Goal: Information Seeking & Learning: Learn about a topic

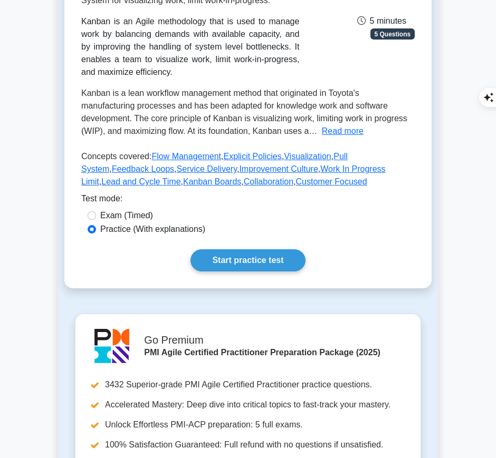
scroll to position [182, 0]
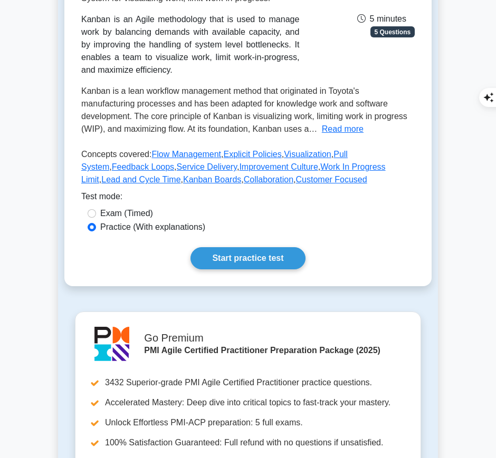
click at [229, 252] on link "Start practice test" at bounding box center [247, 258] width 114 height 22
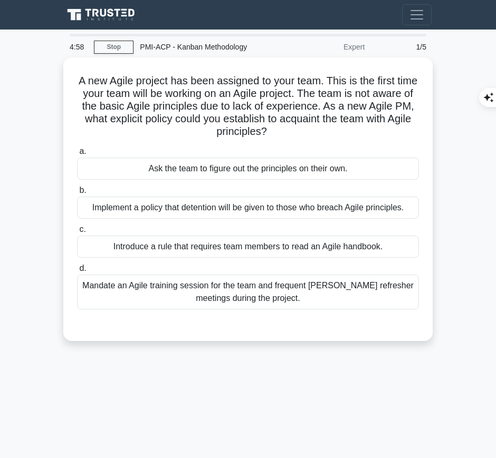
drag, startPoint x: 86, startPoint y: 74, endPoint x: 300, endPoint y: 129, distance: 220.6
click at [300, 129] on h5 "A new Agile project has been assigned to your team. This is the first time your…" at bounding box center [248, 106] width 344 height 64
copy h5 "A new Agile project has been assigned to your team. This is the first time your…"
click at [381, 85] on h5 "A new Agile project has been assigned to your team. This is the first time your…" at bounding box center [248, 106] width 344 height 64
click at [346, 288] on div "Mandate an Agile training session for the team and frequent Agile refresher mee…" at bounding box center [248, 292] width 342 height 35
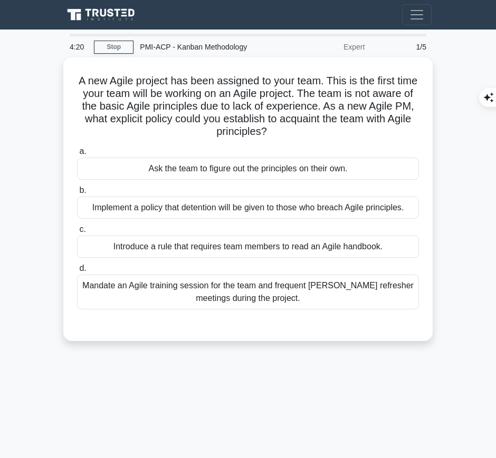
click at [77, 272] on input "d. Mandate an Agile training session for the team and frequent Agile refresher …" at bounding box center [77, 268] width 0 height 7
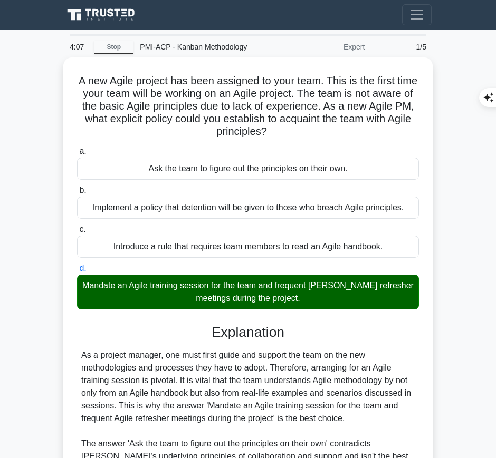
click at [167, 383] on div "As a project manager, one must first guide and support the team on the new meth…" at bounding box center [247, 463] width 333 height 228
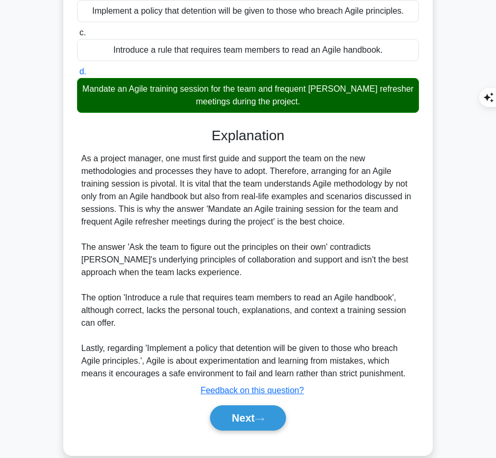
scroll to position [197, 0]
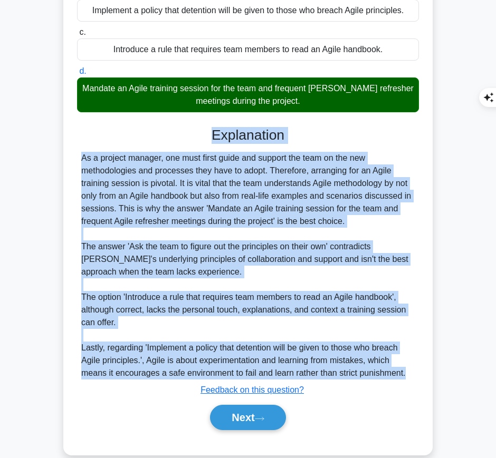
drag, startPoint x: 208, startPoint y: 131, endPoint x: 415, endPoint y: 370, distance: 315.9
click at [415, 370] on div "Explanation As a project manager, one must first guide and support the team on …" at bounding box center [248, 281] width 342 height 308
copy div "Explanation As a project manager, one must first guide and support the team on …"
click at [225, 420] on button "Next" at bounding box center [247, 417] width 75 height 25
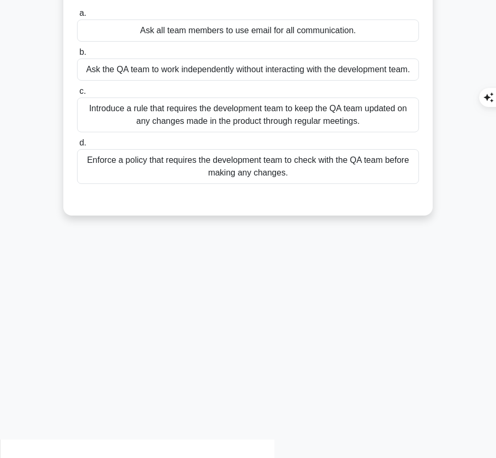
scroll to position [0, 0]
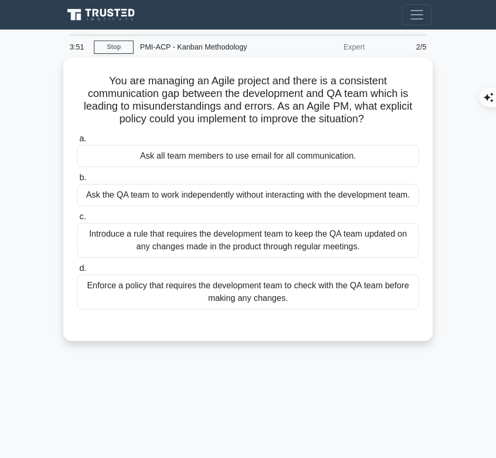
drag, startPoint x: 104, startPoint y: 74, endPoint x: 380, endPoint y: 119, distance: 279.4
click at [380, 119] on h5 "You are managing an Agile project and there is a consistent communication gap b…" at bounding box center [248, 100] width 344 height 52
copy h5 "You are managing an Agile project and there is a consistent communication gap b…"
click at [211, 242] on div "Introduce a rule that requires the development team to keep the QA team updated…" at bounding box center [248, 240] width 342 height 35
click at [77, 220] on input "c. Introduce a rule that requires the development team to keep the QA team upda…" at bounding box center [77, 217] width 0 height 7
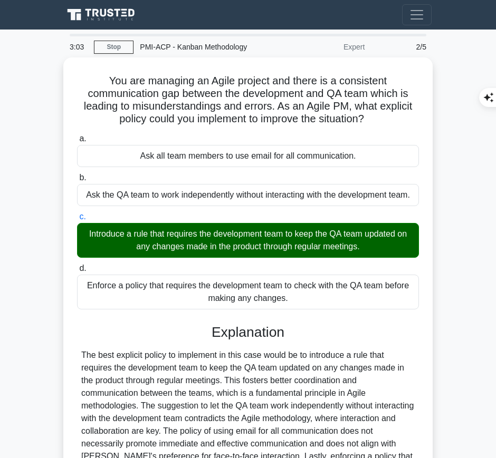
click at [179, 413] on div "The best explicit policy to implement in this case would be to introduce a rule…" at bounding box center [247, 425] width 333 height 152
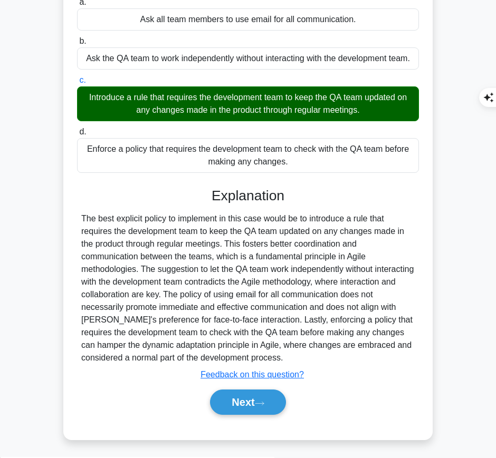
drag, startPoint x: 213, startPoint y: 191, endPoint x: 309, endPoint y: 353, distance: 187.8
click at [309, 353] on div "Explanation Submit feedback Feedback on this question? Next" at bounding box center [248, 304] width 342 height 232
copy div "Explanation The best explicit policy to implement in this case would be to intr…"
click at [232, 391] on button "Next" at bounding box center [247, 402] width 75 height 25
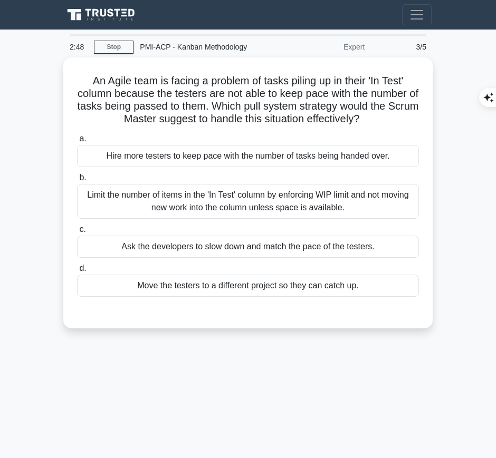
drag, startPoint x: 81, startPoint y: 80, endPoint x: 383, endPoint y: 118, distance: 304.5
click at [383, 118] on h5 "An Agile team is facing a problem of tasks piling up in their 'In Test' column …" at bounding box center [248, 100] width 344 height 52
copy h5 "An Agile team is facing a problem of tasks piling up in their 'In Test' column …"
click at [328, 207] on div "Limit the number of items in the 'In Test' column by enforcing WIP limit and no…" at bounding box center [248, 201] width 342 height 35
click at [77, 181] on input "b. Limit the number of items in the 'In Test' column by enforcing WIP limit and…" at bounding box center [77, 178] width 0 height 7
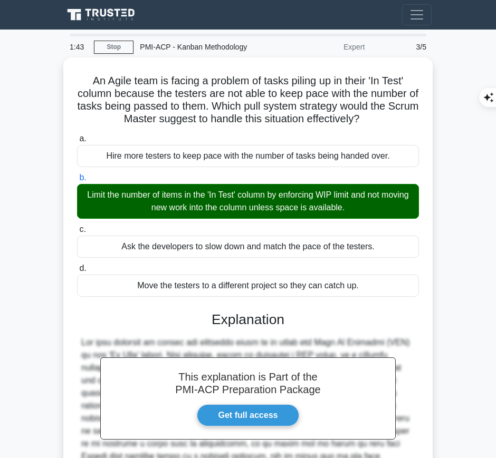
click at [220, 314] on h3 "Explanation" at bounding box center [247, 320] width 329 height 17
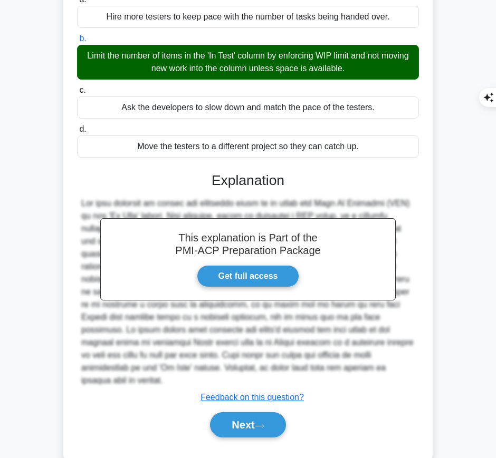
drag, startPoint x: 203, startPoint y: 180, endPoint x: 319, endPoint y: 369, distance: 221.9
click at [319, 369] on div "This explanation is Part of the PMI-ACP Preparation Package Get full access Exp…" at bounding box center [248, 301] width 342 height 283
copy div "Explanation The best strategy to handle the situation would be to limit the Wor…"
click at [262, 420] on button "Next" at bounding box center [247, 424] width 75 height 25
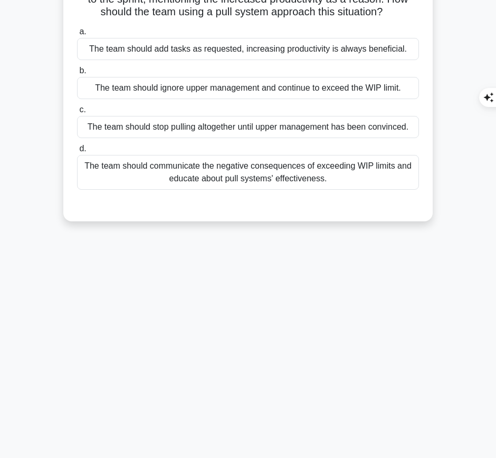
scroll to position [0, 0]
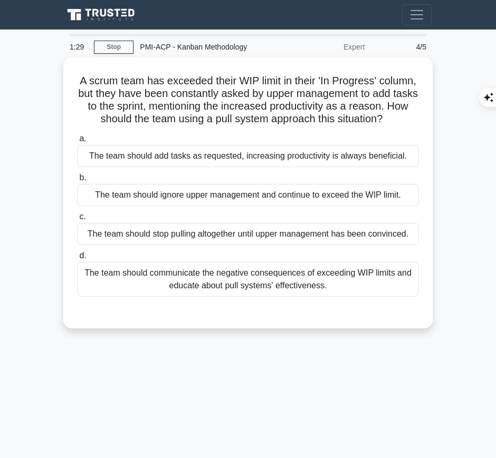
drag, startPoint x: 95, startPoint y: 72, endPoint x: 281, endPoint y: 127, distance: 193.6
click at [281, 126] on h5 "A scrum team has exceeded their WIP limit in their 'In Progress' column, but th…" at bounding box center [248, 100] width 344 height 52
copy h5 "A scrum team has exceeded their WIP limit in their 'In Progress' column, but th…"
click at [403, 296] on div "The team should communicate the negative consequences of exceeding WIP limits a…" at bounding box center [248, 279] width 342 height 35
click at [77, 259] on input "d. The team should communicate the negative consequences of exceeding WIP limit…" at bounding box center [77, 256] width 0 height 7
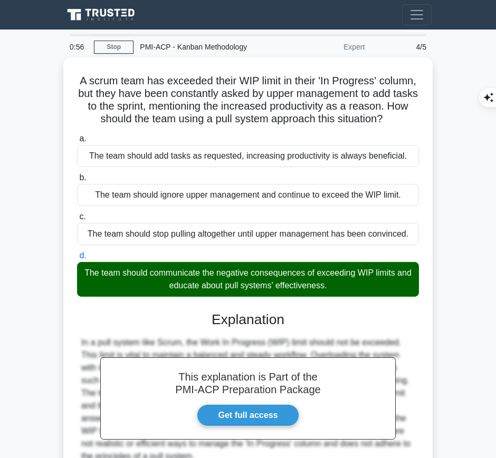
scroll to position [111, 0]
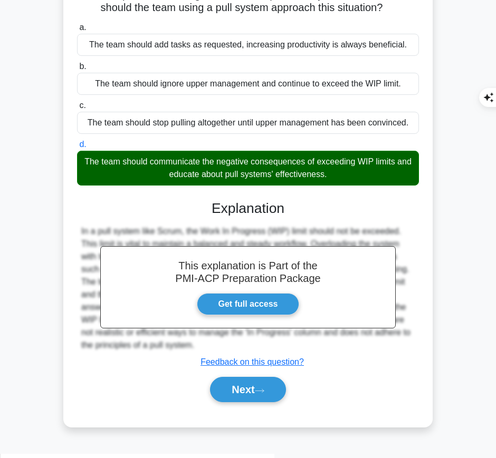
click at [62, 300] on div "A scrum team has exceeded their WIP limit in their 'In Progress' column, but th…" at bounding box center [248, 193] width 380 height 494
drag, startPoint x: 210, startPoint y: 211, endPoint x: 185, endPoint y: 361, distance: 152.0
click at [185, 361] on div "This explanation is Part of the PMI-ACP Preparation Package Get full access Exp…" at bounding box center [248, 297] width 342 height 219
copy div "Explanation In a pull system like Scrum, the Work In Progress (WIP) limit shoul…"
click at [246, 402] on button "Next" at bounding box center [247, 389] width 75 height 25
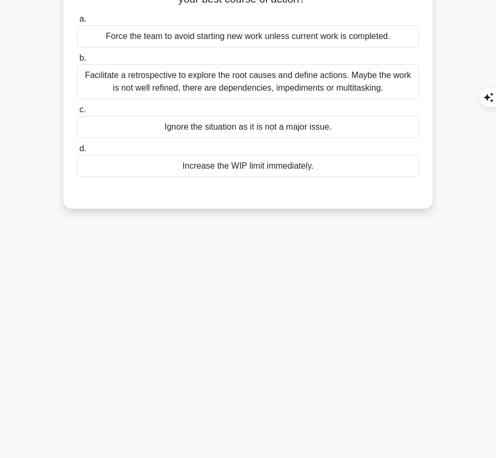
scroll to position [0, 0]
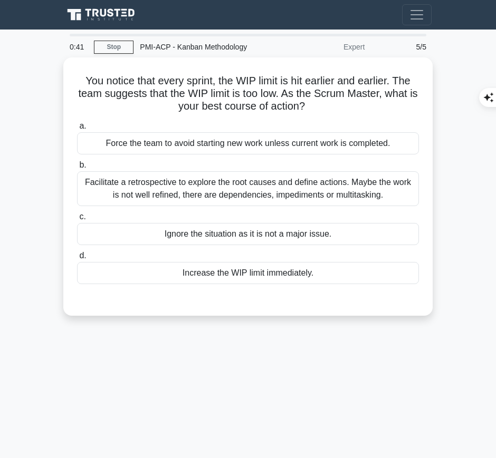
drag, startPoint x: 82, startPoint y: 76, endPoint x: 329, endPoint y: 99, distance: 248.4
click at [329, 99] on h5 "You notice that every sprint, the WIP limit is hit earlier and earlier. The tea…" at bounding box center [248, 93] width 344 height 39
copy h5 "You notice that every sprint, the WIP limit is hit earlier and earlier. The tea…"
click at [293, 194] on div "Facilitate a retrospective to explore the root causes and define actions. Maybe…" at bounding box center [248, 188] width 342 height 35
click at [77, 169] on input "b. Facilitate a retrospective to explore the root causes and define actions. Ma…" at bounding box center [77, 165] width 0 height 7
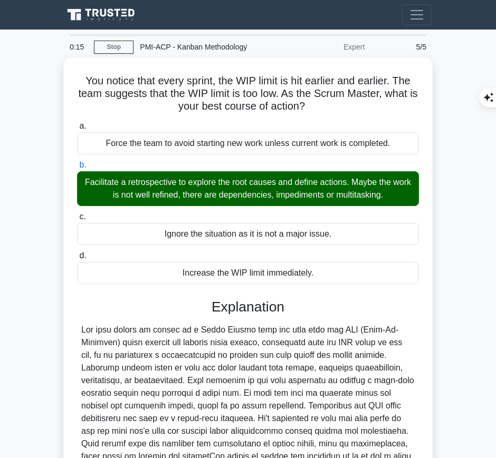
click at [262, 361] on div at bounding box center [247, 425] width 333 height 203
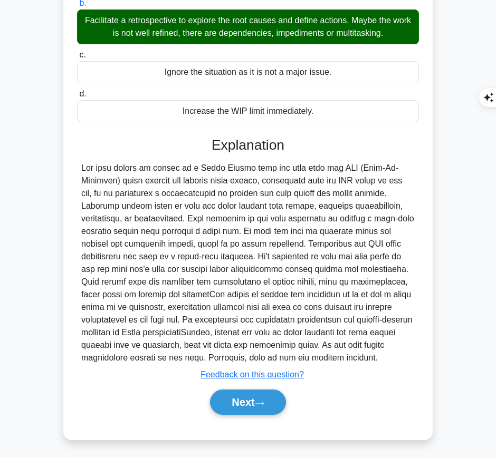
drag, startPoint x: 211, startPoint y: 139, endPoint x: 343, endPoint y: 361, distance: 257.9
click at [343, 361] on div "Explanation Submit feedback Feedback on this question? Next" at bounding box center [248, 278] width 342 height 283
copy div "Explanation The best course of action as a Scrum Master when the team hits the …"
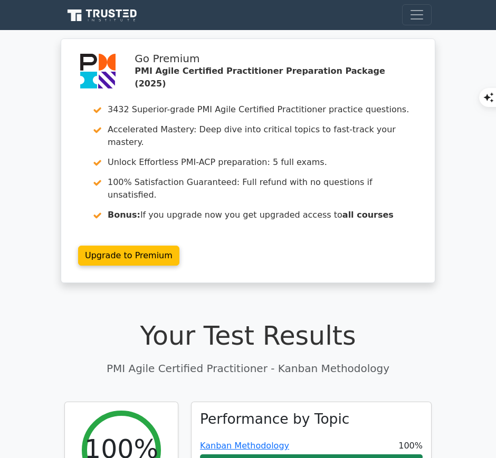
scroll to position [119, 0]
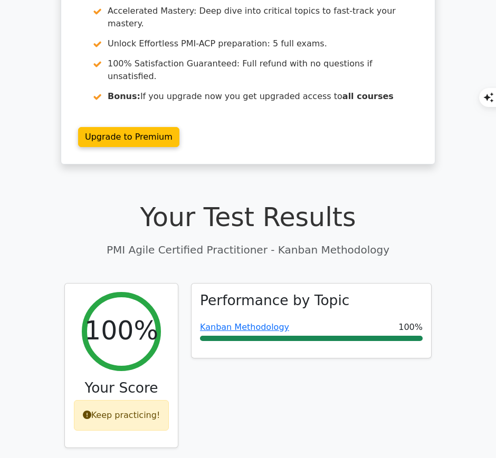
click at [217, 322] on link "Kanban Methodology" at bounding box center [244, 327] width 89 height 10
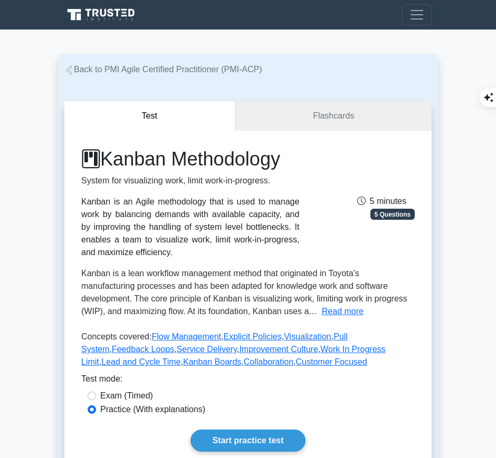
scroll to position [140, 0]
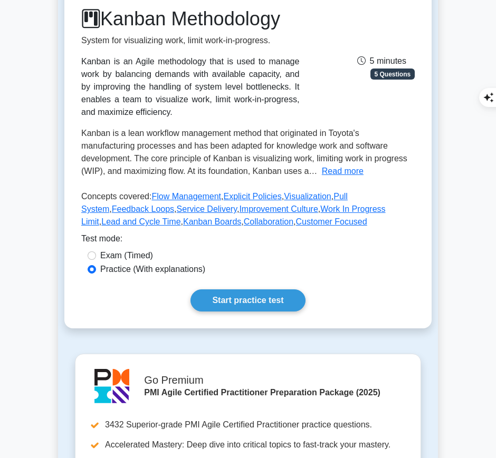
click at [249, 301] on link "Start practice test" at bounding box center [247, 301] width 114 height 22
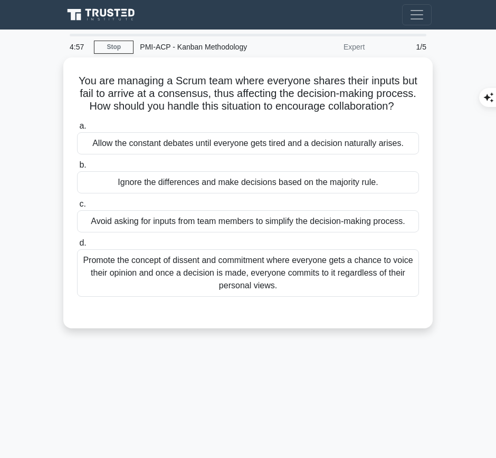
drag, startPoint x: 82, startPoint y: 74, endPoint x: 276, endPoint y: 117, distance: 199.1
click at [276, 113] on h5 "You are managing a Scrum team where everyone shares their inputs but fail to ar…" at bounding box center [248, 93] width 344 height 39
copy h5 "You are managing a Scrum team where everyone shares their inputs but fail to ar…"
click at [325, 292] on div "Promote the concept of dissent and commitment where everyone gets a chance to v…" at bounding box center [248, 272] width 342 height 47
click at [77, 247] on input "d. Promote the concept of dissent and commitment where everyone gets a chance t…" at bounding box center [77, 243] width 0 height 7
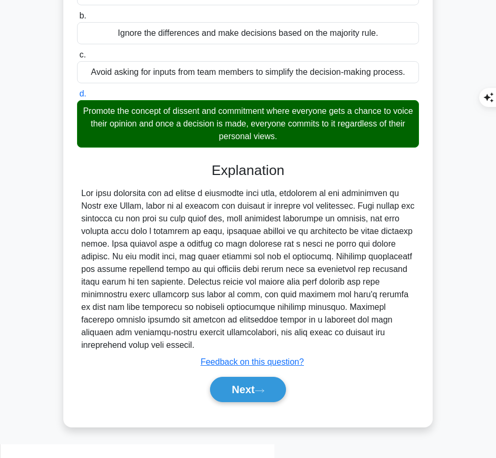
scroll to position [149, 0]
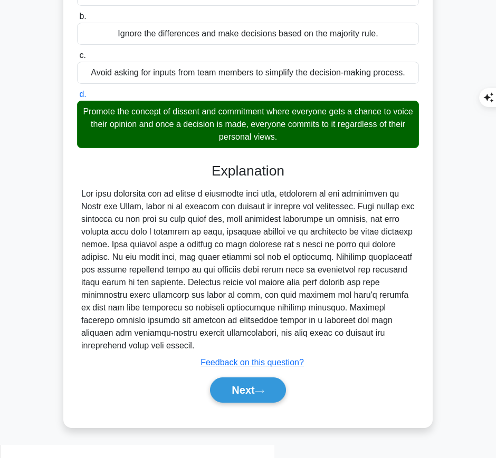
click at [246, 269] on div at bounding box center [247, 270] width 333 height 165
drag, startPoint x: 211, startPoint y: 177, endPoint x: 151, endPoint y: 354, distance: 186.6
click at [151, 354] on div "Explanation Submit feedback Feedback on this question? Next" at bounding box center [248, 285] width 342 height 245
copy div "Explanation The most effective way to handle a situation like this, according t…"
click at [229, 403] on button "Next" at bounding box center [247, 390] width 75 height 25
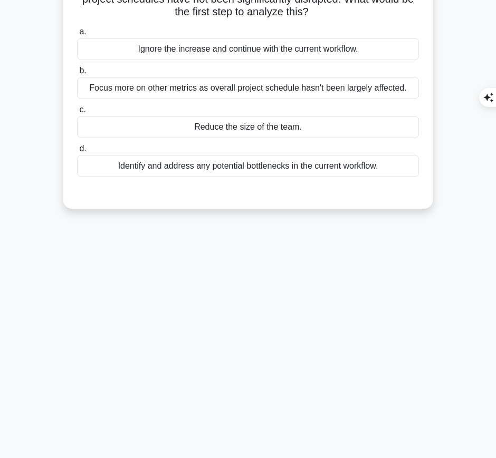
scroll to position [0, 0]
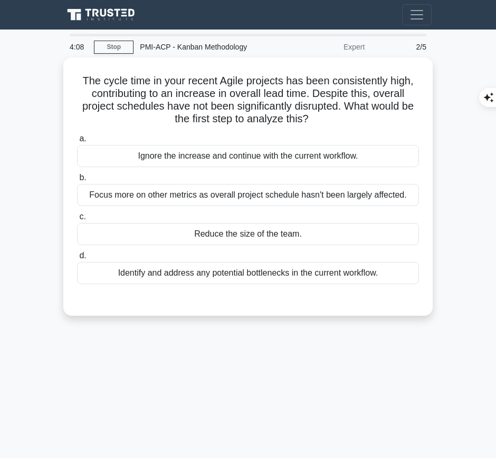
drag, startPoint x: 74, startPoint y: 72, endPoint x: 315, endPoint y: 122, distance: 246.1
click at [315, 122] on div "The cycle time in your recent Agile projects has been consistently high, contri…" at bounding box center [248, 187] width 361 height 250
copy h5 "The cycle time in your recent Agile projects has been consistently high, contri…"
click at [384, 273] on div "Identify and address any potential bottlenecks in the current workflow." at bounding box center [248, 273] width 342 height 22
click at [77, 259] on input "d. Identify and address any potential bottlenecks in the current workflow." at bounding box center [77, 256] width 0 height 7
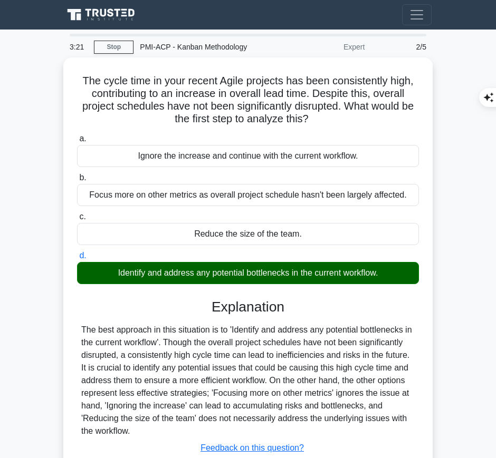
click at [278, 324] on div "The best approach in this situation is to 'Identify and address any potential b…" at bounding box center [247, 381] width 333 height 114
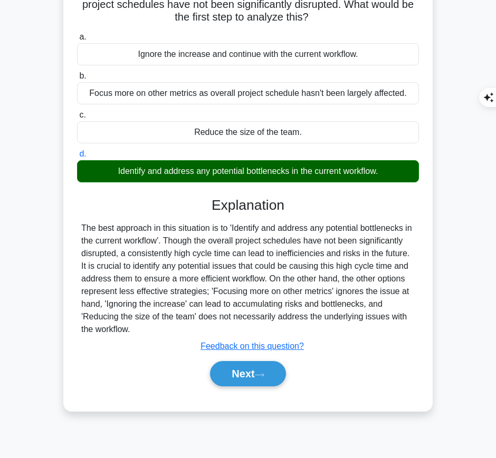
scroll to position [102, 0]
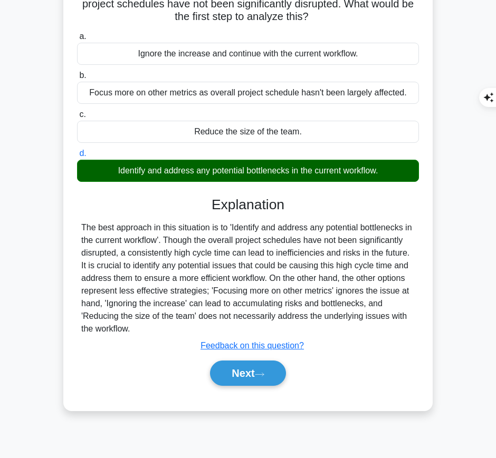
drag, startPoint x: 207, startPoint y: 195, endPoint x: 162, endPoint y: 332, distance: 144.4
click at [162, 332] on div "Explanation The best approach in this situation is to 'Identify and address any…" at bounding box center [248, 294] width 342 height 194
copy div "Explanation The best approach in this situation is to 'Identify and address any…"
click at [237, 382] on button "Next" at bounding box center [247, 373] width 75 height 25
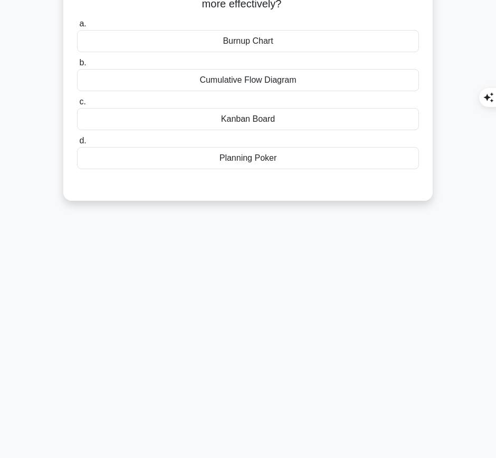
scroll to position [0, 0]
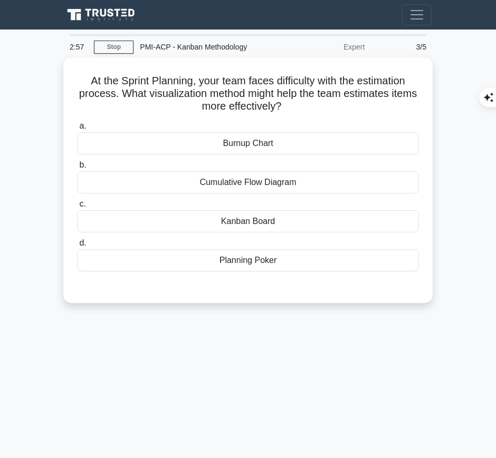
drag, startPoint x: 80, startPoint y: 75, endPoint x: 302, endPoint y: 105, distance: 224.1
click at [302, 105] on h5 "At the Sprint Planning, your team faces difficulty with the estimation process.…" at bounding box center [248, 93] width 344 height 39
copy h5 "At the Sprint Planning, your team faces difficulty with the estimation process.…"
click at [319, 262] on div "Planning Poker" at bounding box center [248, 260] width 342 height 22
click at [77, 247] on input "d. Planning Poker" at bounding box center [77, 243] width 0 height 7
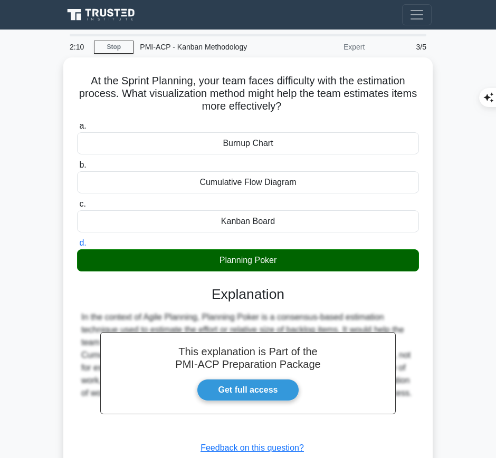
click at [228, 299] on h3 "Explanation" at bounding box center [247, 294] width 329 height 17
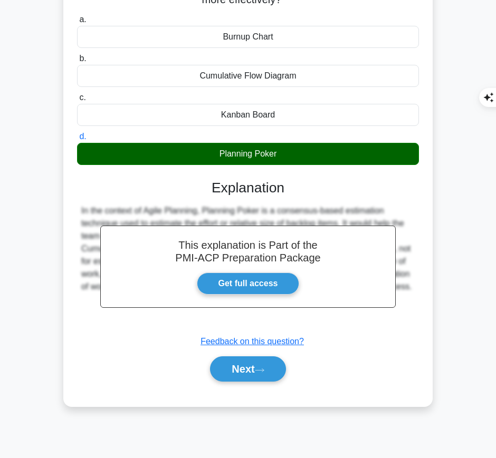
drag, startPoint x: 205, startPoint y: 181, endPoint x: 402, endPoint y: 307, distance: 233.6
click at [402, 307] on div "This explanation is Part of the PMI-ACP Preparation Package Get full access Exp…" at bounding box center [248, 276] width 342 height 219
copy div "Explanation In the context of Agile Planning, Planning Poker is a consensus-bas…"
click at [245, 367] on button "Next" at bounding box center [247, 369] width 75 height 25
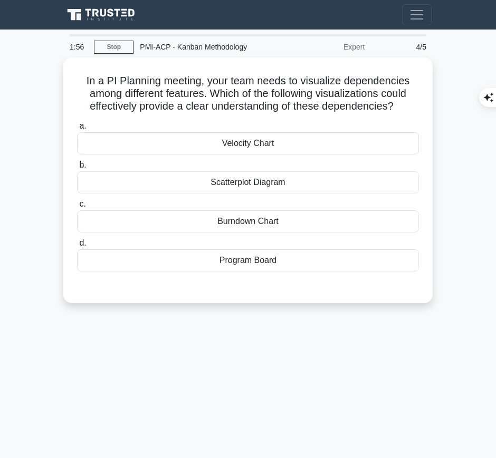
drag, startPoint x: 82, startPoint y: 76, endPoint x: 403, endPoint y: 109, distance: 322.8
click at [403, 109] on h5 "In a PI Planning meeting, your team needs to visualize dependencies among diffe…" at bounding box center [248, 93] width 344 height 39
copy h5 "In a PI Planning meeting, your team needs to visualize dependencies among diffe…"
click at [375, 251] on div "Program Board" at bounding box center [248, 260] width 342 height 22
click at [77, 247] on input "d. Program Board" at bounding box center [77, 243] width 0 height 7
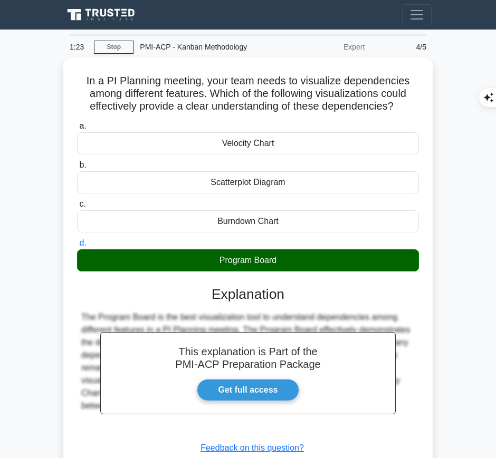
click at [263, 296] on h3 "Explanation" at bounding box center [247, 294] width 329 height 17
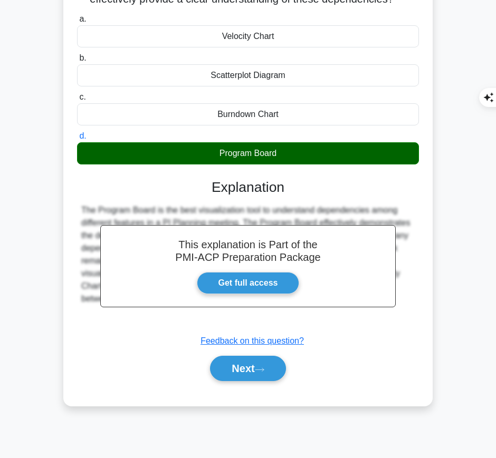
drag, startPoint x: 208, startPoint y: 179, endPoint x: 412, endPoint y: 305, distance: 240.6
click at [412, 305] on div "This explanation is Part of the PMI-ACP Preparation Package Get full access Exp…" at bounding box center [248, 276] width 342 height 219
copy div "Explanation The Program Board is the best visualization tool to understand depe…"
click at [229, 364] on button "Next" at bounding box center [247, 368] width 75 height 25
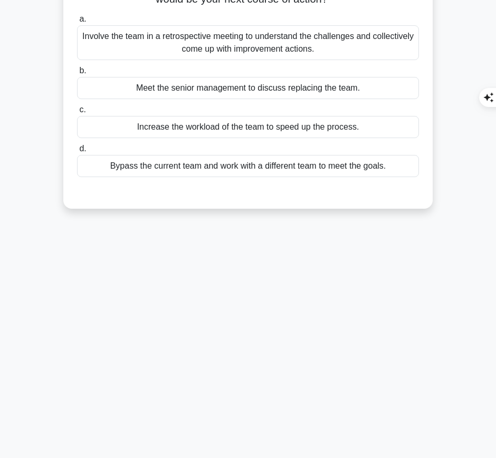
scroll to position [0, 0]
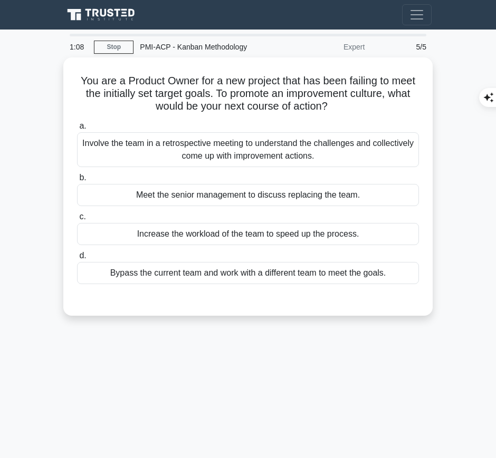
drag, startPoint x: 89, startPoint y: 78, endPoint x: 361, endPoint y: 98, distance: 272.4
click at [361, 98] on h5 "You are a Product Owner for a new project that has been failing to meet the ini…" at bounding box center [248, 93] width 344 height 39
copy h5 "You are a Product Owner for a new project that has been failing to meet the ini…"
click at [387, 141] on div "Involve the team in a retrospective meeting to understand the challenges and co…" at bounding box center [248, 149] width 342 height 35
click at [77, 130] on input "a. Involve the team in a retrospective meeting to understand the challenges and…" at bounding box center [77, 126] width 0 height 7
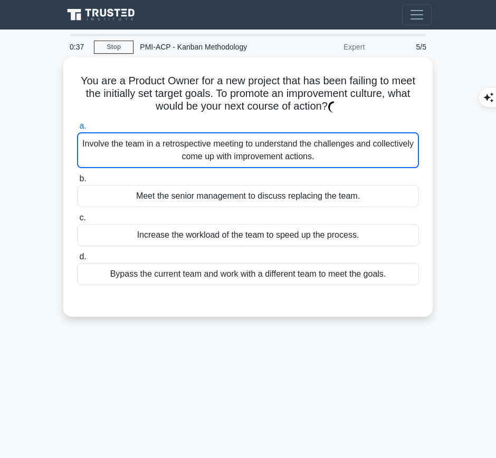
click at [301, 142] on div "Involve the team in a retrospective meeting to understand the challenges and co…" at bounding box center [248, 150] width 342 height 36
click at [77, 130] on input "a. Involve the team in a retrospective meeting to understand the challenges and…" at bounding box center [77, 126] width 0 height 7
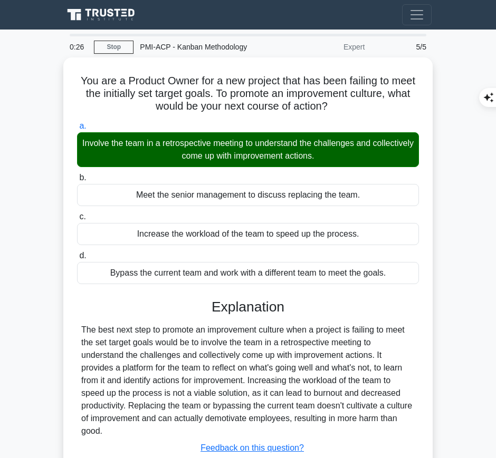
click at [142, 324] on div "The best next step to promote an improvement culture when a project is failing …" at bounding box center [247, 381] width 333 height 114
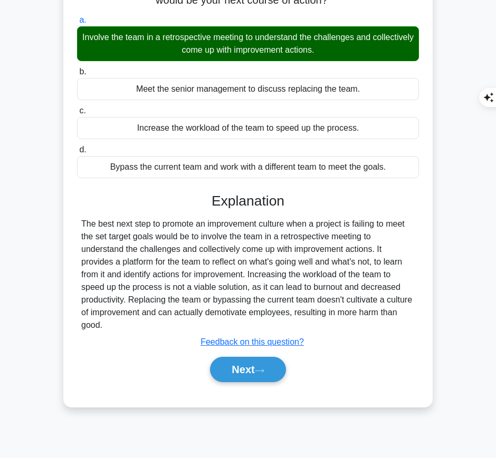
scroll to position [107, 0]
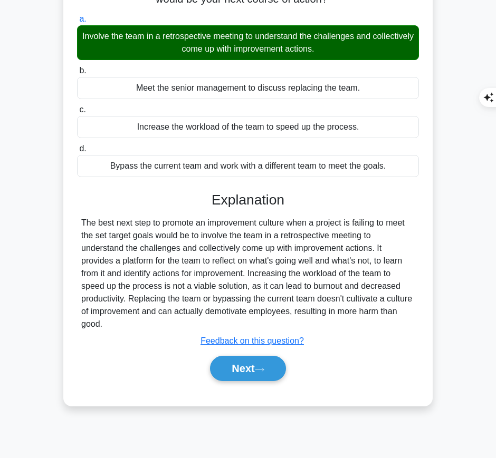
drag, startPoint x: 206, startPoint y: 193, endPoint x: 144, endPoint y: 319, distance: 139.9
click at [144, 319] on div "Explanation The best next step to promote an improvement culture when a project…" at bounding box center [248, 289] width 342 height 194
copy div "Explanation The best next step to promote an improvement culture when a project…"
click at [228, 370] on button "Next" at bounding box center [247, 368] width 75 height 25
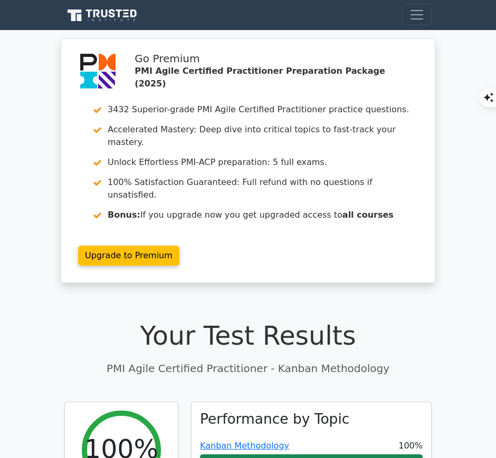
click at [237, 441] on link "Kanban Methodology" at bounding box center [244, 446] width 89 height 10
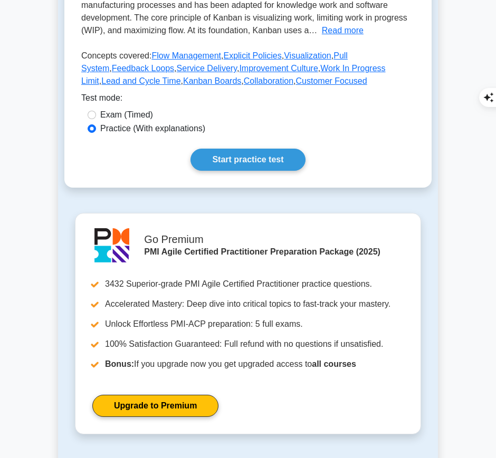
scroll to position [285, 0]
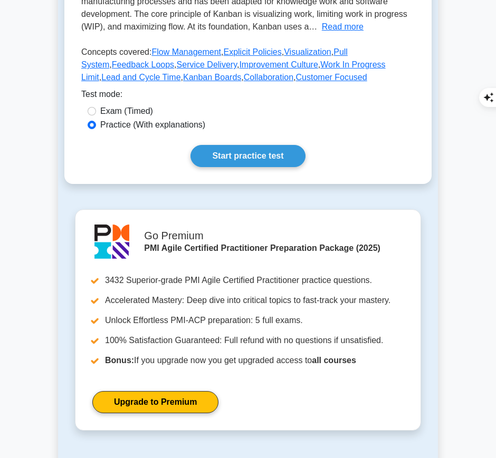
click at [230, 152] on link "Start practice test" at bounding box center [247, 156] width 114 height 22
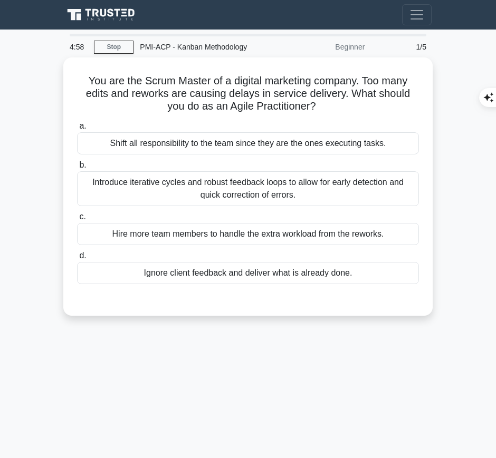
drag, startPoint x: 82, startPoint y: 76, endPoint x: 319, endPoint y: 109, distance: 239.0
click at [319, 109] on h5 "You are the Scrum Master of a digital marketing company. Too many edits and rew…" at bounding box center [248, 93] width 344 height 39
copy h5 "You are the Scrum Master of a digital marketing company. Too many edits and rew…"
click at [368, 194] on div "Introduce iterative cycles and robust feedback loops to allow for early detecti…" at bounding box center [248, 188] width 342 height 35
click at [77, 169] on input "b. Introduce iterative cycles and robust feedback loops to allow for early dete…" at bounding box center [77, 165] width 0 height 7
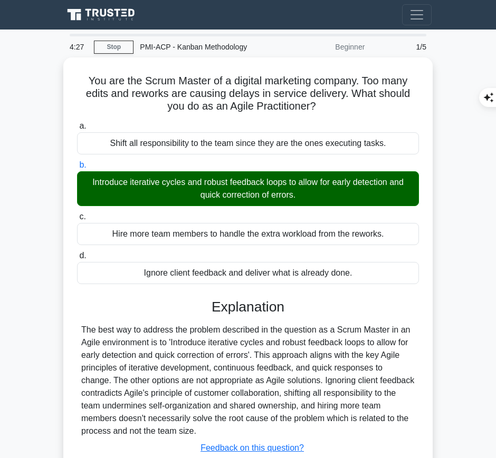
click at [158, 374] on div "The best way to address the problem described in the question as a Scrum Master…" at bounding box center [247, 381] width 333 height 114
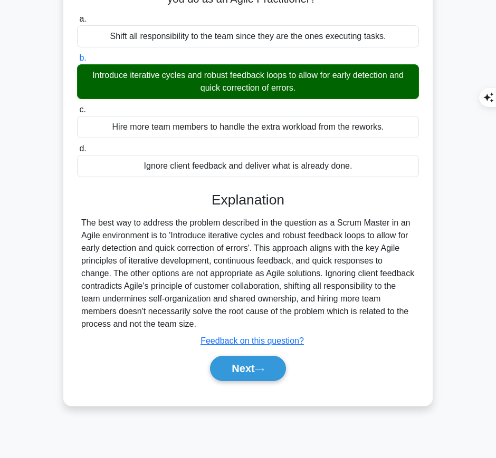
drag, startPoint x: 211, startPoint y: 193, endPoint x: 203, endPoint y: 326, distance: 133.7
click at [203, 326] on div "Explanation The best way to address the problem described in the question as a …" at bounding box center [248, 289] width 342 height 194
copy div "Explanation The best way to address the problem described in the question as a …"
click at [256, 367] on button "Next" at bounding box center [247, 368] width 75 height 25
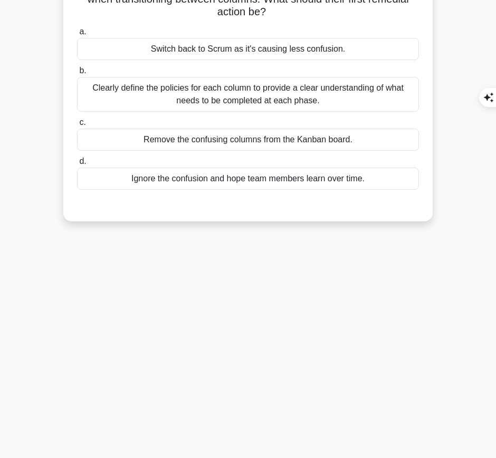
scroll to position [0, 0]
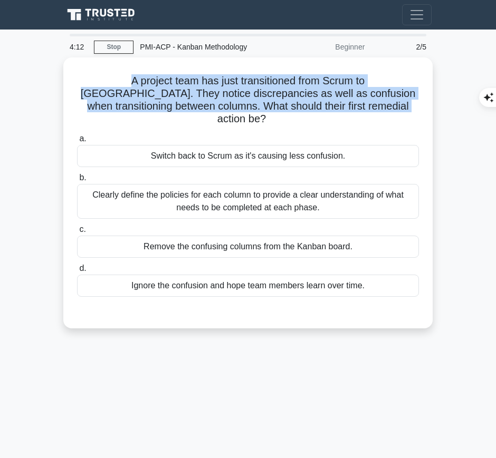
drag, startPoint x: 73, startPoint y: 73, endPoint x: 357, endPoint y: 108, distance: 285.9
click at [357, 108] on div "A project team has just transitioned from Scrum to Kanban. They notice discrepa…" at bounding box center [248, 193] width 361 height 263
copy h5 "A project team has just transitioned from Scrum to Kanban. They notice discrepa…"
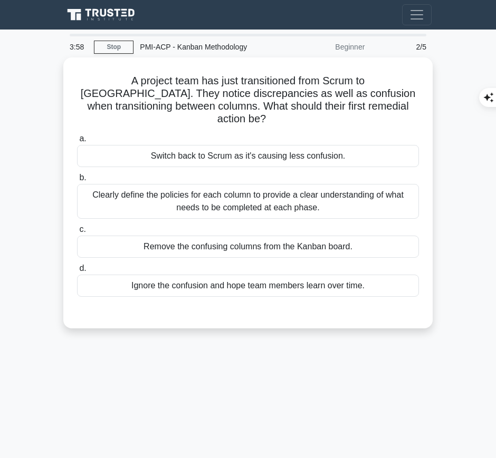
click at [379, 195] on div "Clearly define the policies for each column to provide a clear understanding of…" at bounding box center [248, 201] width 342 height 35
click at [77, 181] on input "b. Clearly define the policies for each column to provide a clear understanding…" at bounding box center [77, 178] width 0 height 7
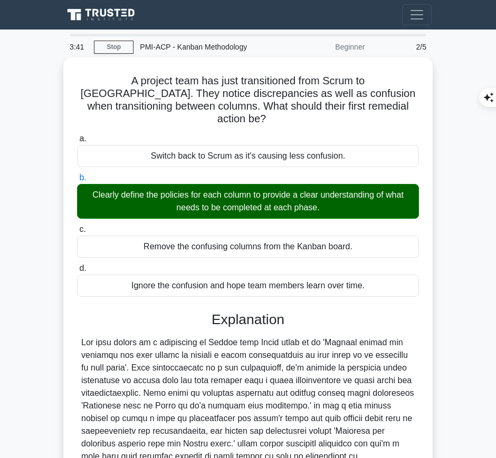
click at [186, 391] on div at bounding box center [247, 418] width 333 height 165
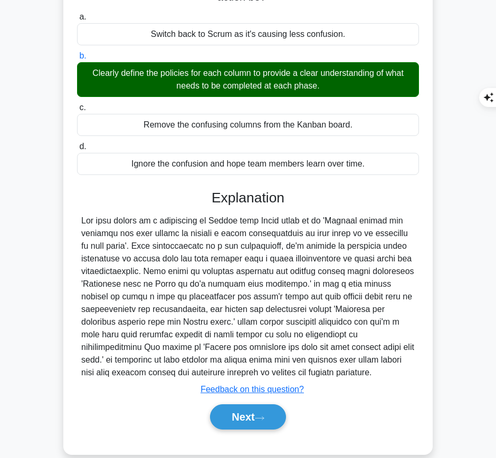
drag, startPoint x: 210, startPoint y: 179, endPoint x: 428, endPoint y: 361, distance: 283.1
click at [428, 361] on div "A project team has just transitioned from Scrum to Kanban. They notice discrepa…" at bounding box center [248, 195] width 361 height 511
copy div "Explanation The best remedy in a transition to Kanban from Scrum would be to 'C…"
click at [243, 406] on button "Next" at bounding box center [247, 416] width 75 height 25
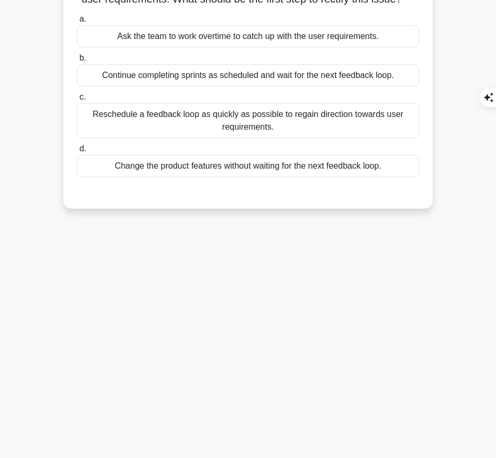
scroll to position [0, 0]
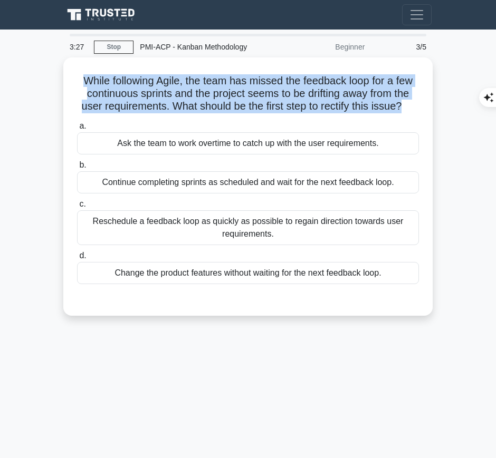
drag, startPoint x: 78, startPoint y: 76, endPoint x: 416, endPoint y: 105, distance: 338.8
click at [416, 105] on h5 "While following Agile, the team has missed the feedback loop for a few continuo…" at bounding box center [248, 93] width 344 height 39
copy h5 "While following Agile, the team has missed the feedback loop for a few continuo…"
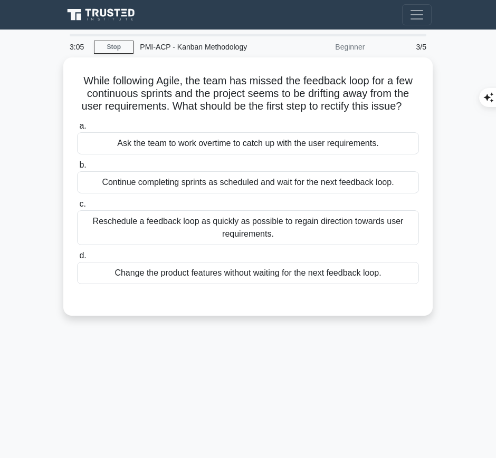
click at [338, 240] on div "Reschedule a feedback loop as quickly as possible to regain direction towards u…" at bounding box center [248, 227] width 342 height 35
click at [77, 208] on input "c. Reschedule a feedback loop as quickly as possible to regain direction toward…" at bounding box center [77, 204] width 0 height 7
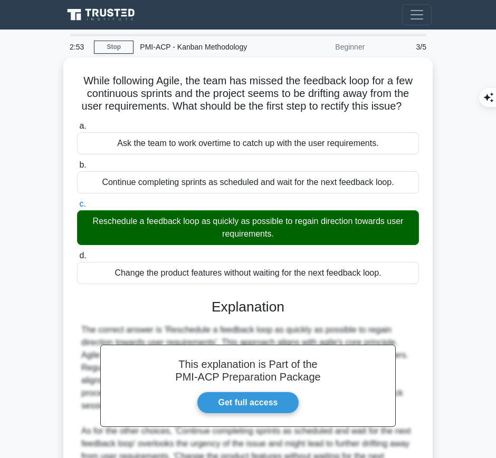
scroll to position [187, 0]
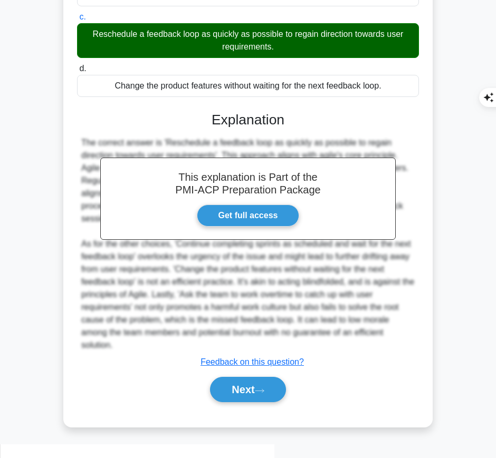
click at [227, 126] on h3 "Explanation" at bounding box center [247, 120] width 329 height 17
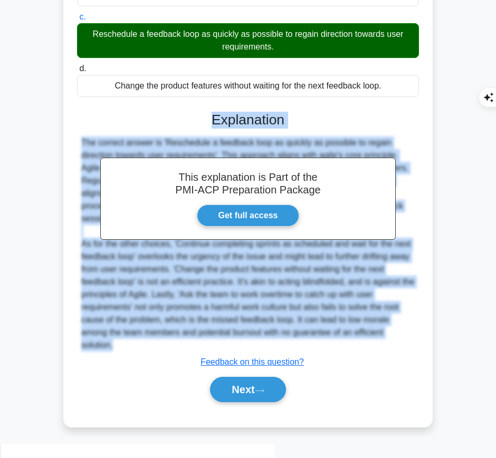
drag, startPoint x: 211, startPoint y: 129, endPoint x: 144, endPoint y: 358, distance: 239.0
click at [144, 358] on div "This explanation is Part of the PMI-ACP Preparation Package Get full access Exp…" at bounding box center [248, 253] width 342 height 308
copy div "Explanation The correct answer is 'Reschedule a feedback loop as quickly as pos…"
click at [237, 395] on button "Next" at bounding box center [247, 389] width 75 height 25
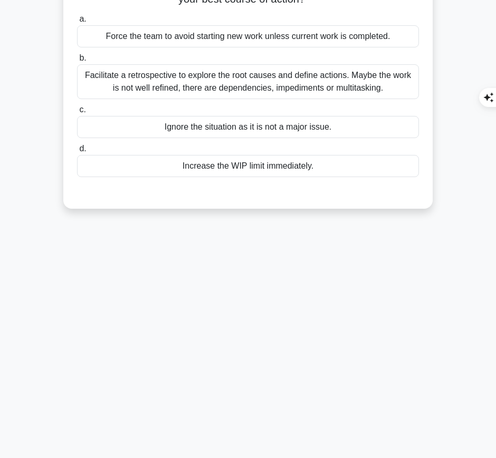
scroll to position [0, 0]
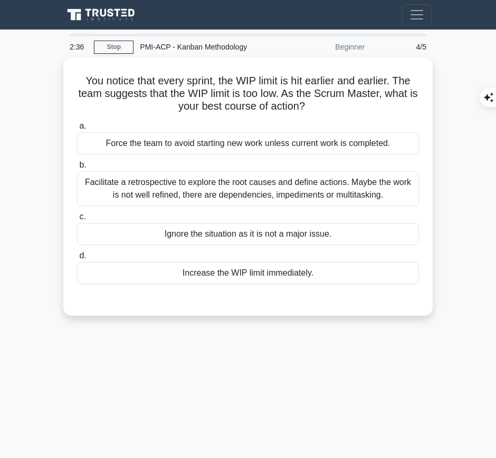
drag, startPoint x: 80, startPoint y: 76, endPoint x: 328, endPoint y: 107, distance: 250.3
click at [328, 107] on h5 "You notice that every sprint, the WIP limit is hit earlier and earlier. The tea…" at bounding box center [248, 93] width 344 height 39
copy h5 "You notice that every sprint, the WIP limit is hit earlier and earlier. The tea…"
click at [390, 194] on div "Facilitate a retrospective to explore the root causes and define actions. Maybe…" at bounding box center [248, 188] width 342 height 35
click at [77, 169] on input "b. Facilitate a retrospective to explore the root causes and define actions. Ma…" at bounding box center [77, 165] width 0 height 7
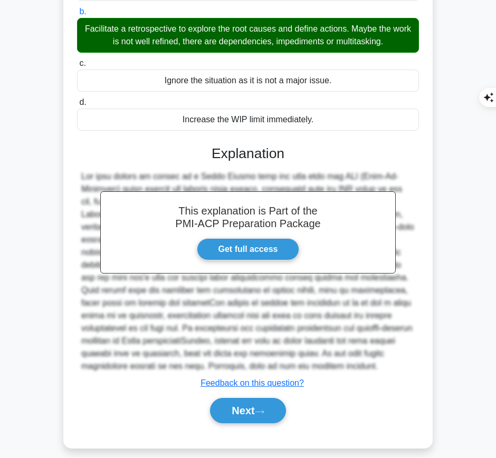
scroll to position [153, 0]
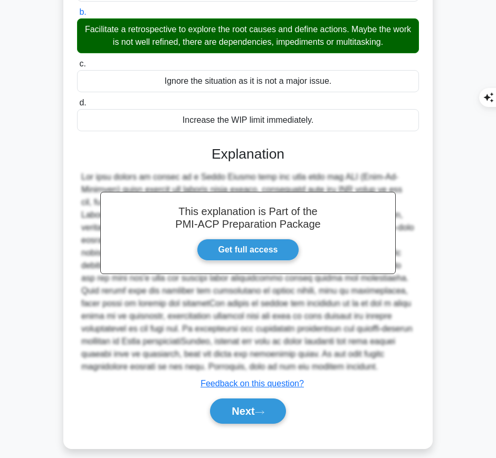
click at [258, 406] on button "Next" at bounding box center [247, 411] width 75 height 25
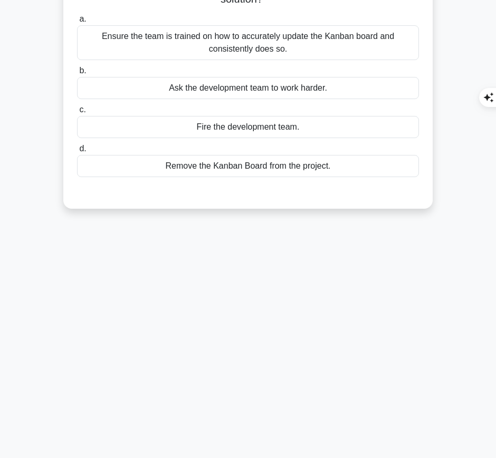
scroll to position [0, 0]
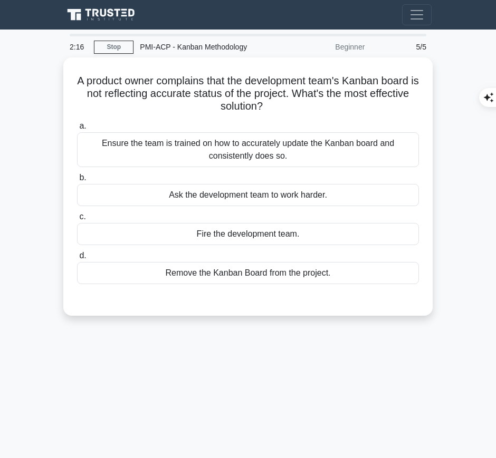
drag, startPoint x: 78, startPoint y: 81, endPoint x: 302, endPoint y: 107, distance: 225.6
click at [302, 107] on h5 "A product owner complains that the development team's Kanban board is not refle…" at bounding box center [248, 93] width 344 height 39
copy h5 "A product owner complains that the development team's Kanban board is not refle…"
click at [344, 150] on div "Ensure the team is trained on how to accurately update the Kanban board and con…" at bounding box center [248, 149] width 342 height 35
click at [77, 130] on input "a. Ensure the team is trained on how to accurately update the Kanban board and …" at bounding box center [77, 126] width 0 height 7
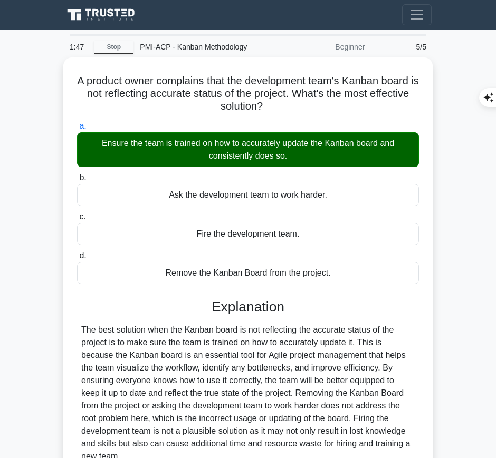
click at [275, 357] on div "The best solution when the Kanban board is not reflecting the accurate status o…" at bounding box center [247, 393] width 333 height 139
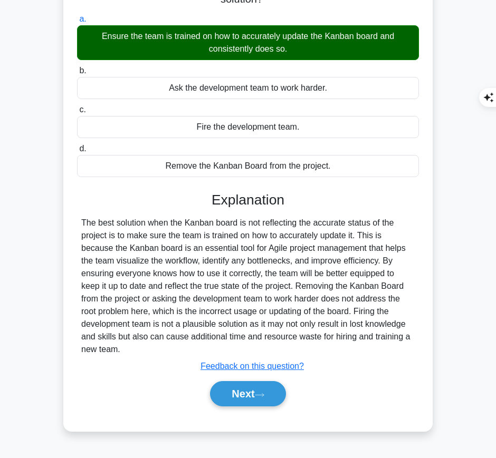
drag, startPoint x: 210, startPoint y: 194, endPoint x: 161, endPoint y: 350, distance: 164.0
click at [161, 350] on div "Explanation The best solution when the Kanban board is not reflecting the accur…" at bounding box center [248, 301] width 342 height 219
copy div "Explanation The best solution when the Kanban board is not reflecting the accur…"
click at [239, 394] on button "Next" at bounding box center [247, 393] width 75 height 25
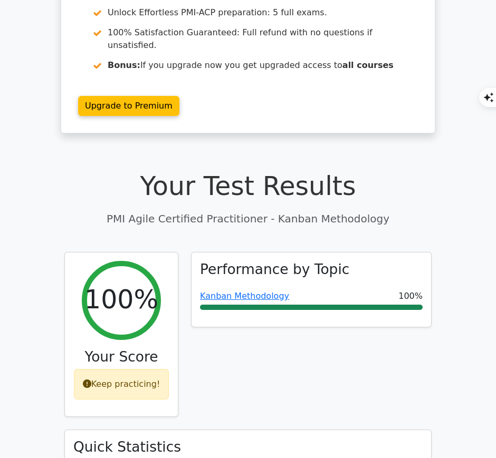
click at [236, 291] on link "Kanban Methodology" at bounding box center [244, 296] width 89 height 10
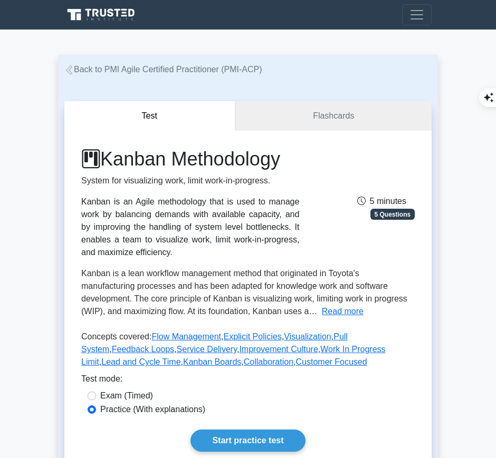
click at [253, 434] on link "Start practice test" at bounding box center [247, 441] width 114 height 22
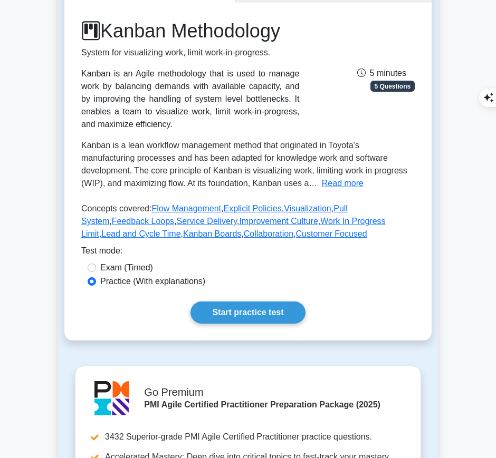
scroll to position [147, 0]
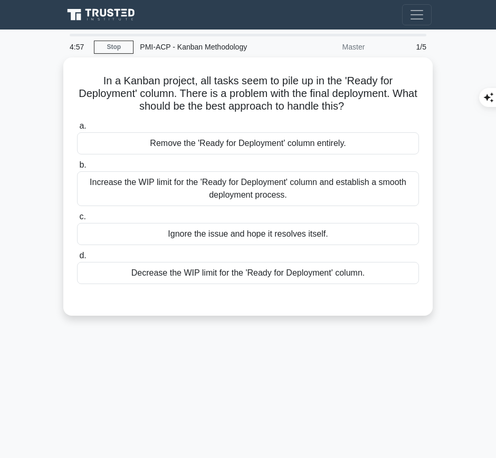
drag, startPoint x: 96, startPoint y: 79, endPoint x: 386, endPoint y: 104, distance: 291.2
click at [386, 104] on h5 "In a Kanban project, all tasks seem to pile up in the 'Ready for Deployment' co…" at bounding box center [248, 93] width 344 height 39
copy h5 "In a Kanban project, all tasks seem to pile up in the 'Ready for Deployment' co…"
click at [382, 177] on div "Increase the WIP limit for the 'Ready for Deployment' column and establish a sm…" at bounding box center [248, 188] width 342 height 35
click at [77, 169] on input "b. Increase the WIP limit for the 'Ready for Deployment' column and establish a…" at bounding box center [77, 165] width 0 height 7
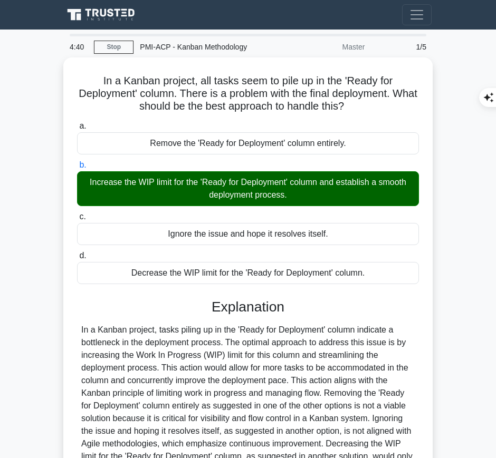
scroll to position [111, 0]
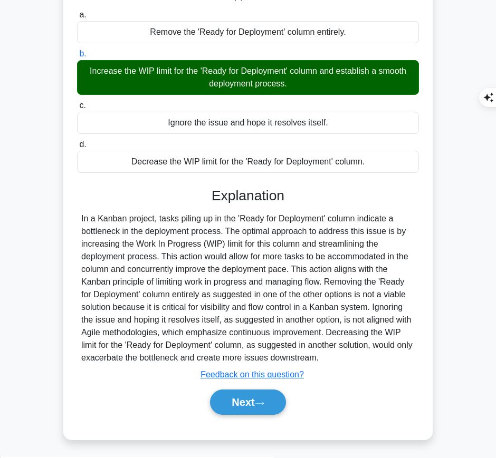
click at [254, 401] on button "Next" at bounding box center [247, 402] width 75 height 25
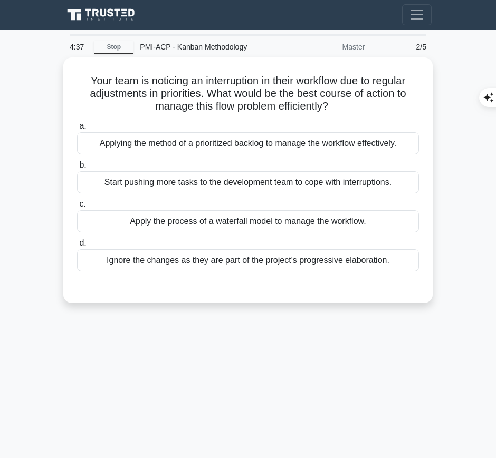
scroll to position [3, 0]
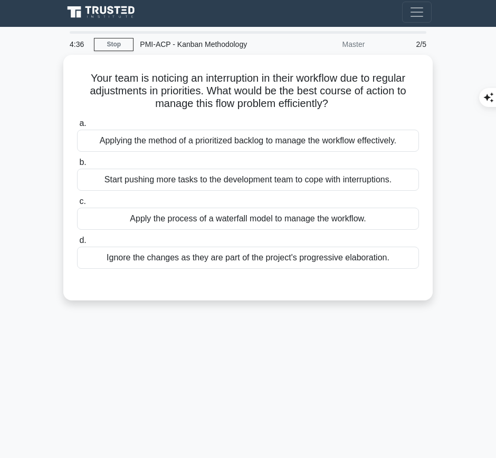
drag, startPoint x: 74, startPoint y: 70, endPoint x: 361, endPoint y: 110, distance: 289.7
click at [361, 110] on div "Your team is noticing an interruption in their workflow due to regular adjustme…" at bounding box center [248, 177] width 361 height 237
copy h5 "Your team is noticing an interruption in their workflow due to regular adjustme…"
click at [310, 145] on div "Applying the method of a prioritized backlog to manage the workflow effectively." at bounding box center [248, 141] width 342 height 22
click at [77, 127] on input "a. Applying the method of a prioritized backlog to manage the workflow effectiv…" at bounding box center [77, 123] width 0 height 7
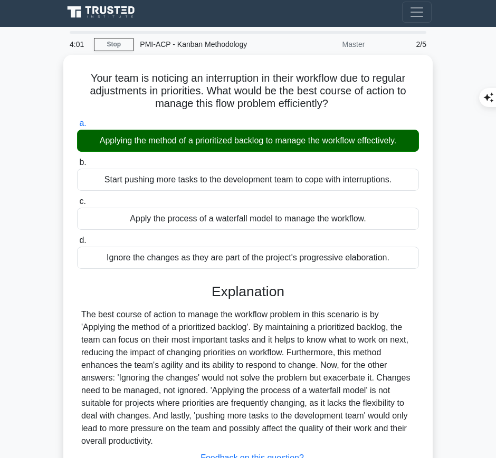
click at [230, 364] on div "The best course of action to manage the workflow problem in this scenario is by…" at bounding box center [247, 378] width 333 height 139
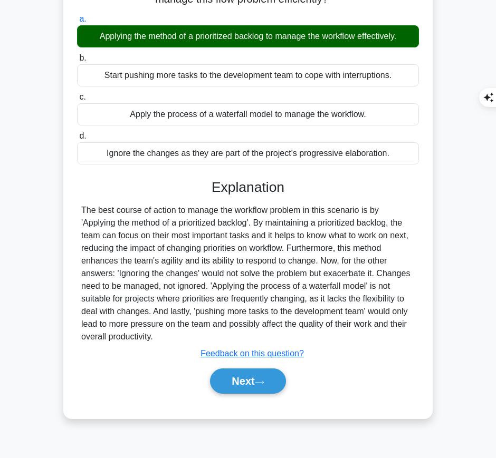
scroll to position [106, 0]
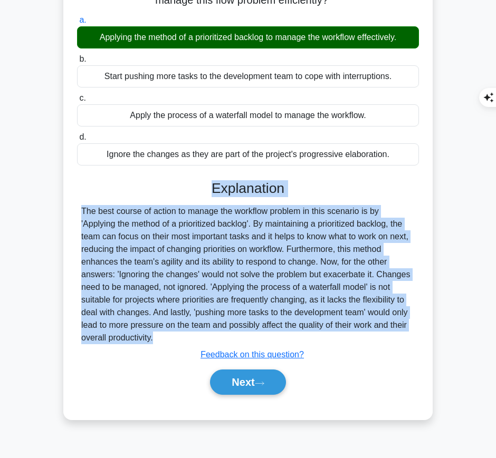
drag, startPoint x: 210, startPoint y: 183, endPoint x: 183, endPoint y: 345, distance: 164.2
click at [183, 345] on div "Explanation The best course of action to manage the workflow problem in this sc…" at bounding box center [248, 289] width 342 height 219
copy div "Explanation The best course of action to manage the workflow problem in this sc…"
click at [220, 386] on button "Next" at bounding box center [247, 382] width 75 height 25
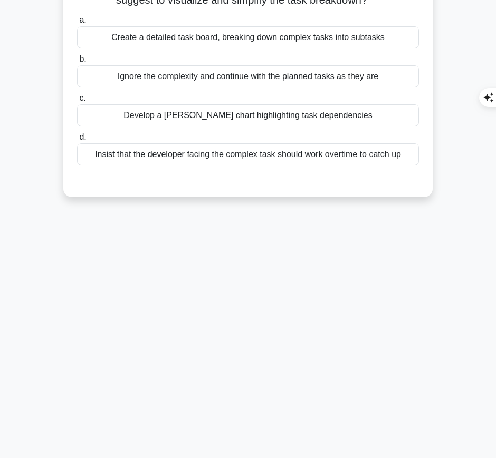
scroll to position [0, 0]
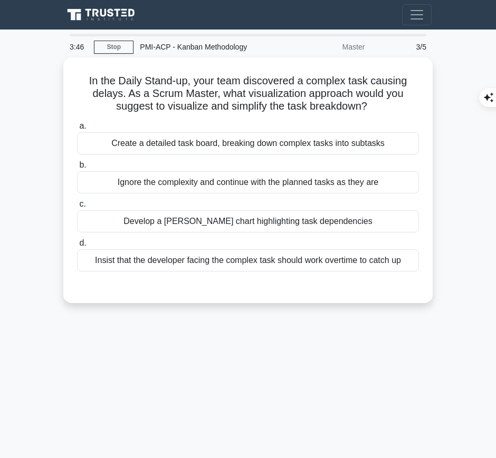
drag, startPoint x: 85, startPoint y: 76, endPoint x: 376, endPoint y: 104, distance: 292.5
click at [376, 104] on h5 "In the Daily Stand-up, your team discovered a complex task causing delays. As a…" at bounding box center [248, 93] width 344 height 39
copy h5 "In the Daily Stand-up, your team discovered a complex task causing delays. As a…"
click at [354, 145] on div "Create a detailed task board, breaking down complex tasks into subtasks" at bounding box center [248, 143] width 342 height 22
click at [77, 130] on input "a. Create a detailed task board, breaking down complex tasks into subtasks" at bounding box center [77, 126] width 0 height 7
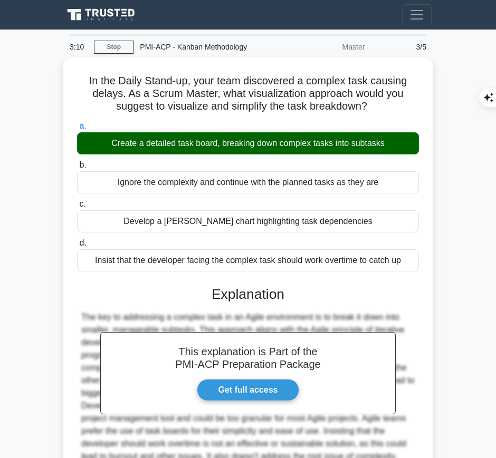
click at [209, 299] on h3 "Explanation" at bounding box center [247, 294] width 329 height 17
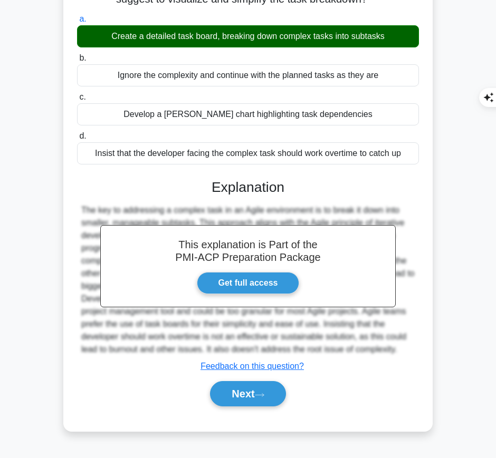
scroll to position [107, 0]
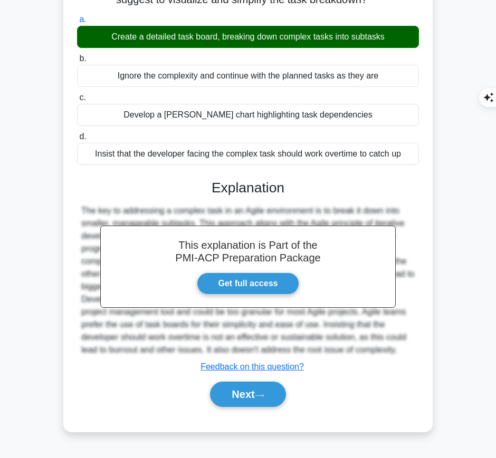
drag, startPoint x: 208, startPoint y: 178, endPoint x: 375, endPoint y: 347, distance: 237.2
click at [375, 347] on div "This explanation is Part of the PMI-ACP Preparation Package Get full access Exp…" at bounding box center [248, 289] width 342 height 245
copy div "Explanation The key to addressing a complex task in an Agile environment is to …"
click at [217, 393] on button "Next" at bounding box center [247, 394] width 75 height 25
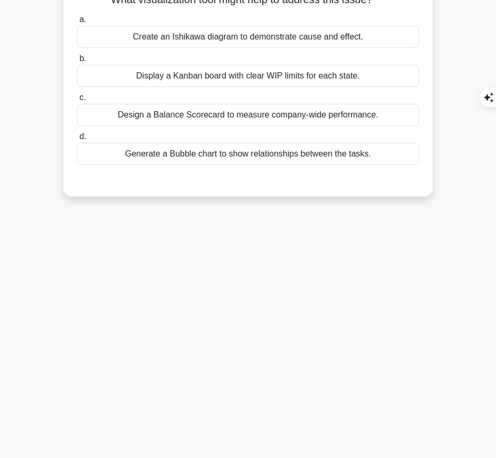
scroll to position [0, 0]
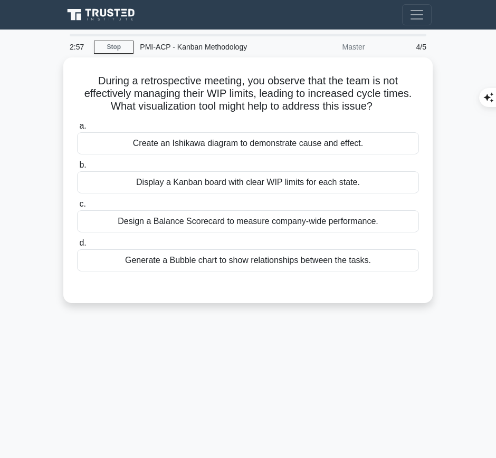
drag, startPoint x: 86, startPoint y: 72, endPoint x: 398, endPoint y: 107, distance: 314.1
click at [398, 107] on h5 "During a retrospective meeting, you observe that the team is not effectively ma…" at bounding box center [248, 93] width 344 height 39
copy h5 "During a retrospective meeting, you observe that the team is not effectively ma…"
click at [349, 185] on div "Display a Kanban board with clear WIP limits for each state." at bounding box center [248, 182] width 342 height 22
click at [77, 169] on input "b. Display a Kanban board with clear WIP limits for each state." at bounding box center [77, 165] width 0 height 7
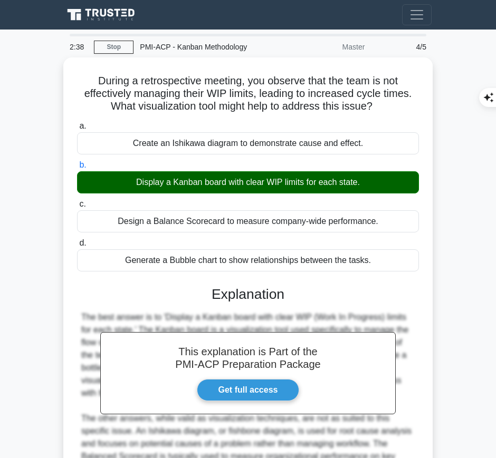
click at [278, 298] on h3 "Explanation" at bounding box center [247, 294] width 329 height 17
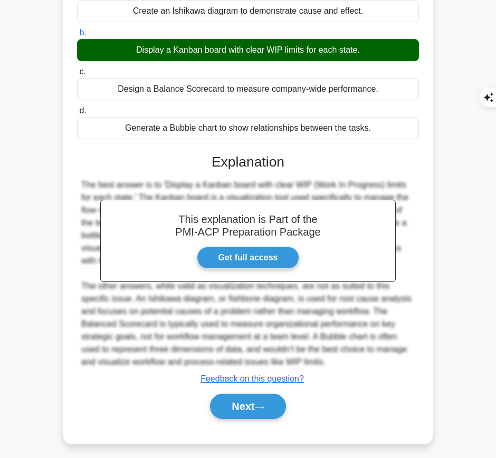
scroll to position [134, 0]
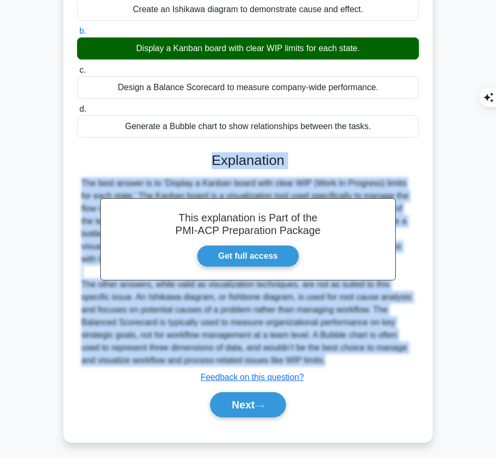
drag, startPoint x: 198, startPoint y: 152, endPoint x: 314, endPoint y: 361, distance: 238.4
click at [314, 361] on div "This explanation is Part of the PMI-ACP Preparation Package Get full access Exp…" at bounding box center [248, 281] width 342 height 283
copy div "Explanation The best answer is to 'Display a Kanban board with clear WIP (Work …"
click at [262, 407] on icon at bounding box center [259, 406] width 9 height 6
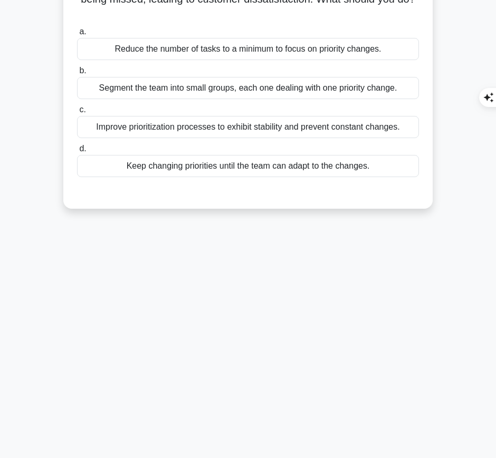
scroll to position [0, 0]
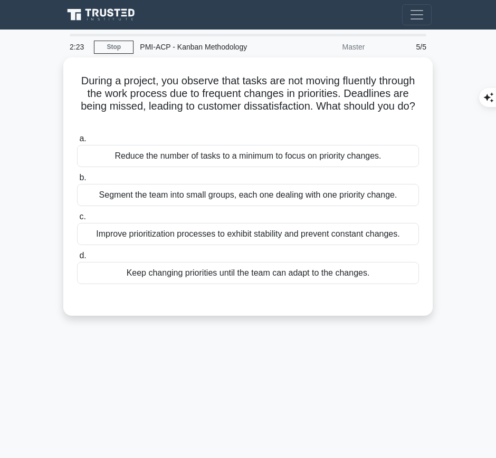
drag, startPoint x: 94, startPoint y: 79, endPoint x: 296, endPoint y: 117, distance: 205.4
click at [296, 117] on h5 "During a project, you observe that tasks are not moving fluently through the wo…" at bounding box center [248, 100] width 344 height 52
copy h5 "During a project, you observe that tasks are not moving fluently through the wo…"
click at [336, 230] on div "Improve prioritization processes to exhibit stability and prevent constant chan…" at bounding box center [248, 234] width 342 height 22
click at [77, 220] on input "c. Improve prioritization processes to exhibit stability and prevent constant c…" at bounding box center [77, 217] width 0 height 7
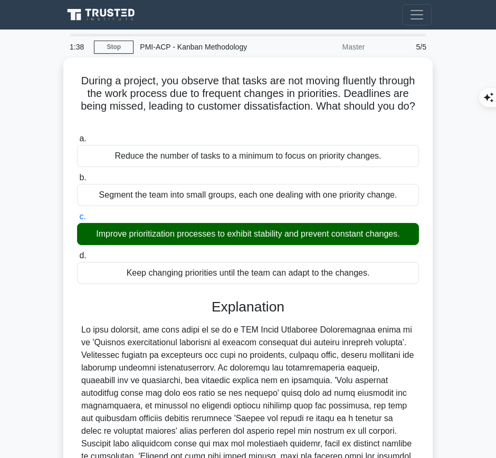
click at [226, 393] on div at bounding box center [247, 412] width 333 height 177
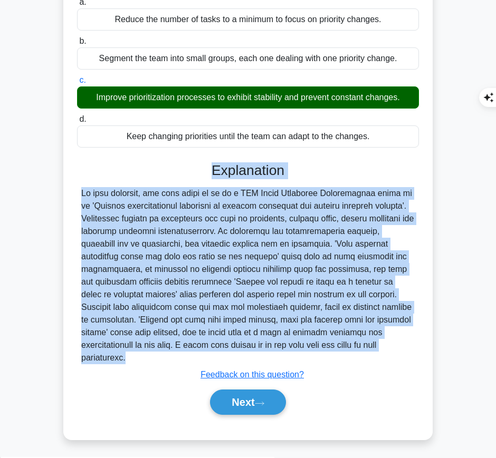
drag, startPoint x: 209, startPoint y: 163, endPoint x: 166, endPoint y: 374, distance: 215.3
click at [166, 374] on div "Explanation Submit feedback Feedback on this question? Next" at bounding box center [248, 290] width 342 height 257
copy div "Explanation In this scenario, the best thing to do as a PMI Agile Certified Pra…"
click at [235, 410] on button "Next" at bounding box center [247, 402] width 75 height 25
click at [247, 404] on button "Next" at bounding box center [247, 402] width 75 height 25
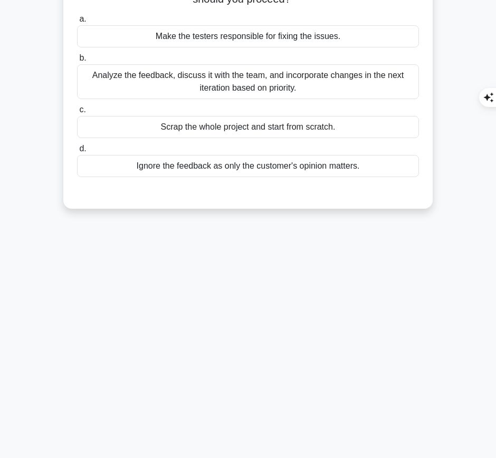
scroll to position [0, 0]
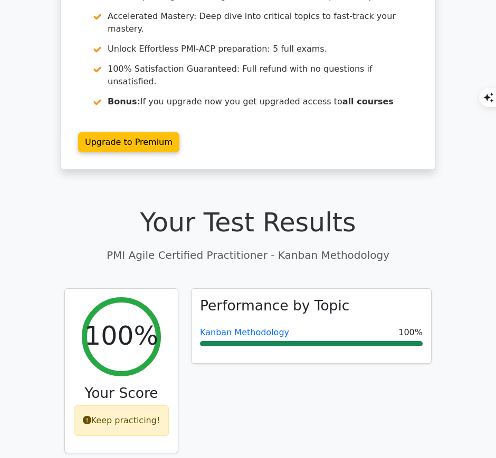
click at [275, 327] on link "Kanban Methodology" at bounding box center [244, 332] width 89 height 10
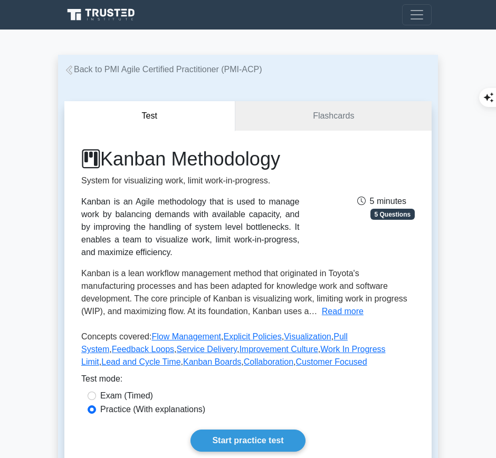
scroll to position [139, 0]
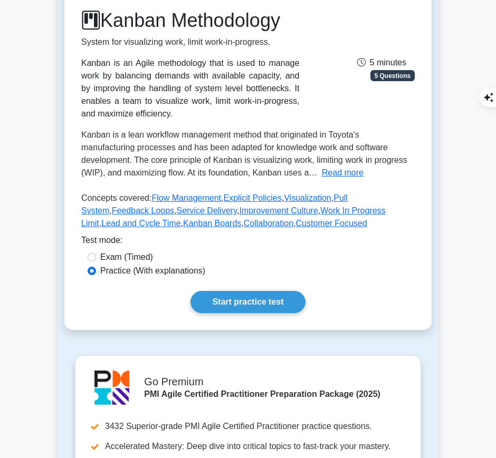
click at [276, 303] on link "Start practice test" at bounding box center [247, 302] width 114 height 22
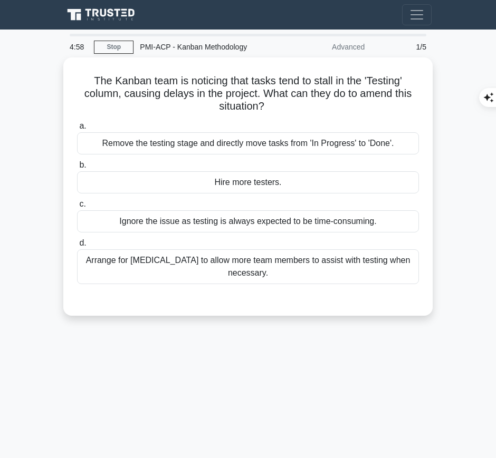
drag, startPoint x: 81, startPoint y: 80, endPoint x: 272, endPoint y: 108, distance: 193.0
click at [272, 108] on h5 "The Kanban team is noticing that tasks tend to stall in the 'Testing' column, c…" at bounding box center [248, 93] width 344 height 39
copy h5 "The Kanban team is noticing that tasks tend to stall in the 'Testing' column, c…"
click at [327, 264] on div "Arrange for [MEDICAL_DATA] to allow more team members to assist with testing wh…" at bounding box center [248, 266] width 342 height 35
click at [77, 247] on input "d. Arrange for [MEDICAL_DATA] to allow more team members to assist with testing…" at bounding box center [77, 243] width 0 height 7
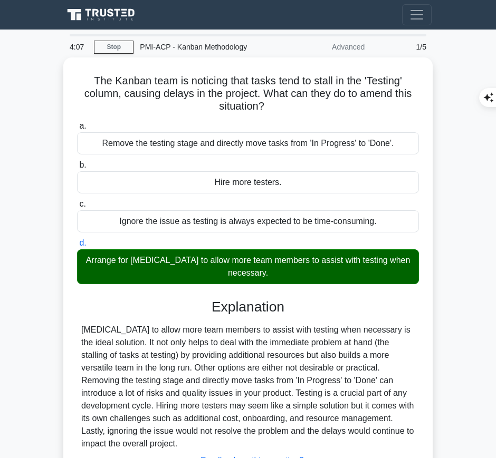
click at [182, 386] on div "Cross-training to allow more team members to assist with testing when necessary…" at bounding box center [247, 387] width 333 height 127
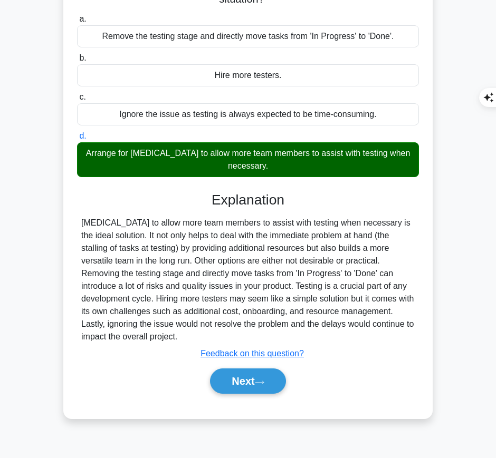
drag, startPoint x: 207, startPoint y: 196, endPoint x: 157, endPoint y: 339, distance: 151.3
click at [157, 339] on div "Explanation Cross-training to allow more team members to assist with testing wh…" at bounding box center [248, 295] width 342 height 207
copy div "Explanation Cross-training to allow more team members to assist with testing wh…"
click at [246, 374] on button "Next" at bounding box center [247, 381] width 75 height 25
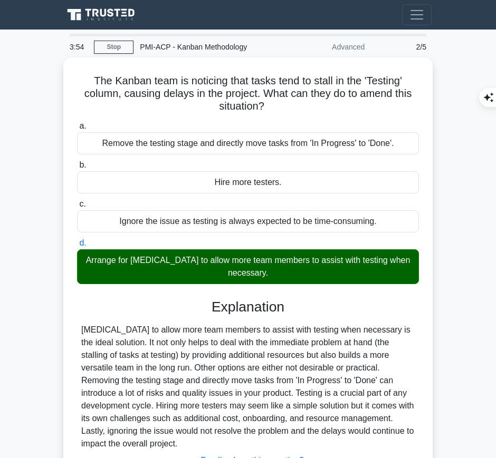
scroll to position [1, 0]
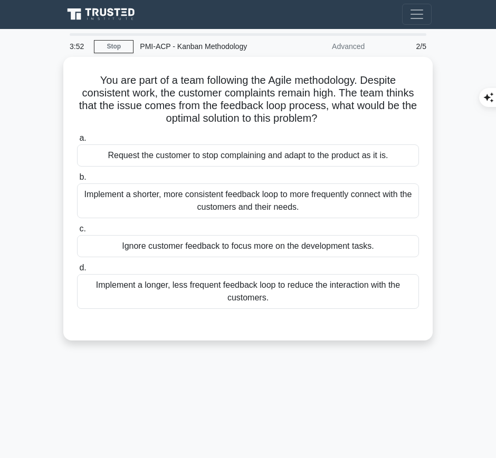
drag, startPoint x: 93, startPoint y: 71, endPoint x: 335, endPoint y: 114, distance: 246.0
click at [335, 114] on h5 "You are part of a team following the Agile methodology. Despite consistent work…" at bounding box center [248, 100] width 344 height 52
copy h5 "You are part of a team following the Agile methodology. Despite consistent work…"
click at [304, 196] on div "Implement a shorter, more consistent feedback loop to more frequently connect w…" at bounding box center [248, 201] width 342 height 35
click at [77, 181] on input "b. Implement a shorter, more consistent feedback loop to more frequently connec…" at bounding box center [77, 177] width 0 height 7
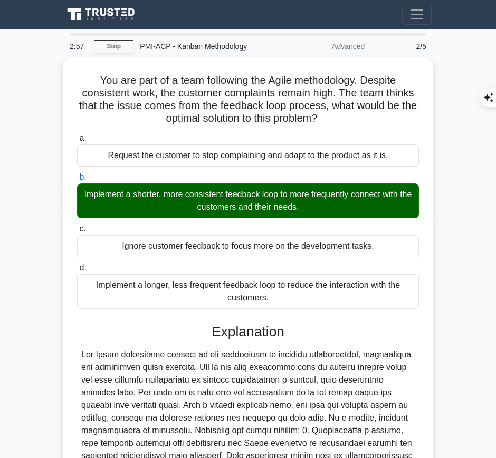
click at [275, 343] on div "Explanation Submit feedback Feedback on this question? Next" at bounding box center [248, 465] width 342 height 283
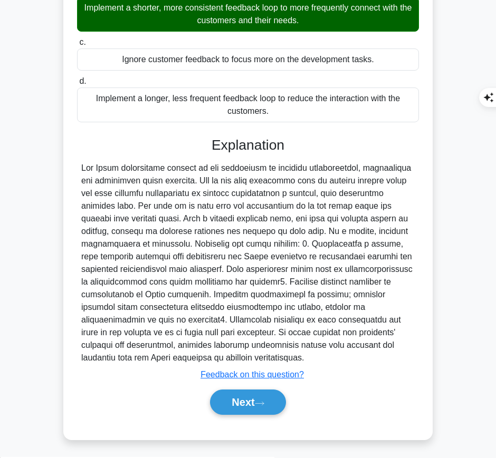
drag, startPoint x: 207, startPoint y: 141, endPoint x: 329, endPoint y: 355, distance: 246.8
click at [329, 355] on div "Explanation Submit feedback Feedback on this question? Next" at bounding box center [248, 278] width 342 height 283
copy div "Explanation The Agile methodology thrives on the principles of customer collabo…"
click at [253, 394] on button "Next" at bounding box center [247, 402] width 75 height 25
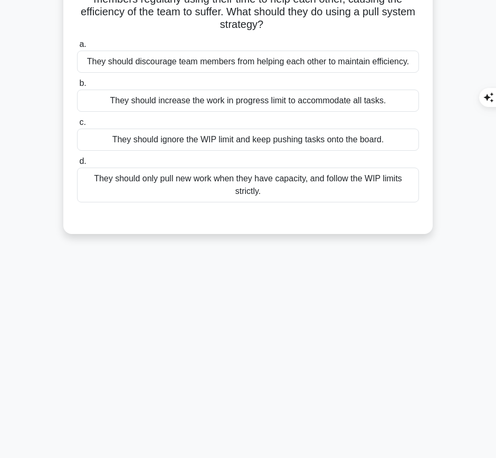
scroll to position [0, 0]
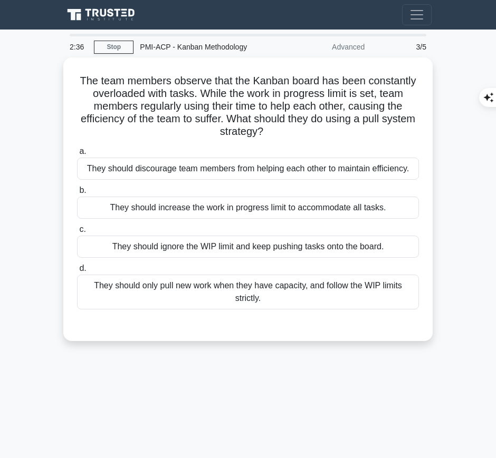
drag, startPoint x: 77, startPoint y: 74, endPoint x: 290, endPoint y: 134, distance: 221.4
click at [290, 134] on h5 "The team members observe that the Kanban board has been constantly overloaded w…" at bounding box center [248, 106] width 344 height 64
copy h5 "The team members observe that the Kanban board has been constantly overloaded w…"
click at [371, 298] on div "They should only pull new work when they have capacity, and follow the WIP limi…" at bounding box center [248, 292] width 342 height 35
click at [77, 272] on input "d. They should only pull new work when they have capacity, and follow the WIP l…" at bounding box center [77, 268] width 0 height 7
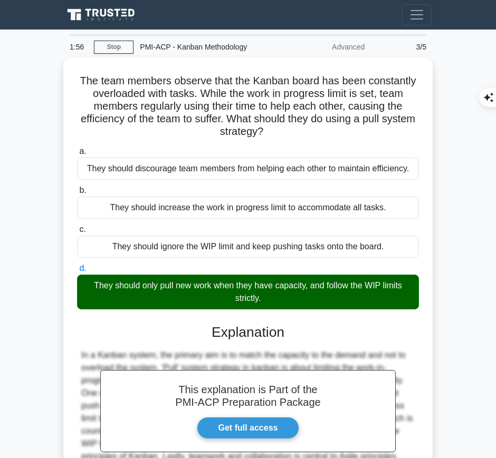
click at [230, 334] on h3 "Explanation" at bounding box center [247, 332] width 329 height 17
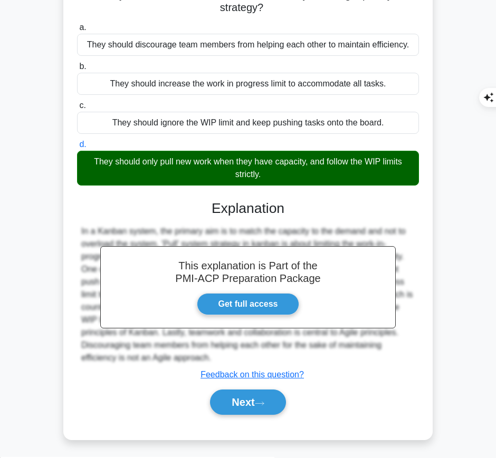
drag, startPoint x: 210, startPoint y: 205, endPoint x: 237, endPoint y: 352, distance: 149.1
click at [237, 352] on div "This explanation is Part of the PMI-ACP Preparation Package Get full access Exp…" at bounding box center [248, 304] width 342 height 232
copy div "Explanation In a Kanban system, the primary aim is to match the capacity to the…"
click at [232, 393] on button "Next" at bounding box center [247, 402] width 75 height 25
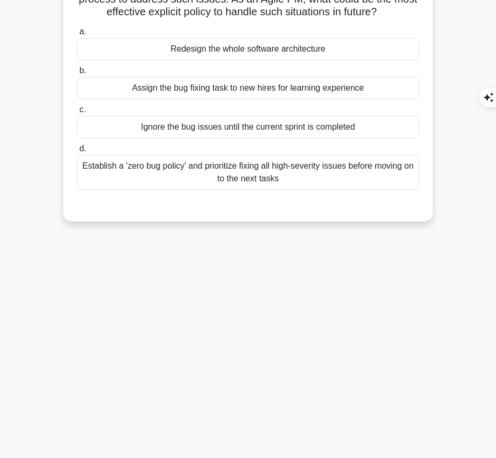
scroll to position [0, 0]
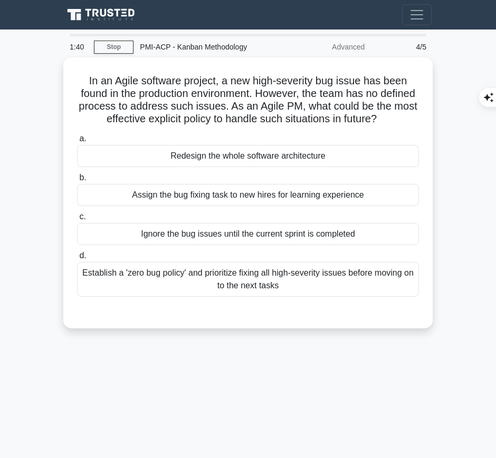
drag, startPoint x: 131, startPoint y: 75, endPoint x: 424, endPoint y: 115, distance: 295.5
click at [424, 115] on div "In an Agile software project, a new high-severity bug issue has been found in t…" at bounding box center [248, 193] width 361 height 263
copy h5 "In an Agile software project, a new high-severity bug issue has been found in t…"
click at [369, 268] on div "Establish a 'zero bug policy' and prioritize fixing all high-severity issues be…" at bounding box center [248, 279] width 342 height 35
click at [77, 259] on input "d. Establish a 'zero bug policy' and prioritize fixing all high-severity issues…" at bounding box center [77, 256] width 0 height 7
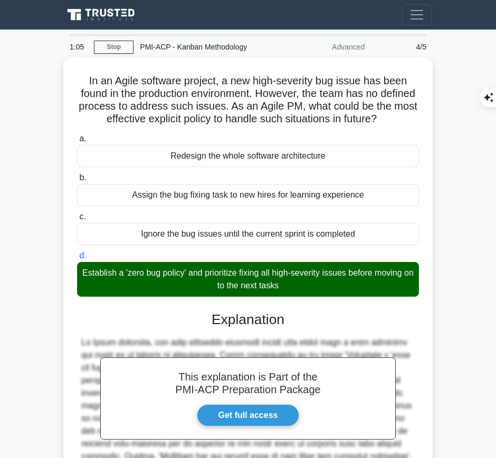
click at [397, 263] on div "Establish a 'zero bug policy' and prioritize fixing all high-severity issues be…" at bounding box center [248, 279] width 342 height 35
click at [77, 259] on input "d. Establish a 'zero bug policy' and prioritize fixing all high-severity issues…" at bounding box center [77, 256] width 0 height 7
click at [235, 336] on div at bounding box center [247, 418] width 333 height 165
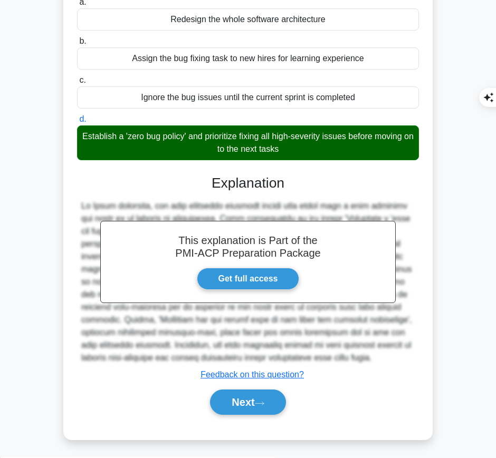
drag, startPoint x: 208, startPoint y: 173, endPoint x: 281, endPoint y: 357, distance: 197.6
click at [281, 357] on div "This explanation is Part of the PMI-ACP Preparation Package Get full access Exp…" at bounding box center [248, 290] width 342 height 257
copy div "Explanation In Agile practices, the most effective explicit policy when faced w…"
click at [262, 401] on icon at bounding box center [259, 404] width 9 height 6
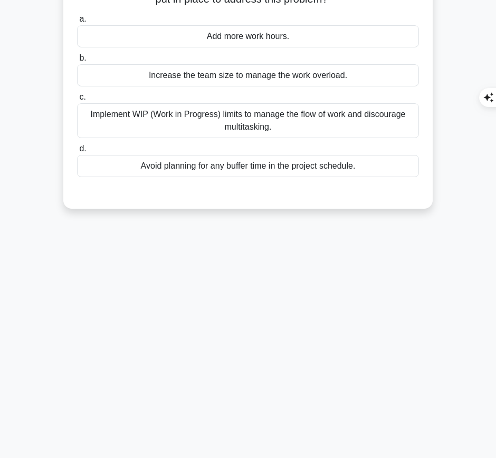
scroll to position [0, 0]
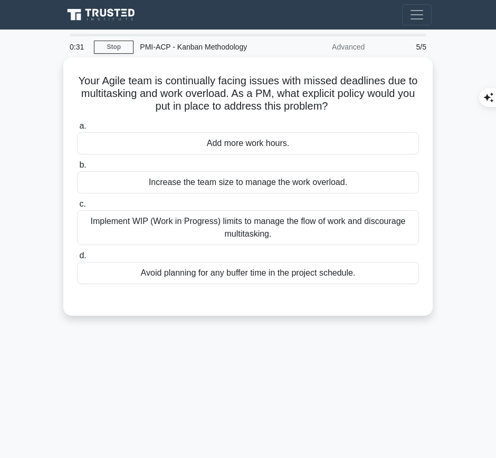
drag, startPoint x: 80, startPoint y: 76, endPoint x: 345, endPoint y: 103, distance: 266.6
click at [345, 103] on h5 "Your Agile team is continually facing issues with missed deadlines due to multi…" at bounding box center [248, 93] width 344 height 39
copy h5 "Your Agile team is continually facing issues with missed deadlines due to multi…"
click at [380, 225] on div "Implement WIP (Work in Progress) limits to manage the flow of work and discoura…" at bounding box center [248, 227] width 342 height 35
click at [77, 208] on input "c. Implement WIP (Work in Progress) limits to manage the flow of work and disco…" at bounding box center [77, 204] width 0 height 7
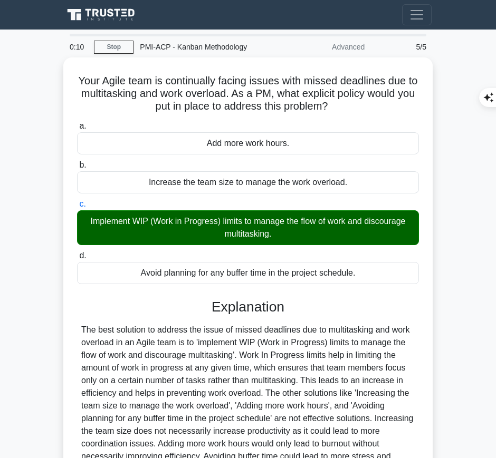
click at [343, 371] on div "The best solution to address the issue of missed deadlines due to multitasking …" at bounding box center [247, 400] width 333 height 152
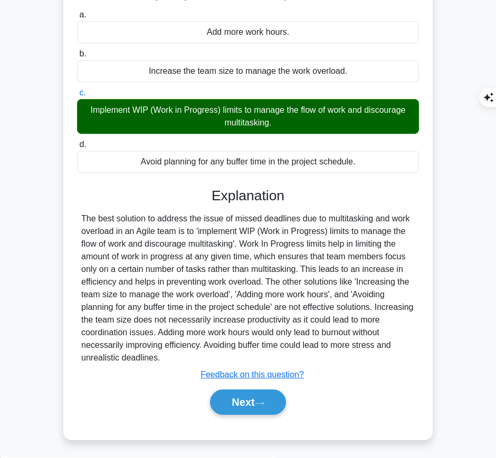
scroll to position [111, 0]
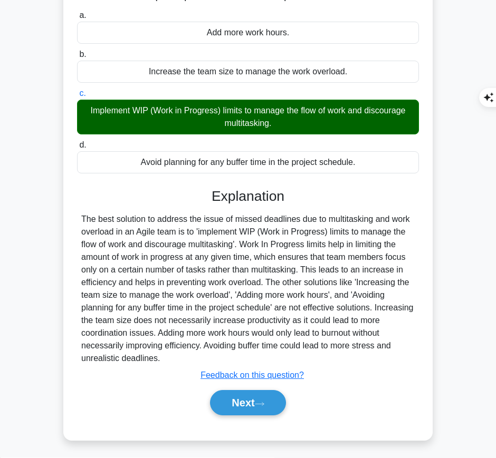
drag, startPoint x: 211, startPoint y: 194, endPoint x: 207, endPoint y: 356, distance: 162.5
click at [207, 356] on div "Explanation Submit feedback Feedback on this question? Next" at bounding box center [248, 304] width 342 height 232
copy div "Explanation The best solution to address the issue of missed deadlines due to m…"
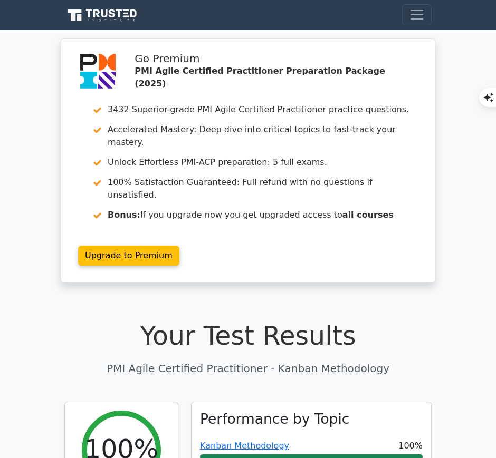
click at [272, 441] on link "Kanban Methodology" at bounding box center [244, 446] width 89 height 10
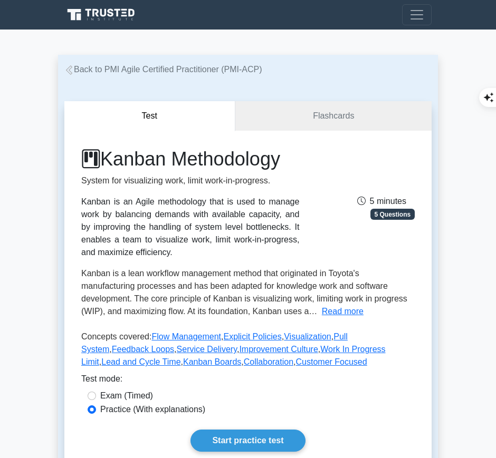
scroll to position [50, 0]
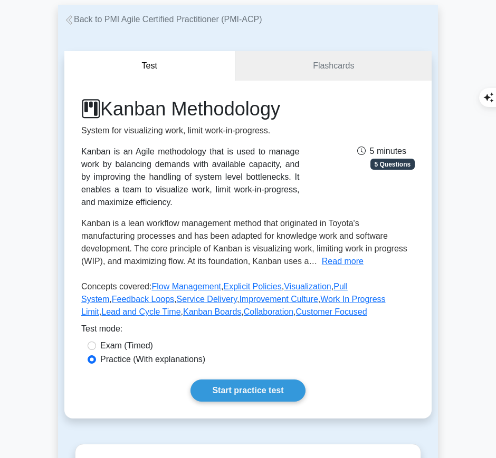
click at [253, 387] on link "Start practice test" at bounding box center [247, 391] width 114 height 22
click at [255, 391] on link "Start practice test" at bounding box center [247, 391] width 114 height 22
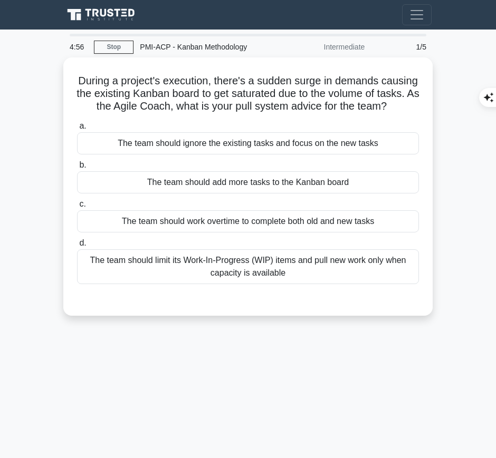
drag, startPoint x: 89, startPoint y: 75, endPoint x: 278, endPoint y: 119, distance: 194.4
click at [278, 113] on h5 "During a project's execution, there's a sudden surge in demands causing the exi…" at bounding box center [248, 93] width 344 height 39
copy h5 "During a project's execution, there's a sudden surge in demands causing the exi…"
click at [381, 276] on div "The team should limit its Work-In-Progress (WIP) items and pull new work only w…" at bounding box center [248, 266] width 342 height 35
click at [77, 247] on input "d. The team should limit its Work-In-Progress (WIP) items and pull new work onl…" at bounding box center [77, 243] width 0 height 7
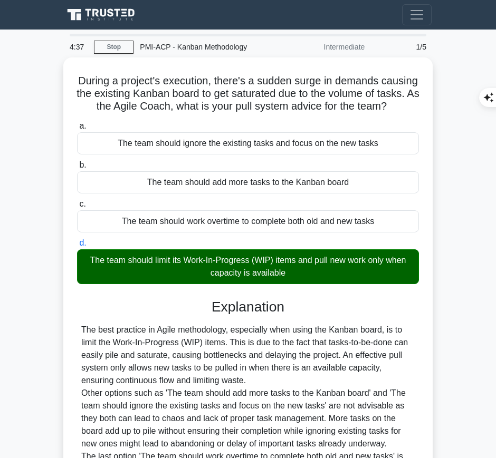
click at [280, 357] on div "The best practice in Agile methodology, especially when using the Kanban board,…" at bounding box center [247, 412] width 333 height 177
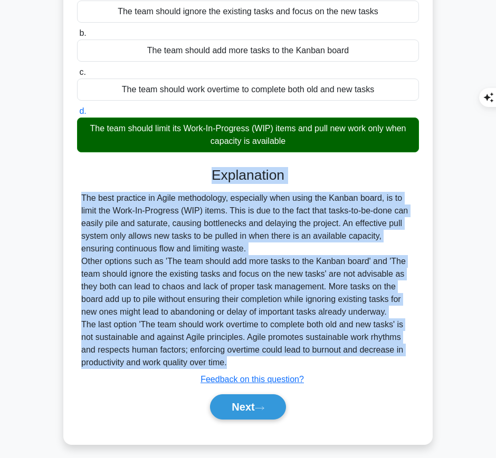
drag, startPoint x: 207, startPoint y: 180, endPoint x: 245, endPoint y: 374, distance: 198.3
click at [245, 374] on div "Explanation The best practice in Agile methodology, especially when using the K…" at bounding box center [248, 295] width 342 height 257
copy div "Explanation The best practice in Agile methodology, especially when using the K…"
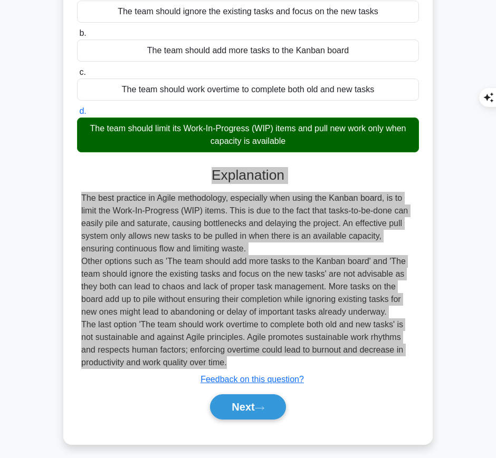
scroll to position [149, 0]
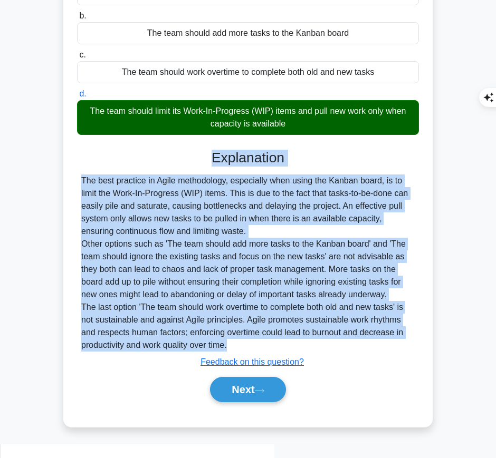
click at [244, 400] on button "Next" at bounding box center [247, 389] width 75 height 25
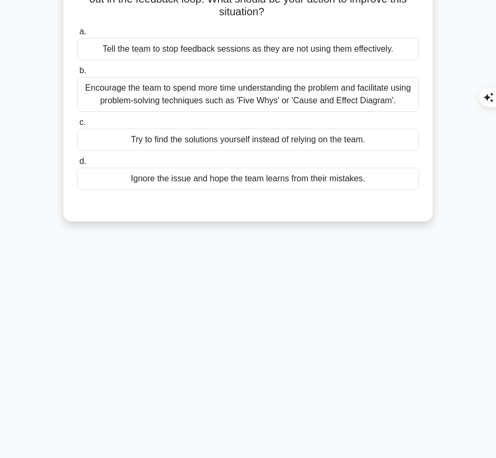
scroll to position [0, 0]
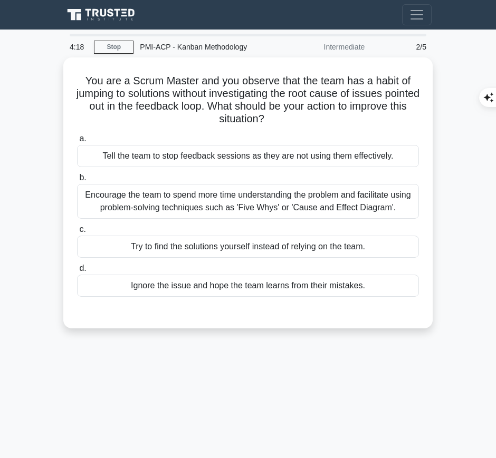
drag, startPoint x: 80, startPoint y: 73, endPoint x: 303, endPoint y: 118, distance: 228.1
click at [303, 118] on h5 "You are a Scrum Master and you observe that the team has a habit of jumping to …" at bounding box center [248, 100] width 344 height 52
copy h5 "You are a Scrum Master and you observe that the team has a habit of jumping to …"
click at [363, 201] on div "Encourage the team to spend more time understanding the problem and facilitate …" at bounding box center [248, 201] width 342 height 35
click at [77, 181] on input "b. Encourage the team to spend more time understanding the problem and facilita…" at bounding box center [77, 178] width 0 height 7
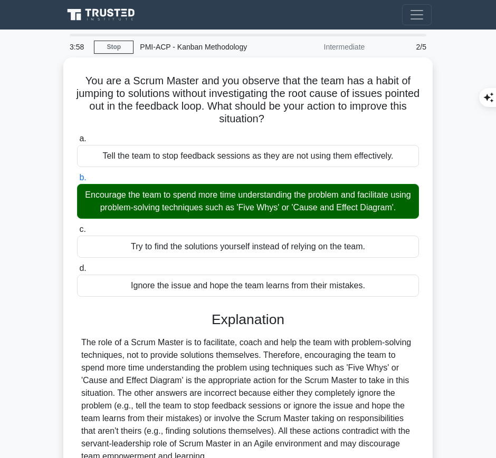
click at [275, 353] on div "The role of a Scrum Master is to facilitate, coach and help the team with probl…" at bounding box center [247, 399] width 333 height 127
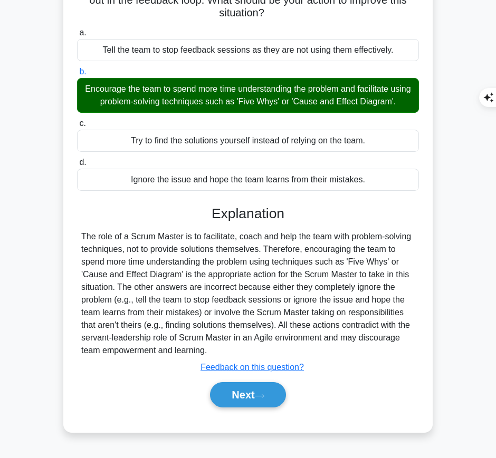
scroll to position [107, 0]
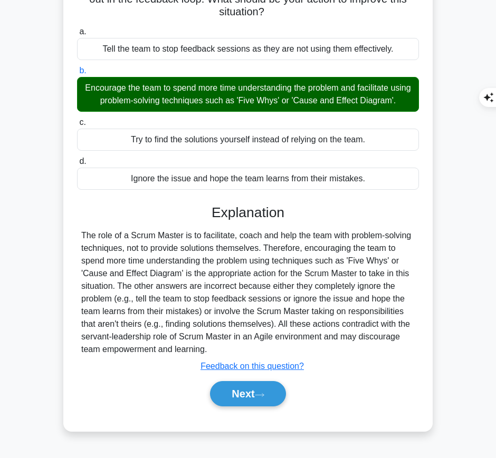
drag, startPoint x: 207, startPoint y: 201, endPoint x: 230, endPoint y: 348, distance: 148.9
click at [230, 348] on div "a. Tell the team to stop feedback sessions as they are not using them effective…" at bounding box center [248, 221] width 344 height 397
copy div "Explanation The role of a Scrum Master is to facilitate, coach and help the tea…"
click at [230, 399] on button "Next" at bounding box center [247, 393] width 75 height 25
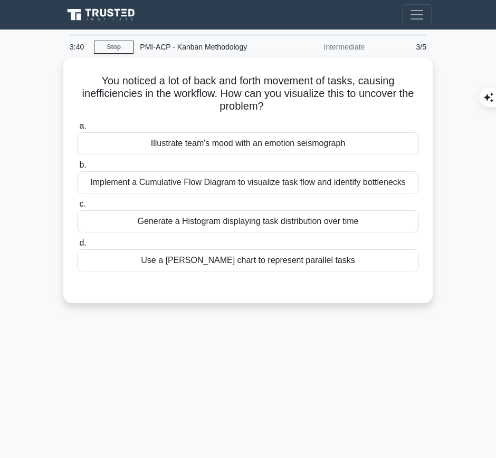
drag, startPoint x: 91, startPoint y: 72, endPoint x: 267, endPoint y: 100, distance: 178.4
click at [267, 100] on h5 "You noticed a lot of back and forth movement of tasks, causing inefficiencies i…" at bounding box center [248, 93] width 344 height 39
copy h5 "You noticed a lot of back and forth movement of tasks, causing inefficiencies i…"
click at [376, 181] on div "Implement a Cumulative Flow Diagram to visualize task flow and identify bottlen…" at bounding box center [248, 182] width 342 height 22
click at [77, 169] on input "b. Implement a Cumulative Flow Diagram to visualize task flow and identify bott…" at bounding box center [77, 165] width 0 height 7
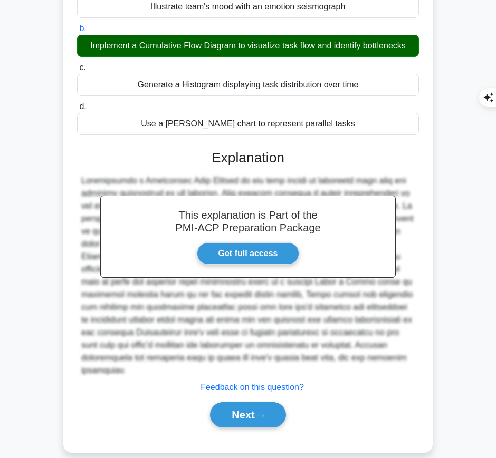
scroll to position [136, 0]
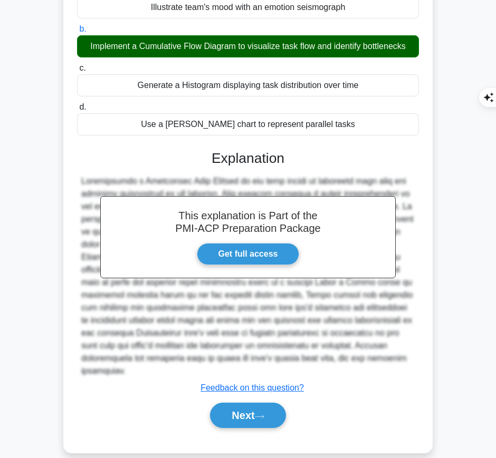
click at [226, 165] on h3 "Explanation" at bounding box center [247, 158] width 329 height 17
drag, startPoint x: 209, startPoint y: 153, endPoint x: 311, endPoint y: 360, distance: 230.4
click at [311, 360] on div "This explanation is Part of the PMI-ACP Preparation Package Get full access Exp…" at bounding box center [248, 285] width 342 height 295
copy div "Explanation Implementing a Cumulative Flow Diagram is the best method to visual…"
click at [243, 406] on button "Next" at bounding box center [247, 415] width 75 height 25
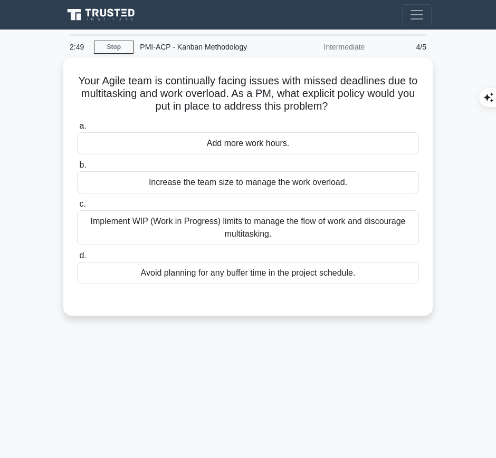
scroll to position [1, 0]
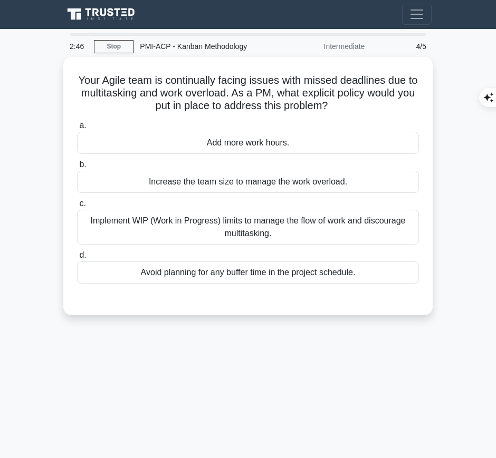
drag, startPoint x: 78, startPoint y: 75, endPoint x: 352, endPoint y: 109, distance: 276.8
click at [352, 109] on h5 "Your Agile team is continually facing issues with missed deadlines due to multi…" at bounding box center [248, 93] width 344 height 39
copy h5 "Your Agile team is continually facing issues with missed deadlines due to multi…"
click at [331, 230] on div "Implement WIP (Work in Progress) limits to manage the flow of work and discoura…" at bounding box center [248, 227] width 342 height 35
click at [77, 207] on input "c. Implement WIP (Work in Progress) limits to manage the flow of work and disco…" at bounding box center [77, 203] width 0 height 7
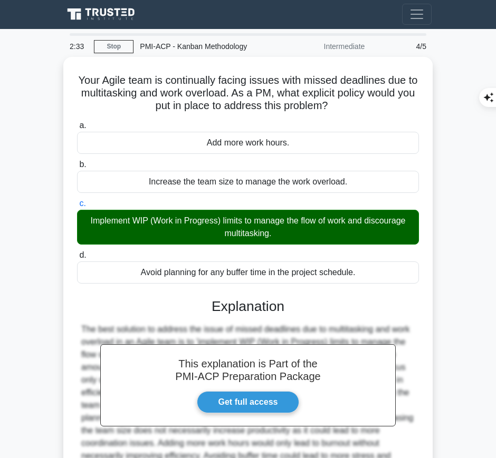
scroll to position [111, 0]
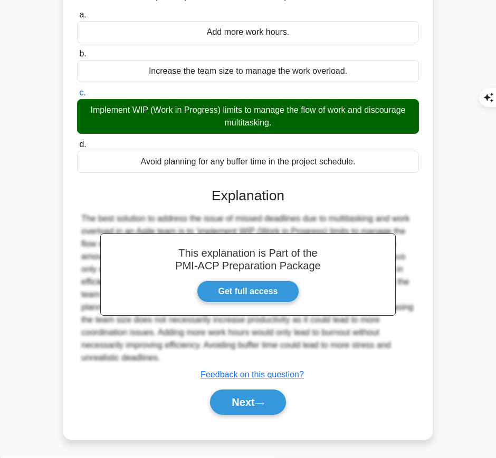
click at [262, 402] on icon at bounding box center [259, 404] width 9 height 6
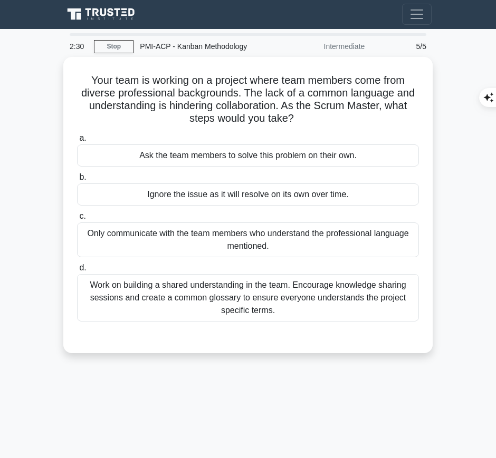
scroll to position [0, 0]
drag, startPoint x: 82, startPoint y: 73, endPoint x: 309, endPoint y: 115, distance: 230.1
click at [309, 115] on h5 "Your team is working on a project where team members come from diverse professi…" at bounding box center [248, 100] width 344 height 52
copy h5 "Your team is working on a project where team members come from diverse professi…"
click at [262, 301] on div "Work on building a shared understanding in the team. Encourage knowledge sharin…" at bounding box center [248, 298] width 342 height 47
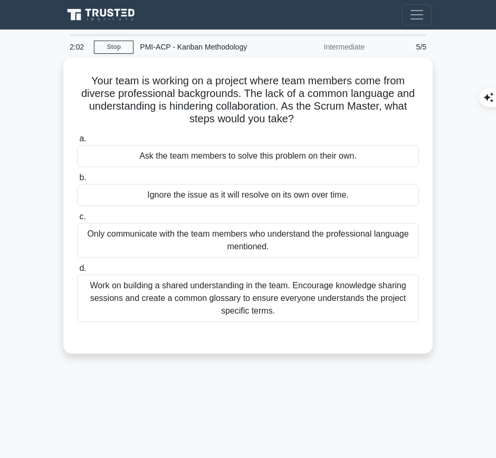
click at [77, 272] on input "d. Work on building a shared understanding in the team. Encourage knowledge sha…" at bounding box center [77, 268] width 0 height 7
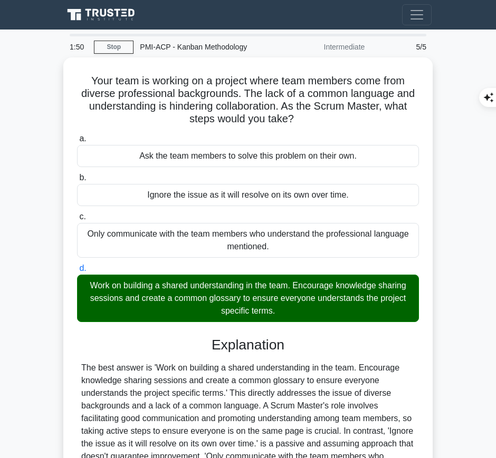
scroll to position [149, 0]
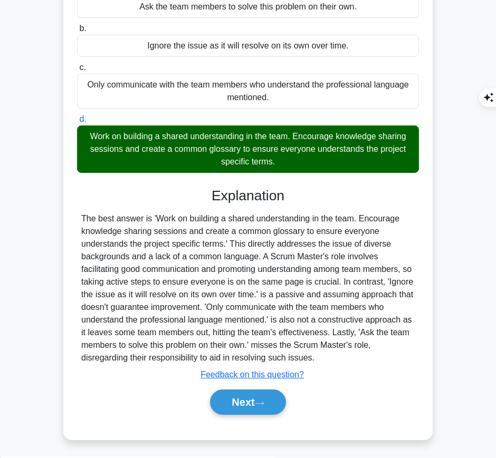
click at [218, 196] on h3 "Explanation" at bounding box center [247, 196] width 329 height 17
drag, startPoint x: 209, startPoint y: 192, endPoint x: 412, endPoint y: 360, distance: 263.0
click at [412, 360] on div "Explanation Submit feedback Feedback on this question? Next" at bounding box center [248, 304] width 342 height 232
copy div "Explanation The best answer is 'Work on building a shared understanding in the …"
click at [244, 402] on button "Next" at bounding box center [247, 402] width 75 height 25
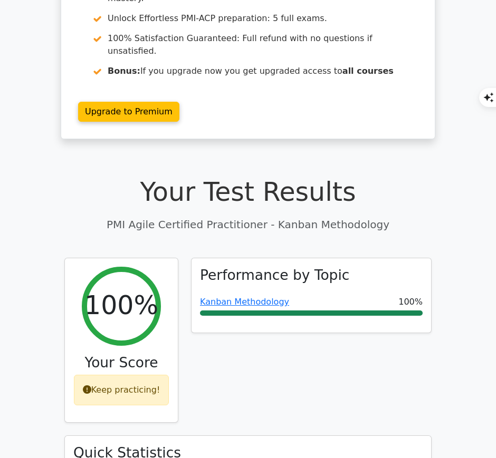
click at [220, 297] on link "Kanban Methodology" at bounding box center [244, 302] width 89 height 10
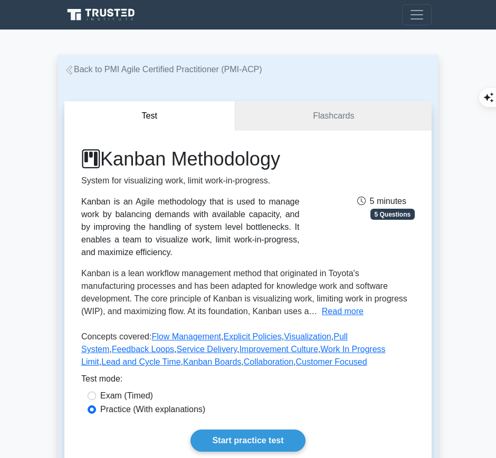
scroll to position [205, 0]
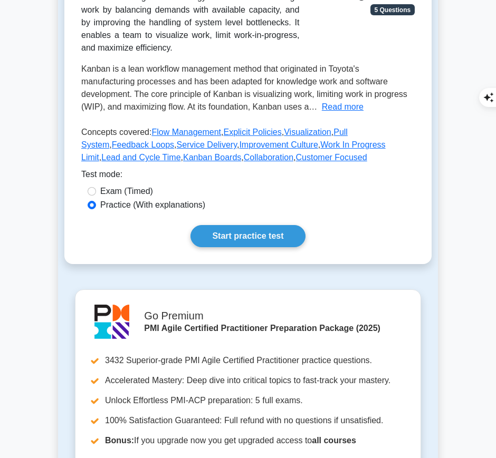
click at [206, 240] on link "Start practice test" at bounding box center [247, 236] width 114 height 22
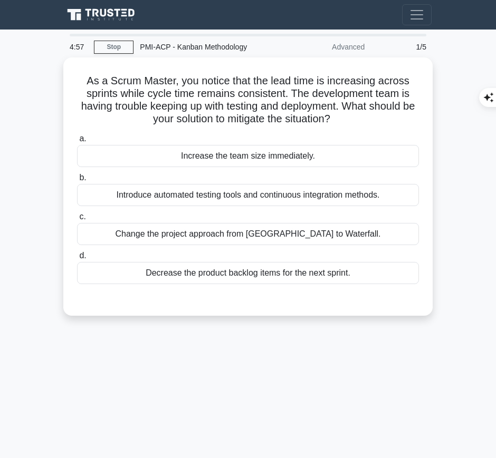
drag, startPoint x: 82, startPoint y: 77, endPoint x: 344, endPoint y: 120, distance: 265.6
click at [344, 120] on h5 "As a Scrum Master, you notice that the lead time is increasing across sprints w…" at bounding box center [248, 100] width 344 height 52
copy h5 "As a Scrum Master, you notice that the lead time is increasing across sprints w…"
click at [404, 192] on div "Introduce automated testing tools and continuous integration methods." at bounding box center [248, 195] width 342 height 22
click at [77, 181] on input "b. Introduce automated testing tools and continuous integration methods." at bounding box center [77, 178] width 0 height 7
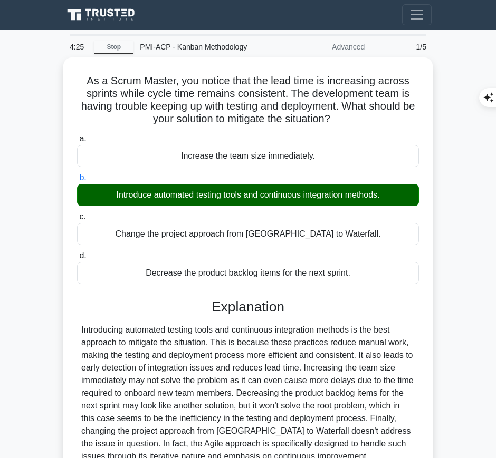
click at [234, 411] on div "Introducing automated testing tools and continuous integration methods is the b…" at bounding box center [247, 393] width 333 height 139
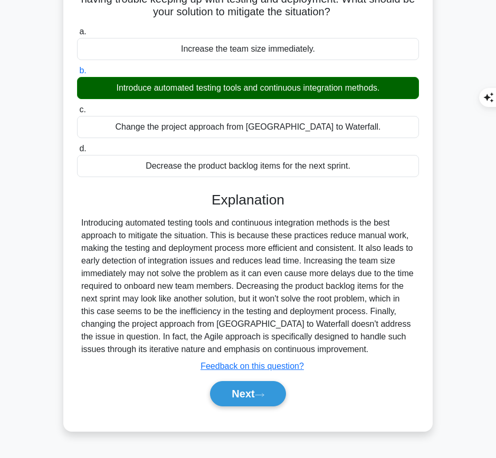
drag, startPoint x: 207, startPoint y: 200, endPoint x: 352, endPoint y: 351, distance: 209.2
click at [352, 351] on div "Explanation Submit feedback Feedback on this question? Next" at bounding box center [248, 301] width 342 height 219
copy div "Explanation Introducing automated testing tools and continuous integration meth…"
click at [230, 390] on button "Next" at bounding box center [247, 393] width 75 height 25
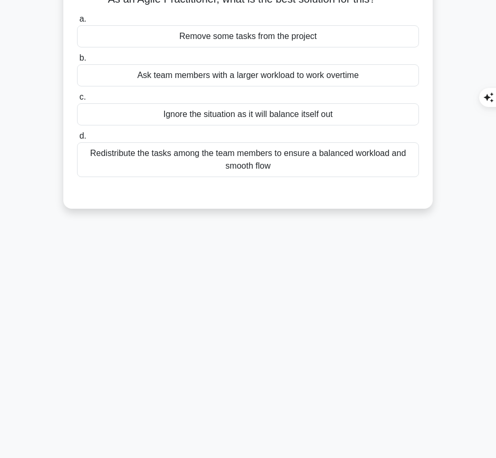
scroll to position [0, 0]
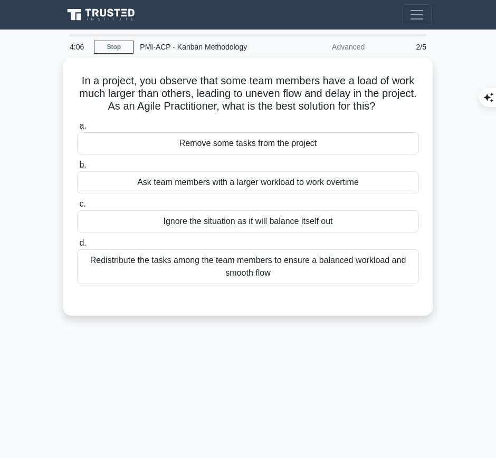
drag, startPoint x: 73, startPoint y: 74, endPoint x: 421, endPoint y: 100, distance: 348.5
click at [421, 100] on div "In a project, you observe that some team members have a load of work much large…" at bounding box center [248, 187] width 361 height 250
copy h5 "In a project, you observe that some team members have a load of work much large…"
click at [309, 271] on div "Redistribute the tasks among the team members to ensure a balanced workload and…" at bounding box center [248, 266] width 342 height 35
click at [77, 247] on input "d. Redistribute the tasks among the team members to ensure a balanced workload …" at bounding box center [77, 243] width 0 height 7
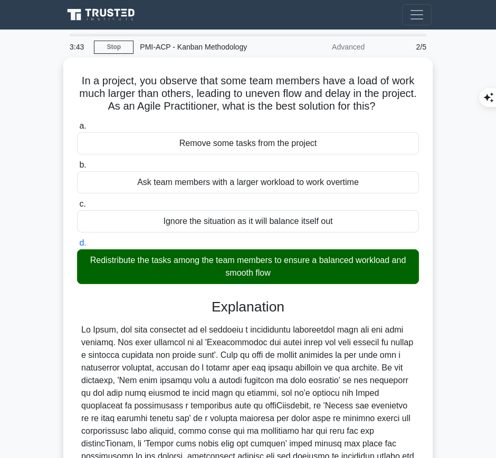
click at [276, 350] on div at bounding box center [247, 406] width 333 height 165
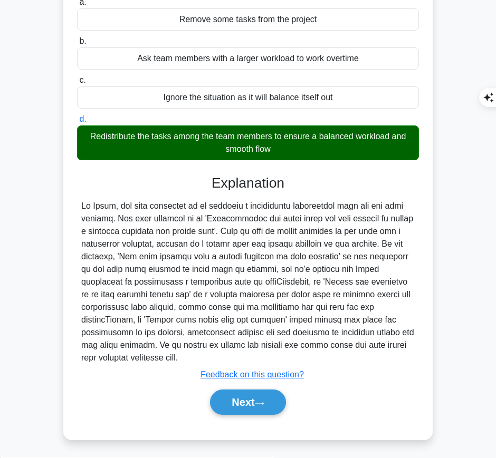
drag, startPoint x: 209, startPoint y: 174, endPoint x: 181, endPoint y: 357, distance: 185.1
click at [181, 357] on div "Explanation Submit feedback Feedback on this question? Next" at bounding box center [248, 297] width 342 height 245
copy div "Explanation In Agile, the core principle is to maintain a sustainable developme…"
click at [257, 398] on button "Next" at bounding box center [247, 402] width 75 height 25
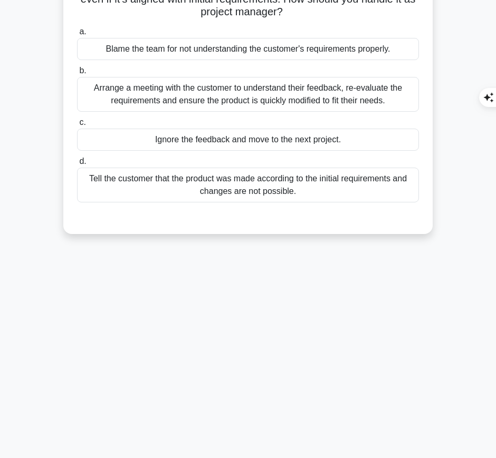
scroll to position [0, 0]
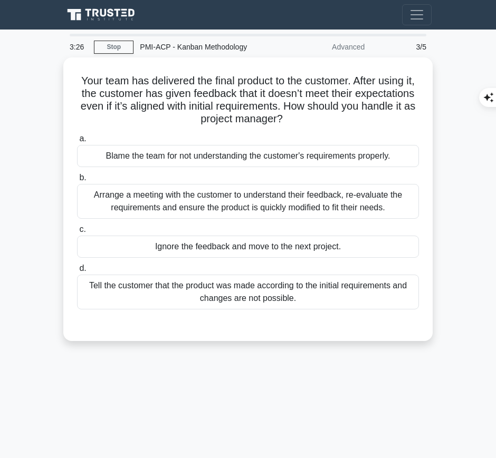
drag, startPoint x: 76, startPoint y: 78, endPoint x: 321, endPoint y: 123, distance: 249.4
click at [321, 123] on h5 "Your team has delivered the final product to the customer. After using it, the …" at bounding box center [248, 100] width 344 height 52
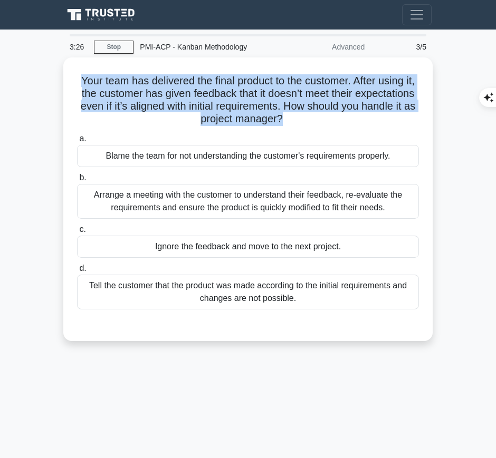
copy h5 "Your team has delivered the final product to the customer. After using it, the …"
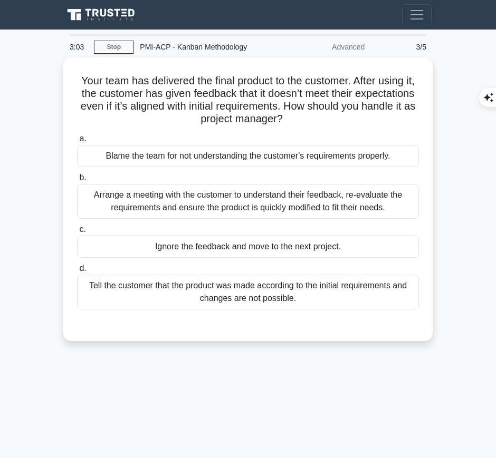
click at [282, 201] on div "Arrange a meeting with the customer to understand their feedback, re-evaluate t…" at bounding box center [248, 201] width 342 height 35
click at [77, 181] on input "b. Arrange a meeting with the customer to understand their feedback, re-evaluat…" at bounding box center [77, 178] width 0 height 7
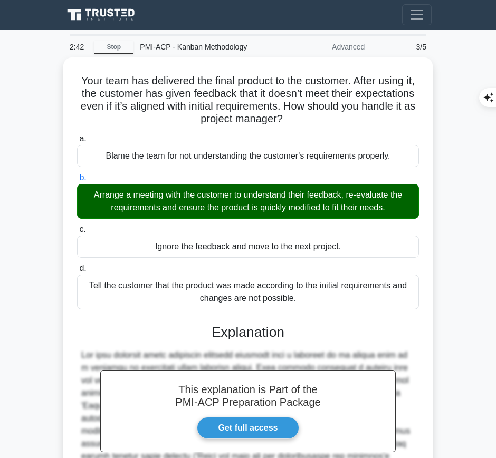
click at [201, 324] on h3 "Explanation" at bounding box center [247, 332] width 329 height 17
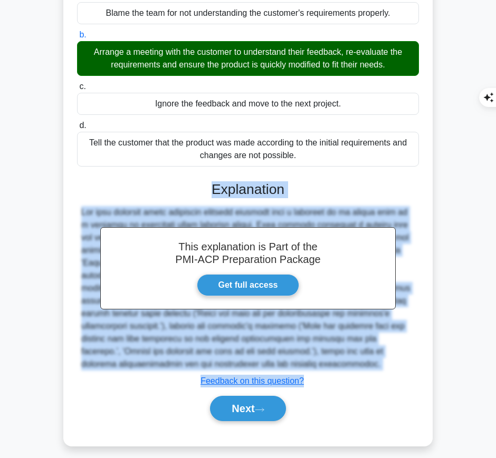
drag, startPoint x: 207, startPoint y: 179, endPoint x: 353, endPoint y: 371, distance: 241.2
click at [353, 371] on div "This explanation is Part of the PMI-ACP Preparation Package Get full access Exp…" at bounding box center [248, 297] width 342 height 257
copy div "Explanation The best approach after receiving negative feedback from a customer…"
click at [241, 397] on button "Next" at bounding box center [247, 408] width 75 height 25
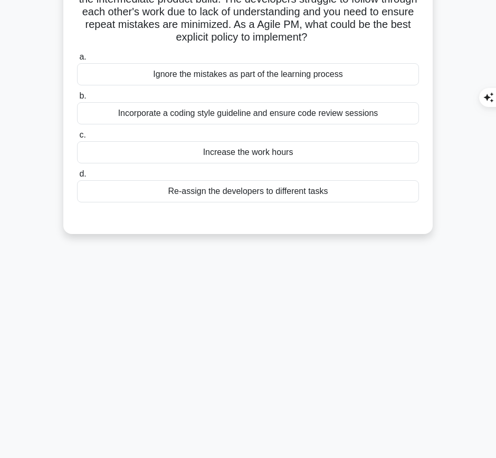
scroll to position [0, 0]
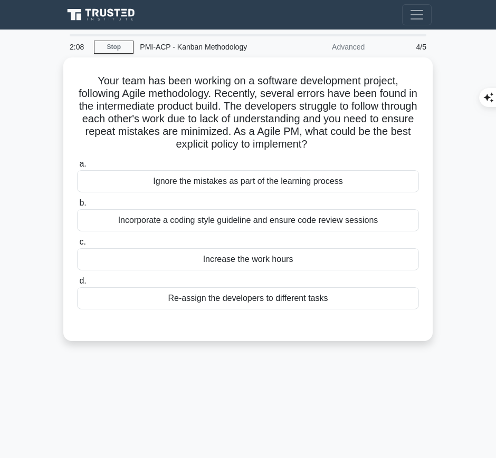
drag, startPoint x: 93, startPoint y: 76, endPoint x: 335, endPoint y: 147, distance: 252.0
click at [335, 147] on h5 "Your team has been working on a software development project, following Agile m…" at bounding box center [248, 112] width 344 height 77
copy h5 "Your team has been working on a software development project, following Agile m…"
click at [409, 223] on div "Incorporate a coding style guideline and ensure code review sessions" at bounding box center [248, 220] width 342 height 22
click at [77, 207] on input "b. Incorporate a coding style guideline and ensure code review sessions" at bounding box center [77, 203] width 0 height 7
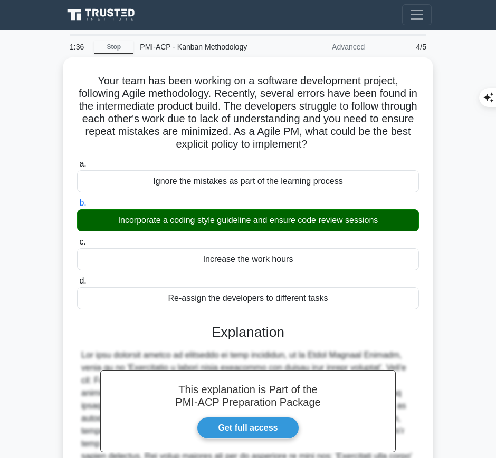
scroll to position [162, 0]
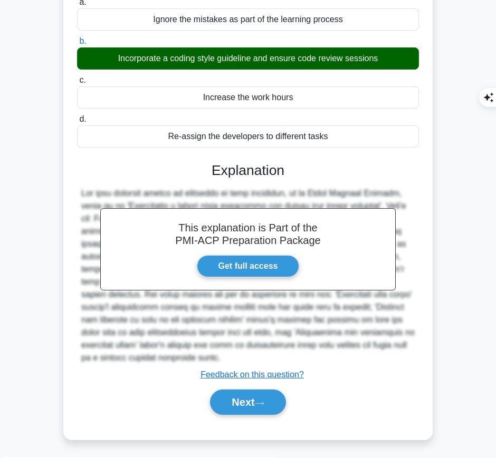
click at [218, 179] on div "This explanation is Part of the PMI-ACP Preparation Package Get full access Exp…" at bounding box center [248, 285] width 342 height 270
drag, startPoint x: 211, startPoint y: 166, endPoint x: 313, endPoint y: 358, distance: 216.6
click at [313, 358] on div "This explanation is Part of the PMI-ACP Preparation Package Get full access Exp…" at bounding box center [248, 285] width 342 height 270
copy div "Explanation The best explicit policy to implement in this situation, as an Agil…"
click at [255, 403] on button "Next" at bounding box center [247, 402] width 75 height 25
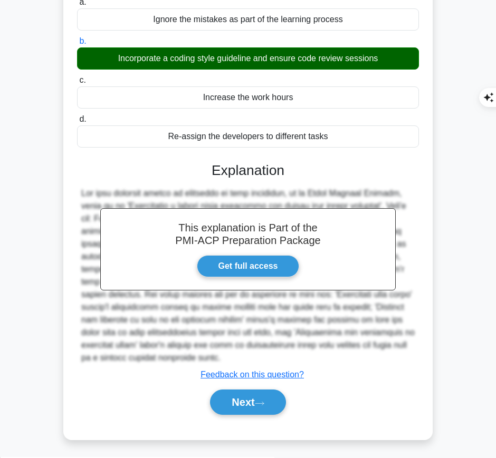
scroll to position [0, 0]
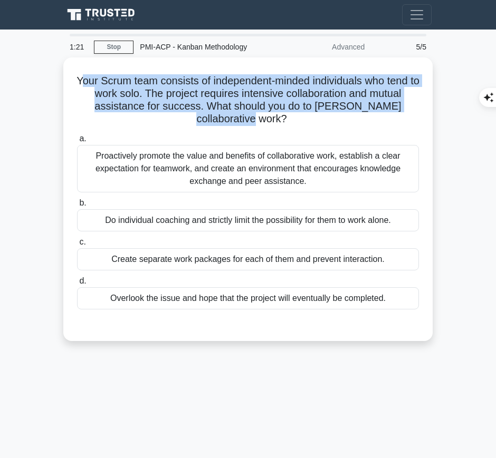
drag, startPoint x: 81, startPoint y: 78, endPoint x: 261, endPoint y: 119, distance: 184.9
click at [261, 119] on h5 "Your Scrum team consists of independent-minded individuals who tend to work sol…" at bounding box center [248, 100] width 344 height 52
click at [141, 96] on h5 "Your Scrum team consists of independent-minded individuals who tend to work sol…" at bounding box center [248, 100] width 344 height 52
drag, startPoint x: 73, startPoint y: 77, endPoint x: 261, endPoint y: 117, distance: 192.0
click at [261, 117] on div "Your Scrum team consists of independent-minded individuals who tend to work sol…" at bounding box center [248, 199] width 361 height 275
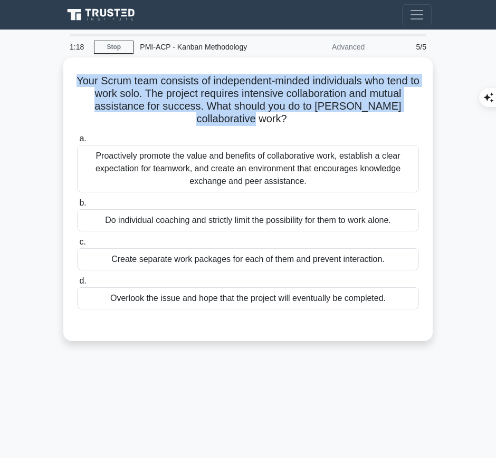
copy h5 "Your Scrum team consists of independent-minded individuals who tend to work sol…"
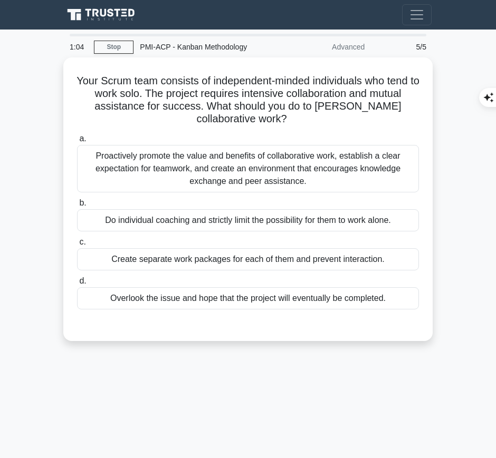
click at [296, 169] on div "Proactively promote the value and benefits of collaborative work, establish a c…" at bounding box center [248, 168] width 342 height 47
click at [77, 142] on input "a. Proactively promote the value and benefits of collaborative work, establish …" at bounding box center [77, 139] width 0 height 7
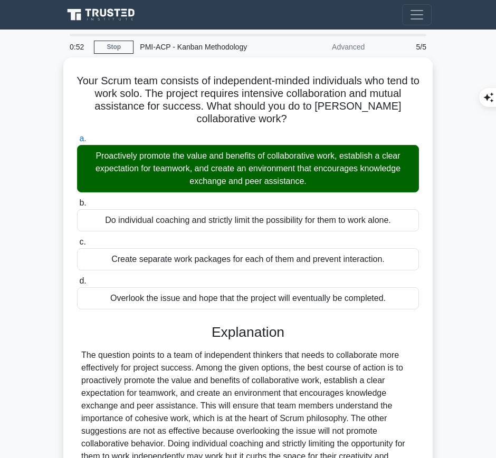
click at [210, 371] on div at bounding box center [247, 425] width 333 height 152
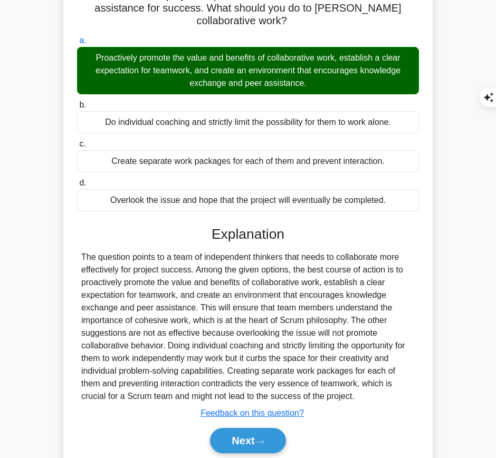
scroll to position [129, 0]
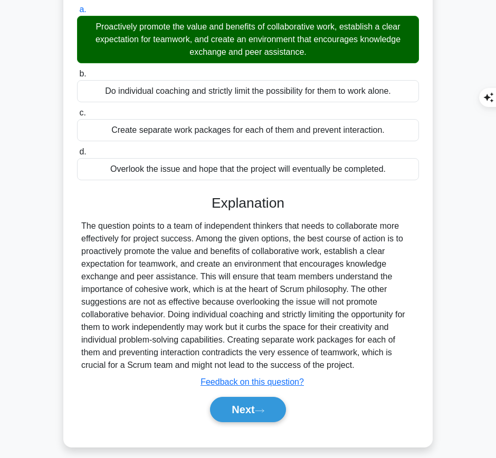
drag, startPoint x: 208, startPoint y: 195, endPoint x: 366, endPoint y: 365, distance: 232.1
click at [366, 365] on div "Explanation Submit feedback Feedback on this question? Next" at bounding box center [248, 311] width 342 height 232
copy div "Explanation The question points to a team of independent thinkers that needs to…"
click at [234, 403] on button "Next" at bounding box center [247, 409] width 75 height 25
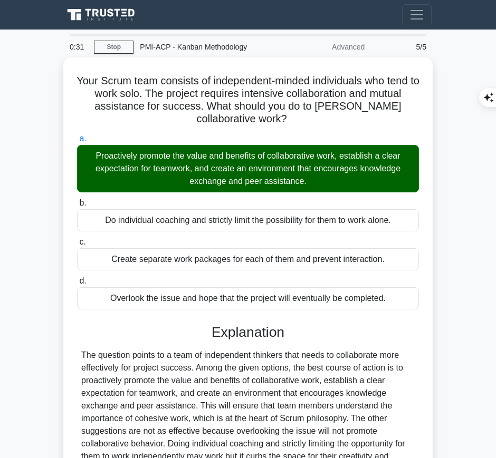
scroll to position [137, 0]
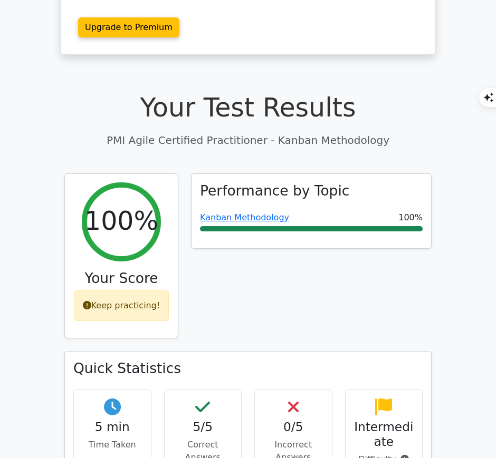
scroll to position [256, 0]
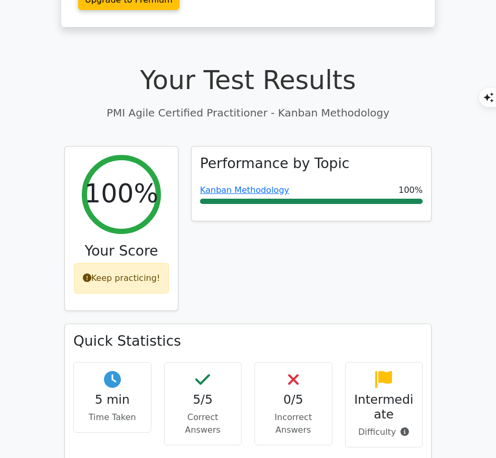
click at [273, 185] on link "Kanban Methodology" at bounding box center [244, 190] width 89 height 10
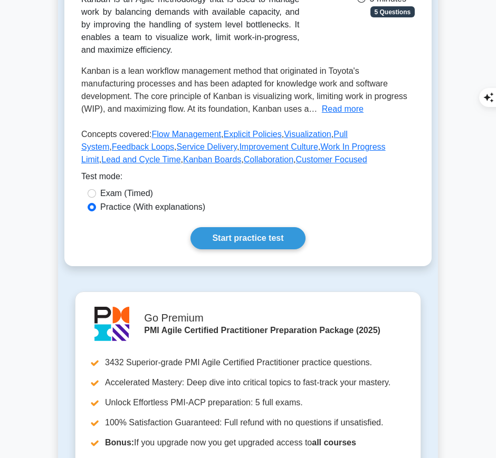
scroll to position [203, 0]
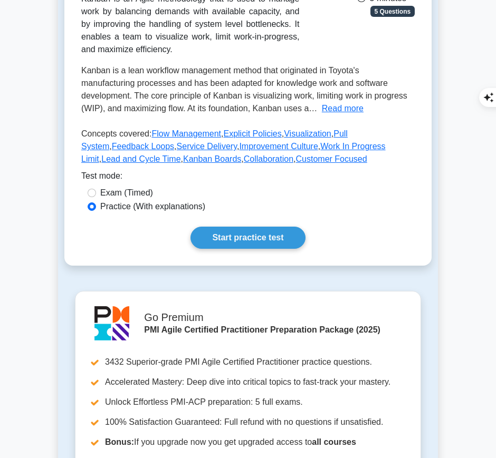
click at [256, 239] on link "Start practice test" at bounding box center [247, 238] width 114 height 22
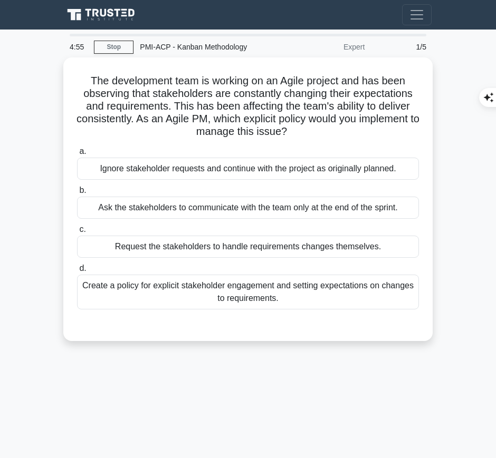
drag, startPoint x: 82, startPoint y: 76, endPoint x: 294, endPoint y: 134, distance: 219.8
click at [294, 134] on h5 "The development team is working on an Agile project and has been observing that…" at bounding box center [248, 106] width 344 height 64
copy h5 "The development team is working on an Agile project and has been observing that…"
click at [334, 285] on div "Create a policy for explicit stakeholder engagement and setting expectations on…" at bounding box center [248, 292] width 342 height 35
click at [77, 272] on input "d. Create a policy for explicit stakeholder engagement and setting expectations…" at bounding box center [77, 268] width 0 height 7
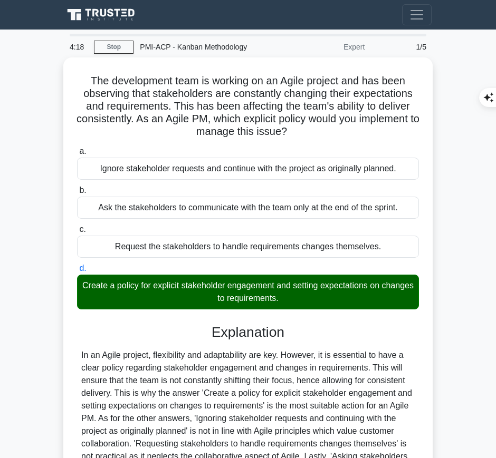
click at [220, 349] on div "In an Agile project, flexibility and adaptability are key. However, it is essen…" at bounding box center [247, 418] width 333 height 139
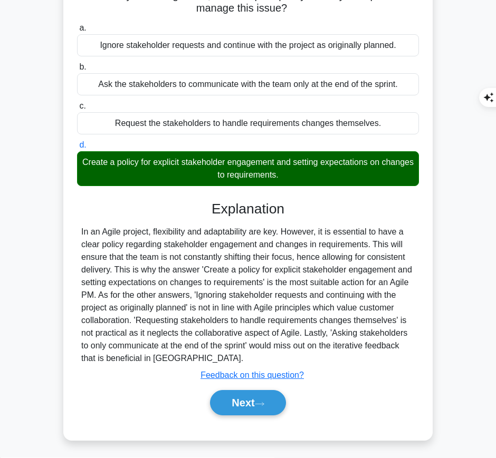
scroll to position [124, 0]
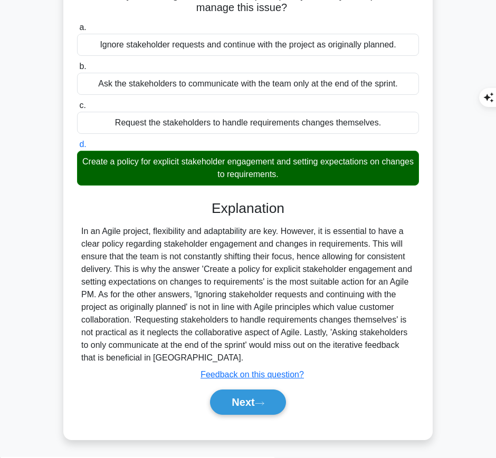
drag, startPoint x: 213, startPoint y: 210, endPoint x: 176, endPoint y: 357, distance: 151.2
click at [176, 357] on div "Explanation Submit feedback Feedback on this question? Next" at bounding box center [248, 309] width 342 height 219
copy div "Explanation In an Agile project, flexibility and adaptability are key. However,…"
click at [250, 391] on button "Next" at bounding box center [247, 402] width 75 height 25
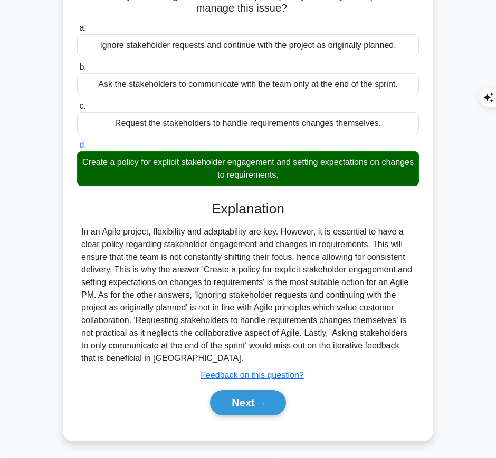
scroll to position [122, 0]
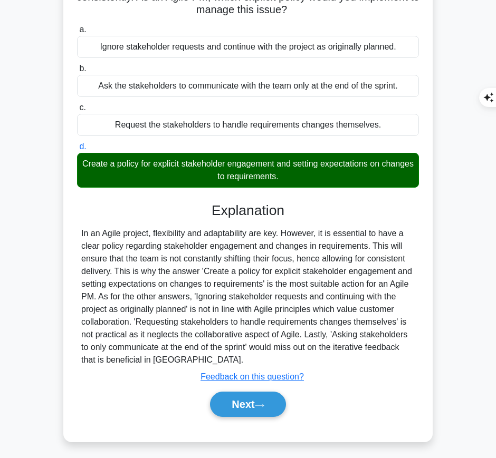
click at [215, 401] on button "Next" at bounding box center [247, 404] width 75 height 25
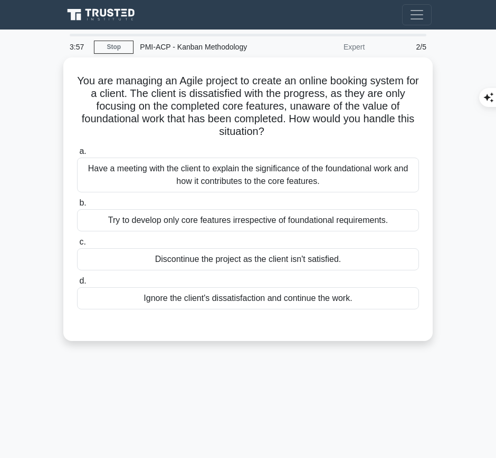
drag, startPoint x: 77, startPoint y: 76, endPoint x: 276, endPoint y: 133, distance: 206.8
click at [276, 133] on h5 "You are managing an Agile project to create an online booking system for a clie…" at bounding box center [248, 106] width 344 height 64
copy h5 "You are managing an Agile project to create an online booking system for a clie…"
click at [302, 167] on div "Have a meeting with the client to explain the significance of the foundational …" at bounding box center [248, 175] width 342 height 35
click at [77, 155] on input "a. Have a meeting with the client to explain the significance of the foundation…" at bounding box center [77, 151] width 0 height 7
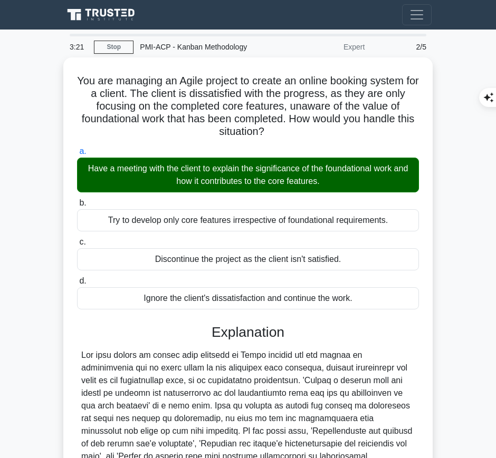
click at [231, 377] on div at bounding box center [247, 437] width 333 height 177
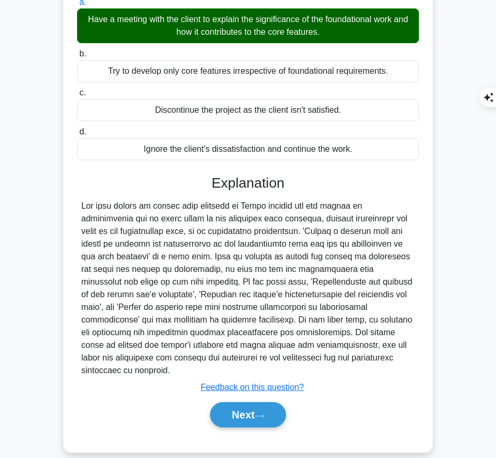
drag, startPoint x: 210, startPoint y: 175, endPoint x: 327, endPoint y: 357, distance: 216.1
click at [327, 357] on div "Explanation Submit feedback Feedback on this question? Next" at bounding box center [248, 303] width 342 height 257
copy div "Explanation The best course of action when managing an Agile project and the cl…"
click at [241, 404] on button "Next" at bounding box center [247, 414] width 75 height 25
click at [238, 402] on button "Next" at bounding box center [247, 414] width 75 height 25
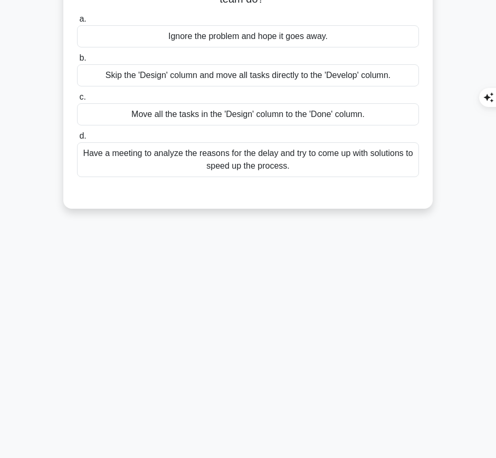
scroll to position [0, 0]
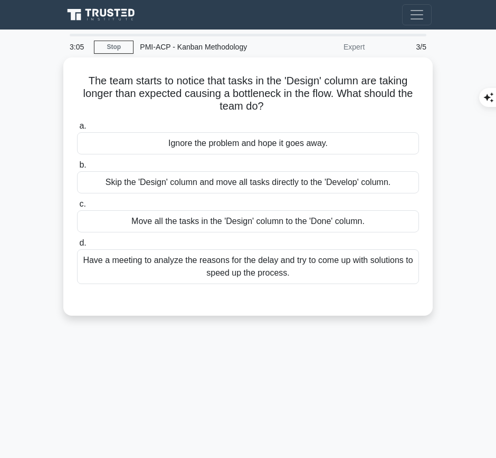
drag, startPoint x: 81, startPoint y: 75, endPoint x: 269, endPoint y: 109, distance: 191.2
click at [269, 109] on h5 "The team starts to notice that tasks in the 'Design' column are taking longer t…" at bounding box center [248, 93] width 344 height 39
copy h5 "The team starts to notice that tasks in the 'Design' column are taking longer t…"
click at [370, 263] on div "Have a meeting to analyze the reasons for the delay and try to come up with sol…" at bounding box center [248, 266] width 342 height 35
click at [77, 247] on input "d. Have a meeting to analyze the reasons for the delay and try to come up with …" at bounding box center [77, 243] width 0 height 7
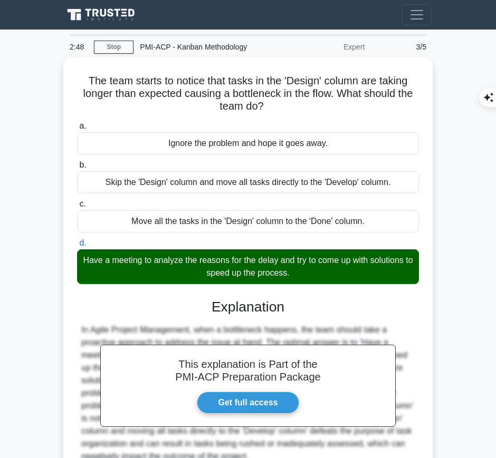
click at [271, 317] on div "This explanation is Part of the PMI-ACP Preparation Package Get full access Exp…" at bounding box center [248, 402] width 342 height 232
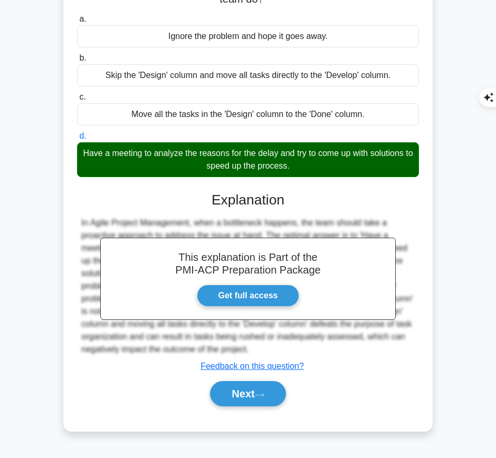
drag, startPoint x: 210, startPoint y: 192, endPoint x: 350, endPoint y: 345, distance: 207.6
click at [350, 345] on div "This explanation is Part of the PMI-ACP Preparation Package Get full access Exp…" at bounding box center [248, 295] width 342 height 232
copy div "Explanation In Agile Project Management, when a bottleneck happens, the team sh…"
click at [259, 392] on icon at bounding box center [259, 395] width 9 height 6
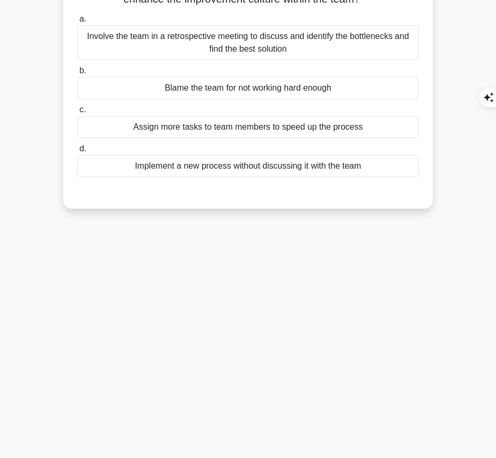
scroll to position [0, 0]
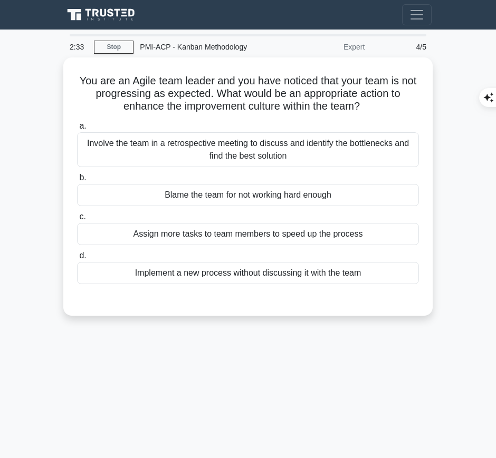
drag, startPoint x: 82, startPoint y: 76, endPoint x: 383, endPoint y: 101, distance: 302.7
click at [383, 101] on h5 "You are an Agile team leader and you have noticed that your team is not progres…" at bounding box center [248, 93] width 344 height 39
copy h5 "You are an Agile team leader and you have noticed that your team is not progres…"
click at [306, 154] on div "Involve the team in a retrospective meeting to discuss and identify the bottlen…" at bounding box center [248, 149] width 342 height 35
click at [77, 130] on input "a. Involve the team in a retrospective meeting to discuss and identify the bott…" at bounding box center [77, 126] width 0 height 7
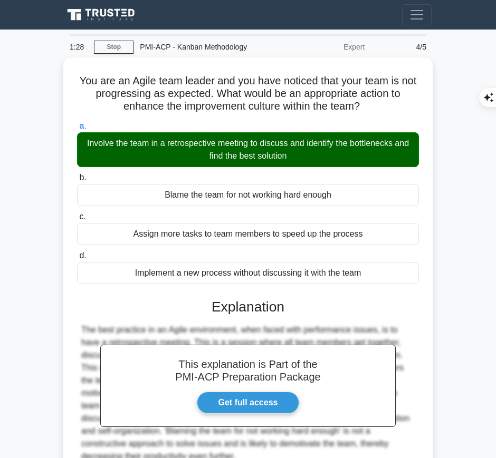
click at [231, 301] on h3 "Explanation" at bounding box center [247, 307] width 329 height 17
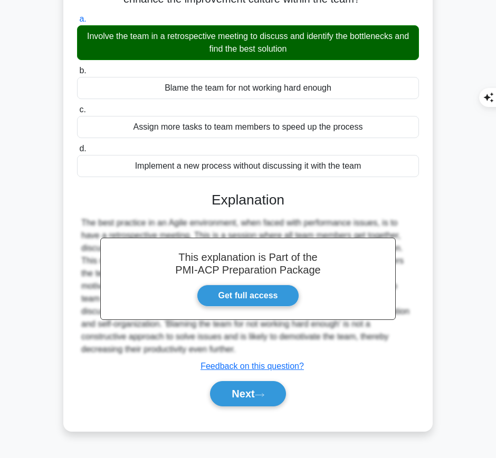
drag, startPoint x: 211, startPoint y: 194, endPoint x: 152, endPoint y: 353, distance: 169.4
click at [152, 353] on div "This explanation is Part of the PMI-ACP Preparation Package Get full access Exp…" at bounding box center [248, 295] width 342 height 232
copy div "Explanation The best practice in an Agile environment, when faced with performa…"
click at [246, 392] on button "Next" at bounding box center [247, 393] width 75 height 25
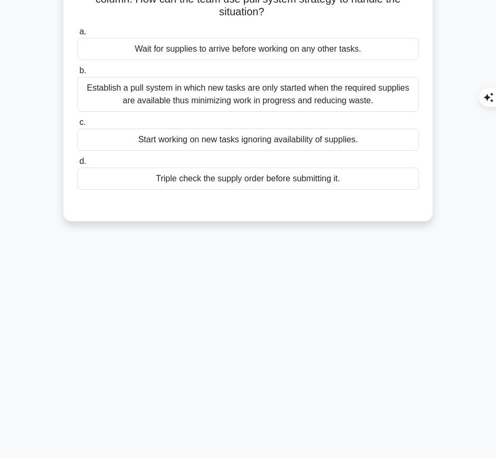
scroll to position [0, 0]
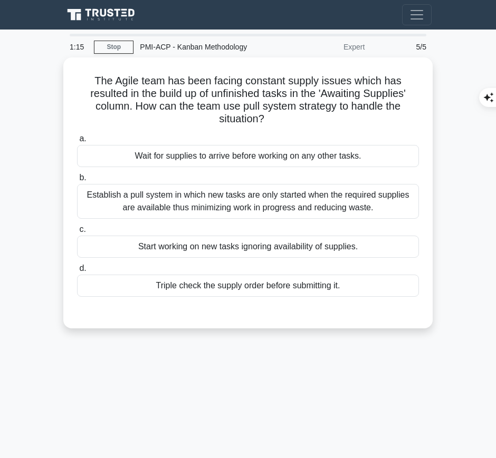
drag, startPoint x: 90, startPoint y: 76, endPoint x: 270, endPoint y: 114, distance: 183.7
click at [270, 114] on h5 "The Agile team has been facing constant supply issues which has resulted in the…" at bounding box center [248, 100] width 344 height 52
copy h5 "The Agile team has been facing constant supply issues which has resulted in the…"
click at [375, 209] on div "Establish a pull system in which new tasks are only started when the required s…" at bounding box center [248, 201] width 342 height 35
click at [77, 181] on input "b. Establish a pull system in which new tasks are only started when the require…" at bounding box center [77, 178] width 0 height 7
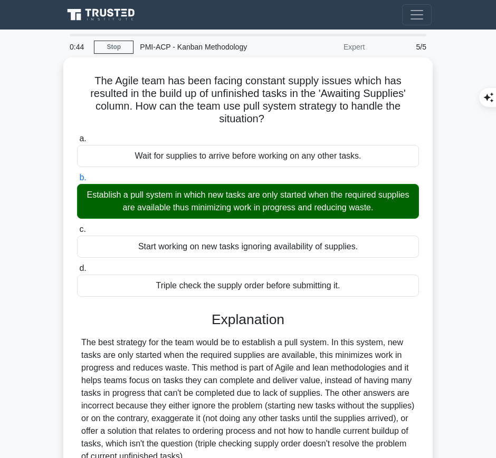
click at [225, 416] on div "The best strategy for the team would be to establish a pull system. In this sys…" at bounding box center [247, 399] width 333 height 127
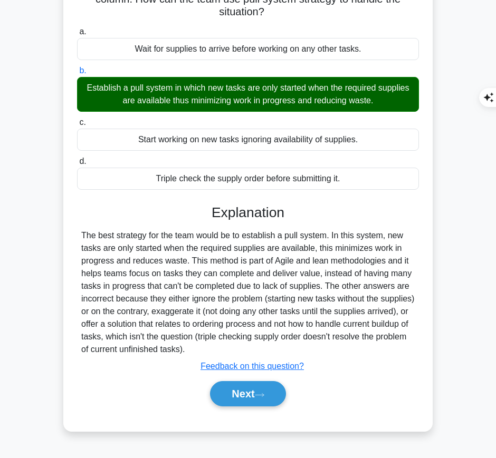
scroll to position [107, 0]
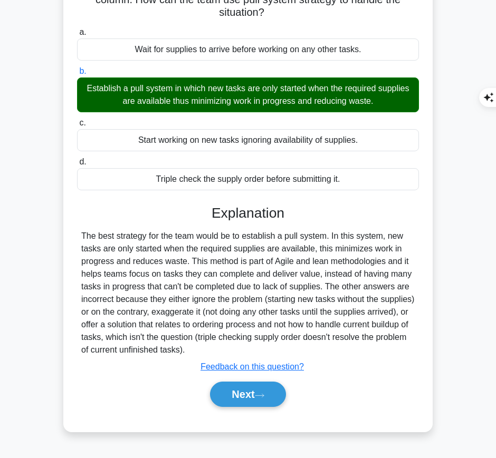
drag, startPoint x: 209, startPoint y: 204, endPoint x: 280, endPoint y: 350, distance: 162.3
click at [280, 350] on div "Explanation The best strategy for the team would be to establish a pull system.…" at bounding box center [248, 308] width 342 height 207
copy div "Explanation The best strategy for the team would be to establish a pull system.…"
click at [238, 393] on button "Next" at bounding box center [247, 394] width 75 height 25
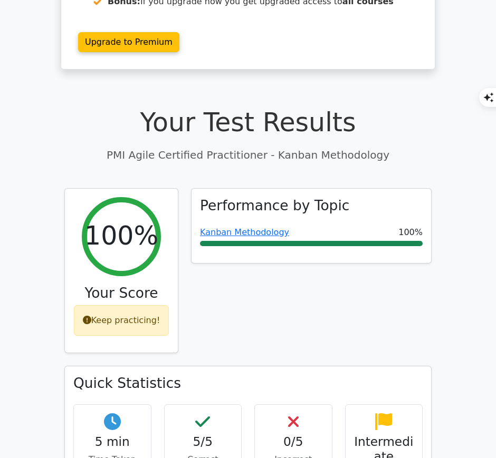
scroll to position [225, 0]
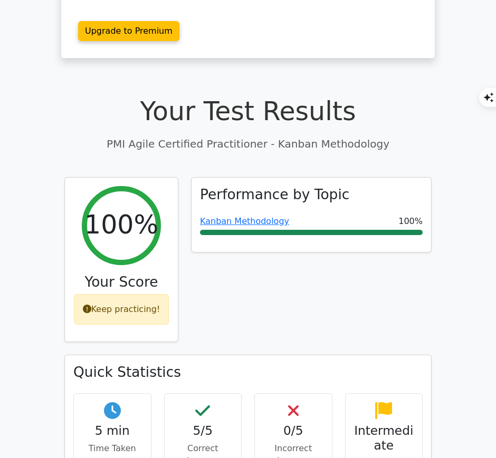
click at [246, 216] on link "Kanban Methodology" at bounding box center [244, 221] width 89 height 10
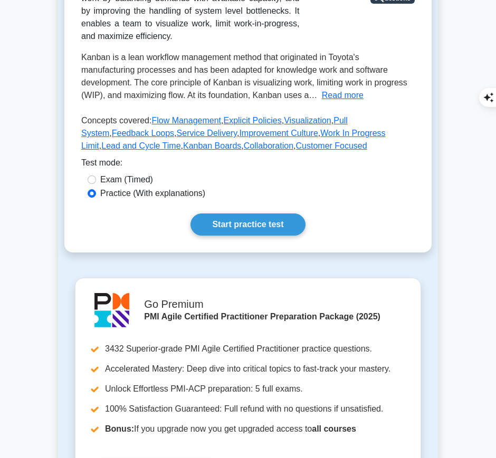
click at [248, 215] on link "Start practice test" at bounding box center [247, 225] width 114 height 22
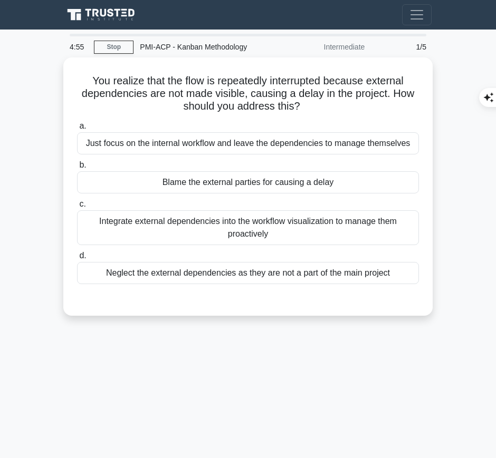
click at [90, 74] on h5 "You realize that the flow is repeatedly interrupted because external dependenci…" at bounding box center [248, 93] width 344 height 39
drag, startPoint x: 85, startPoint y: 79, endPoint x: 310, endPoint y: 99, distance: 226.1
click at [310, 99] on h5 "You realize that the flow is repeatedly interrupted because external dependenci…" at bounding box center [248, 93] width 344 height 39
copy h5 "You realize that the flow is repeatedly interrupted because external dependenci…"
click at [352, 225] on div "Integrate external dependencies into the workflow visualization to manage them …" at bounding box center [248, 227] width 342 height 35
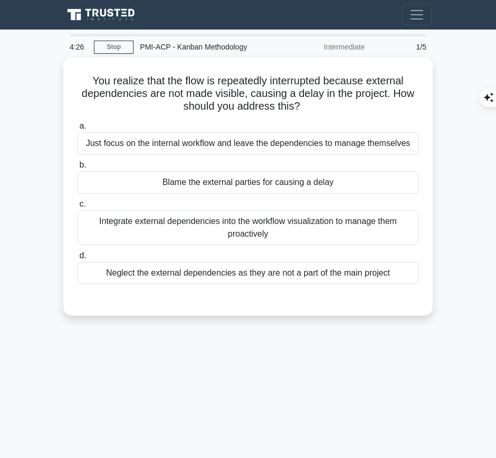
click at [77, 208] on input "c. Integrate external dependencies into the workflow visualization to manage th…" at bounding box center [77, 204] width 0 height 7
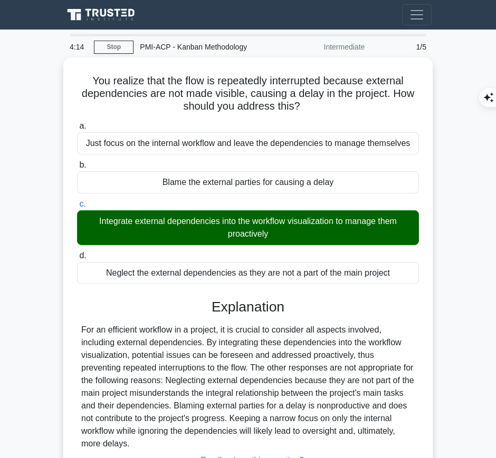
click at [237, 351] on div "For an efficient workflow in a project, it is crucial to consider all aspects i…" at bounding box center [247, 387] width 333 height 127
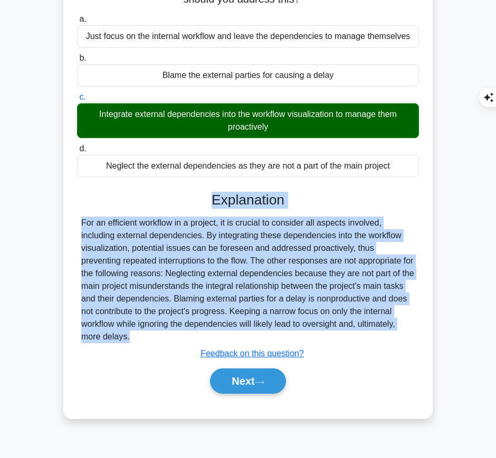
drag, startPoint x: 214, startPoint y: 201, endPoint x: 153, endPoint y: 343, distance: 155.0
click at [153, 343] on div "Explanation For an efficient workflow in a project, it is crucial to consider a…" at bounding box center [248, 295] width 342 height 207
copy div "Explanation For an efficient workflow in a project, it is crucial to consider a…"
click at [251, 378] on button "Next" at bounding box center [247, 381] width 75 height 25
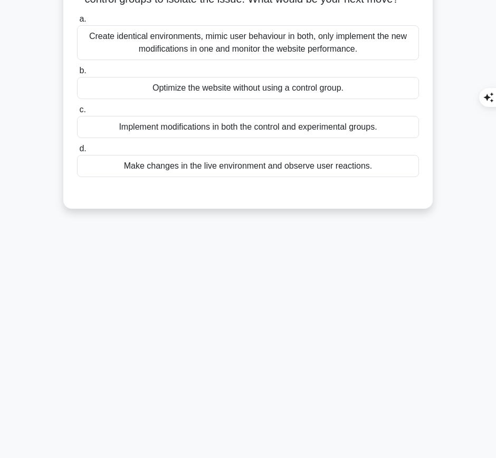
scroll to position [0, 0]
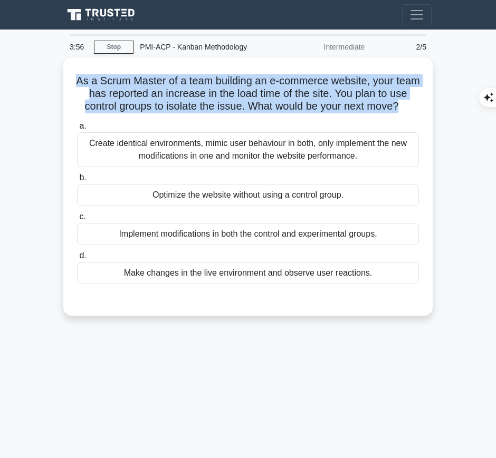
drag, startPoint x: 83, startPoint y: 75, endPoint x: 420, endPoint y: 105, distance: 338.3
click at [420, 105] on div "As a Scrum Master of a team building an e-commerce website, your team has repor…" at bounding box center [248, 187] width 361 height 250
copy h5 "As a Scrum Master of a team building an e-commerce website, your team has repor…"
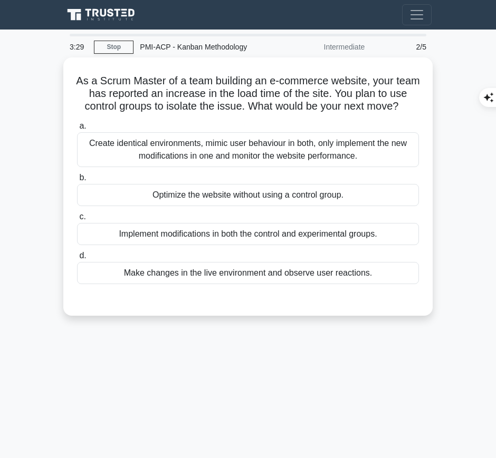
click at [334, 157] on div "Create identical environments, mimic user behaviour in both, only implement the…" at bounding box center [248, 149] width 342 height 35
click at [77, 130] on input "a. Create identical environments, mimic user behaviour in both, only implement …" at bounding box center [77, 126] width 0 height 7
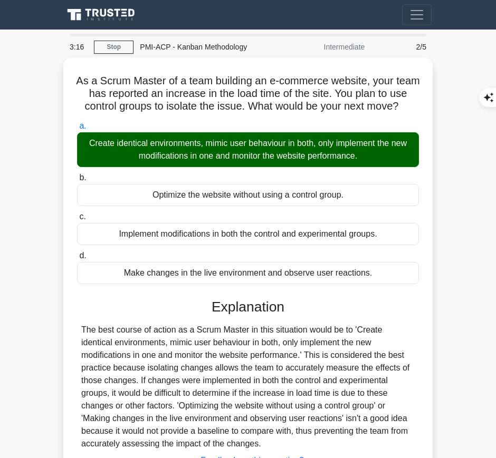
click at [258, 364] on div "The best course of action as a Scrum Master in this situation would be to 'Crea…" at bounding box center [247, 387] width 333 height 127
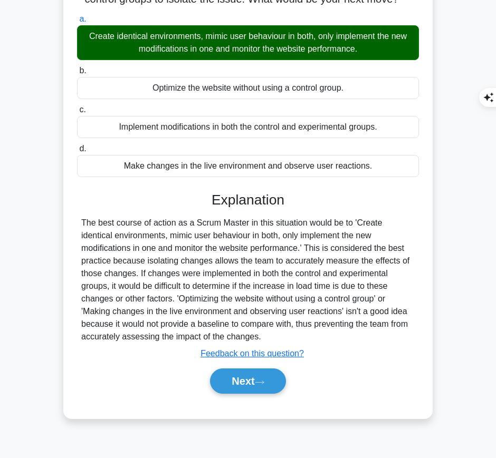
drag, startPoint x: 209, startPoint y: 208, endPoint x: 197, endPoint y: 348, distance: 139.8
click at [197, 348] on div "Explanation The best course of action as a Scrum Master in this situation would…" at bounding box center [248, 295] width 342 height 207
copy div "Explanation The best course of action as a Scrum Master in this situation would…"
click at [238, 391] on button "Next" at bounding box center [247, 381] width 75 height 25
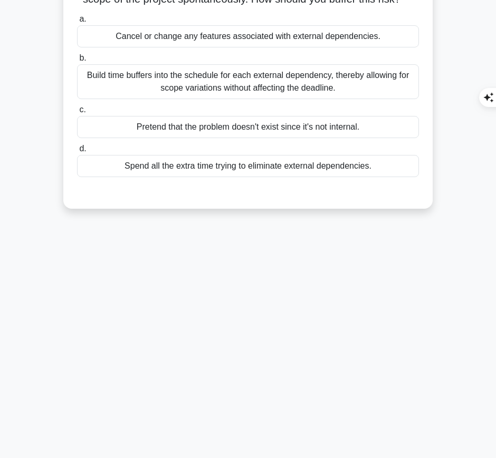
scroll to position [0, 0]
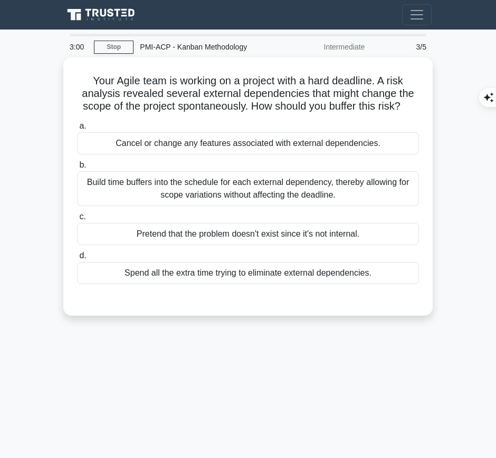
drag, startPoint x: 83, startPoint y: 74, endPoint x: 412, endPoint y: 109, distance: 330.9
click at [412, 109] on h5 "Your Agile team is working on a project with a hard deadline. A risk analysis r…" at bounding box center [248, 93] width 344 height 39
copy h5 "Your Agile team is working on a project with a hard deadline. A risk analysis r…"
click at [344, 195] on div "Build time buffers into the schedule for each external dependency, thereby allo…" at bounding box center [248, 188] width 342 height 35
click at [77, 169] on input "b. Build time buffers into the schedule for each external dependency, thereby a…" at bounding box center [77, 165] width 0 height 7
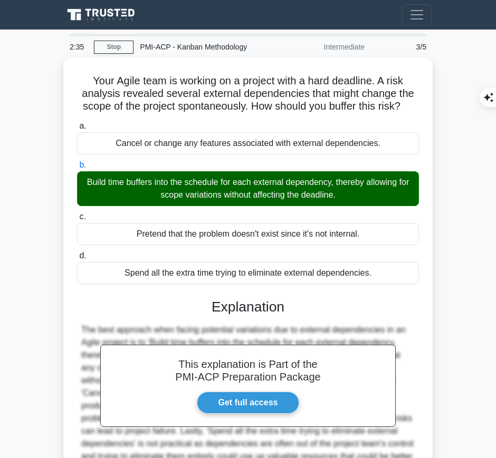
scroll to position [111, 0]
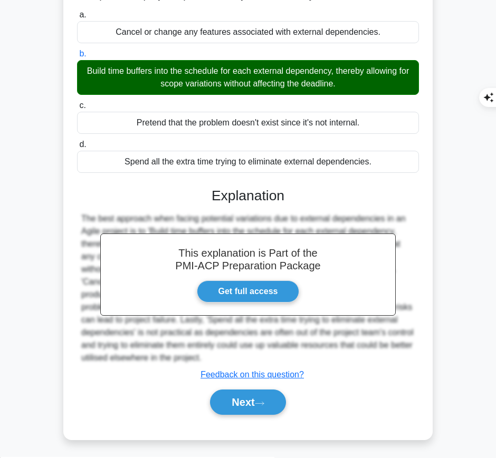
click at [214, 201] on h3 "Explanation" at bounding box center [247, 196] width 329 height 17
drag, startPoint x: 211, startPoint y: 189, endPoint x: 242, endPoint y: 354, distance: 168.0
click at [242, 354] on div "This explanation is Part of the PMI-ACP Preparation Package Get full access Exp…" at bounding box center [248, 297] width 342 height 245
copy div "Explanation The best approach when facing potential variations due to external …"
click at [268, 392] on button "Next" at bounding box center [247, 402] width 75 height 25
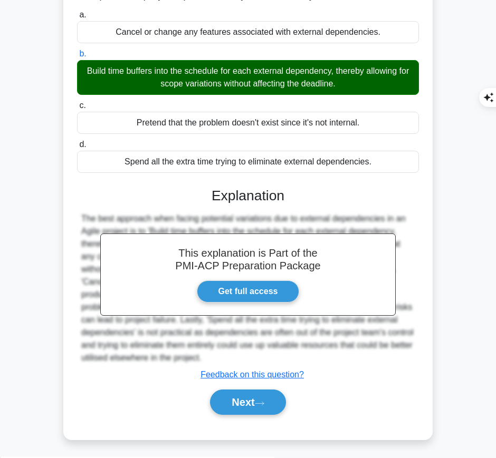
click at [235, 397] on button "Next" at bounding box center [247, 402] width 75 height 25
click at [229, 401] on button "Next" at bounding box center [247, 402] width 75 height 25
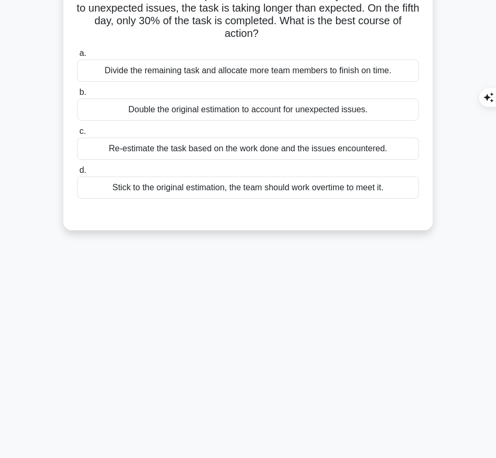
scroll to position [0, 0]
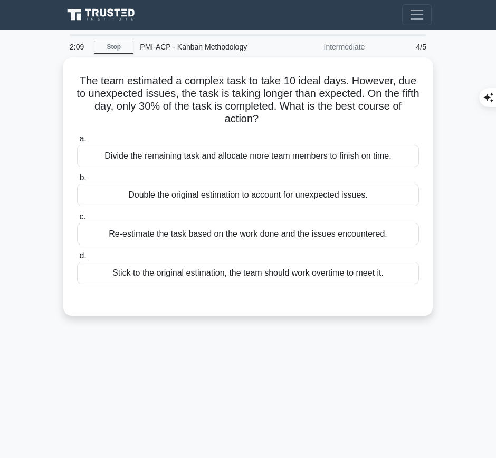
drag, startPoint x: 120, startPoint y: 79, endPoint x: 282, endPoint y: 119, distance: 166.4
click at [282, 119] on h5 "The team estimated a complex task to take 10 ideal days. However, due to unexpe…" at bounding box center [248, 100] width 344 height 52
copy h5 "The team estimated a complex task to take 10 ideal days. However, due to unexpe…"
click at [353, 233] on div "Re-estimate the task based on the work done and the issues encountered." at bounding box center [248, 234] width 342 height 22
click at [77, 220] on input "c. Re-estimate the task based on the work done and the issues encountered." at bounding box center [77, 217] width 0 height 7
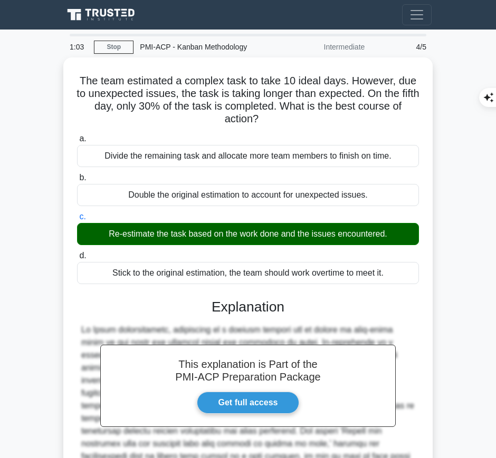
click at [291, 306] on h3 "Explanation" at bounding box center [247, 307] width 329 height 17
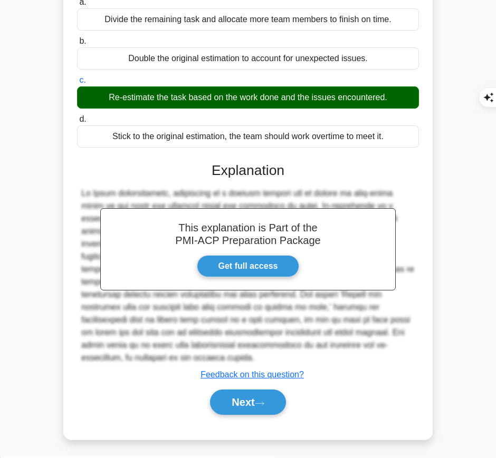
drag, startPoint x: 207, startPoint y: 162, endPoint x: 195, endPoint y: 353, distance: 190.8
click at [195, 353] on div "This explanation is Part of the PMI-ACP Preparation Package Get full access Exp…" at bounding box center [248, 285] width 342 height 270
copy div "Explanation In Agile methodologies, estimation is a regular process and it shou…"
click at [238, 392] on button "Next" at bounding box center [247, 402] width 75 height 25
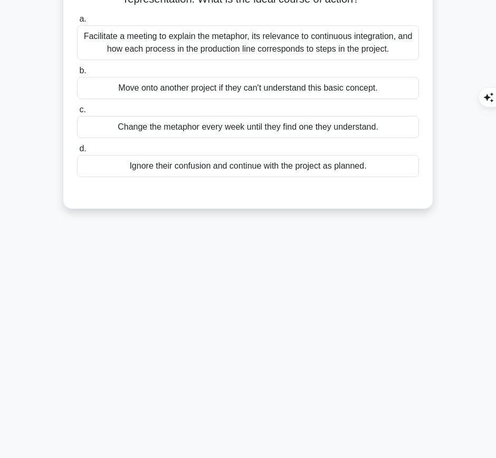
scroll to position [0, 0]
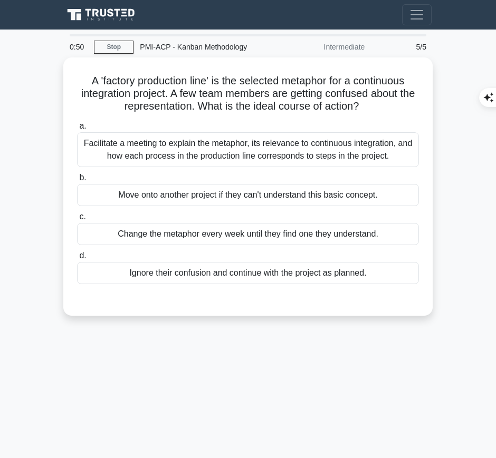
drag, startPoint x: 81, startPoint y: 73, endPoint x: 372, endPoint y: 103, distance: 293.2
click at [372, 103] on h5 "A 'factory production line' is the selected metaphor for a continuous integrati…" at bounding box center [248, 93] width 344 height 39
copy h5 "A 'factory production line' is the selected metaphor for a continuous integrati…"
click at [146, 142] on div "Facilitate a meeting to explain the metaphor, its relevance to continuous integ…" at bounding box center [248, 149] width 342 height 35
click at [77, 130] on input "a. Facilitate a meeting to explain the metaphor, its relevance to continuous in…" at bounding box center [77, 126] width 0 height 7
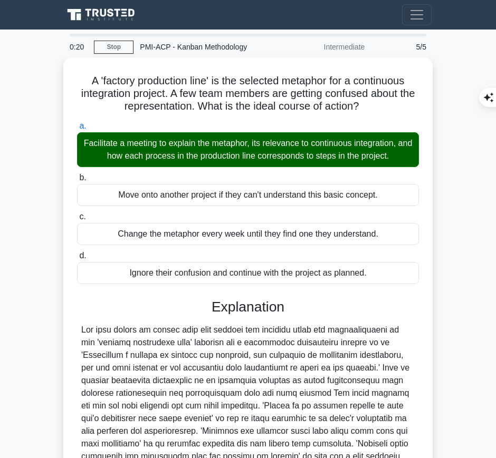
click at [177, 381] on div at bounding box center [247, 406] width 333 height 165
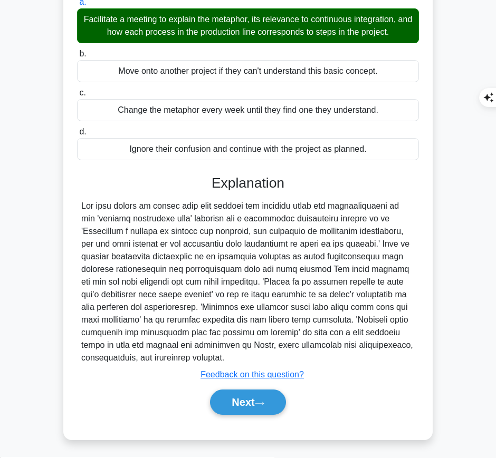
drag, startPoint x: 209, startPoint y: 177, endPoint x: 242, endPoint y: 355, distance: 181.2
click at [242, 355] on div "Explanation Submit feedback Feedback on this question? Next" at bounding box center [248, 297] width 342 height 245
copy div "Explanation The best course of action when team members are confused about the …"
click at [243, 399] on button "Next" at bounding box center [247, 402] width 75 height 25
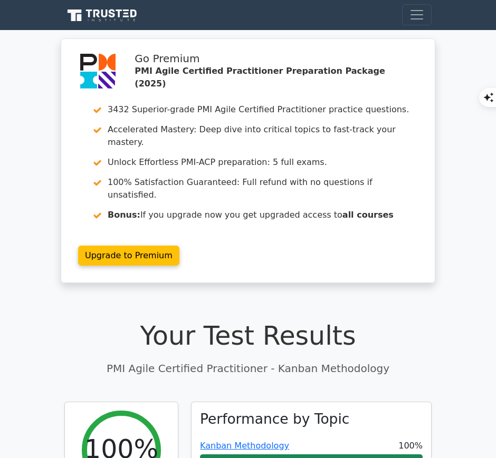
scroll to position [174, 0]
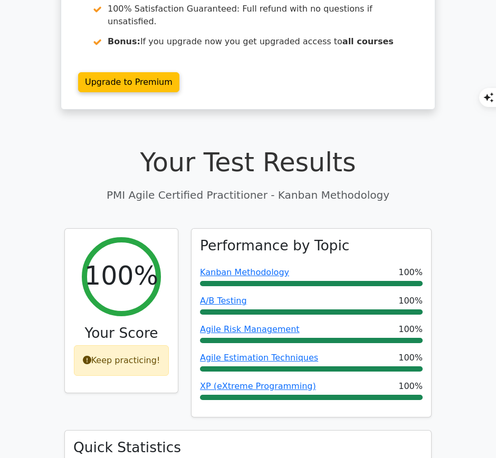
click at [253, 267] on link "Kanban Methodology" at bounding box center [244, 272] width 89 height 10
